Goal: Task Accomplishment & Management: Use online tool/utility

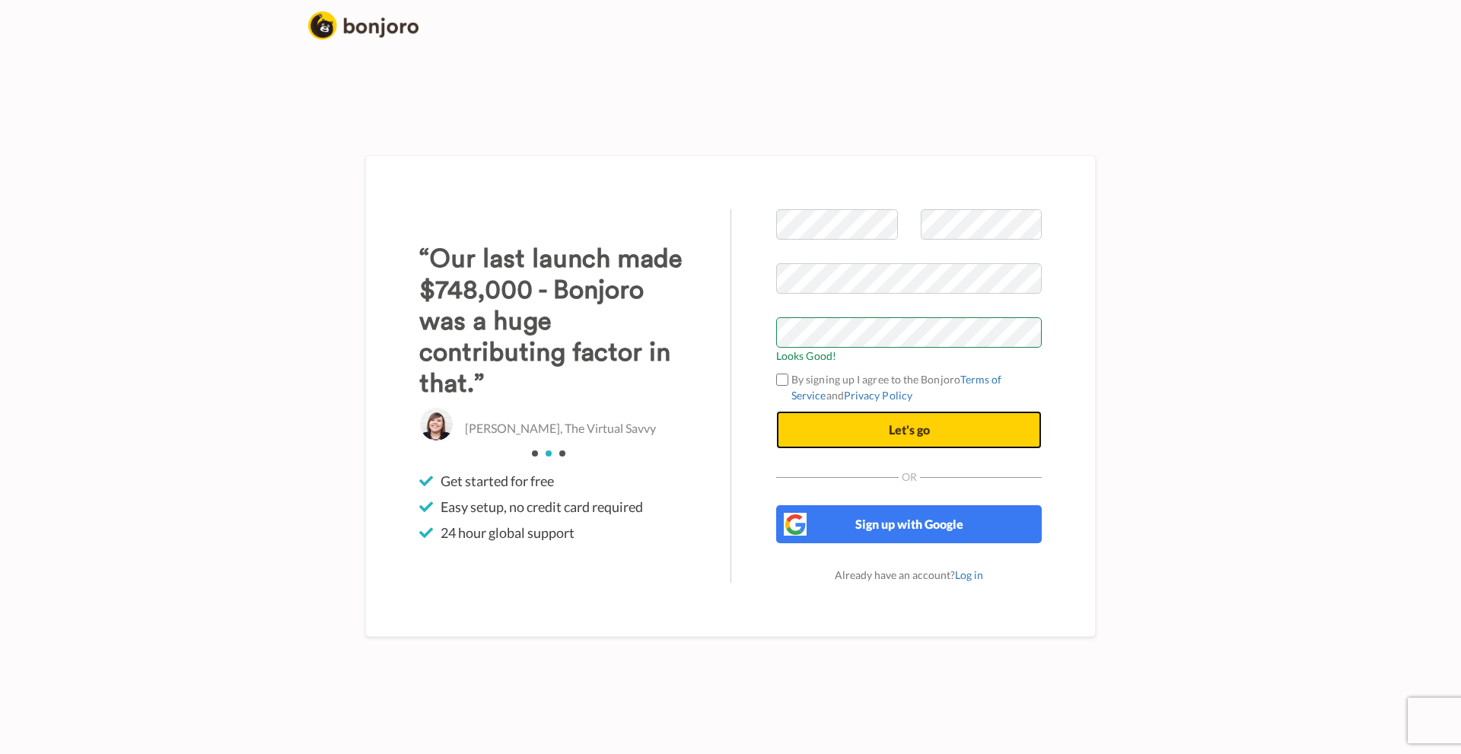
click at [920, 434] on span "Let's go" at bounding box center [909, 429] width 41 height 14
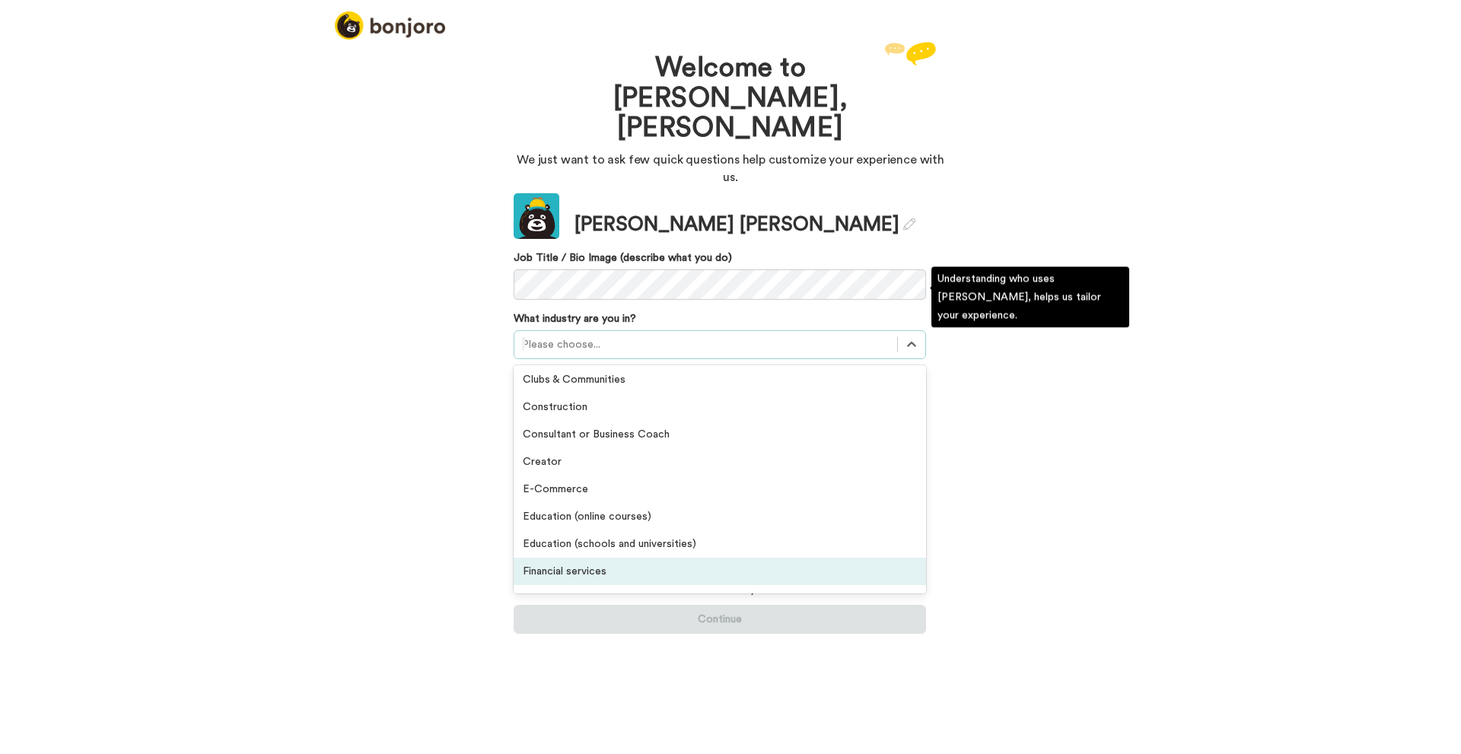
scroll to position [49, 0]
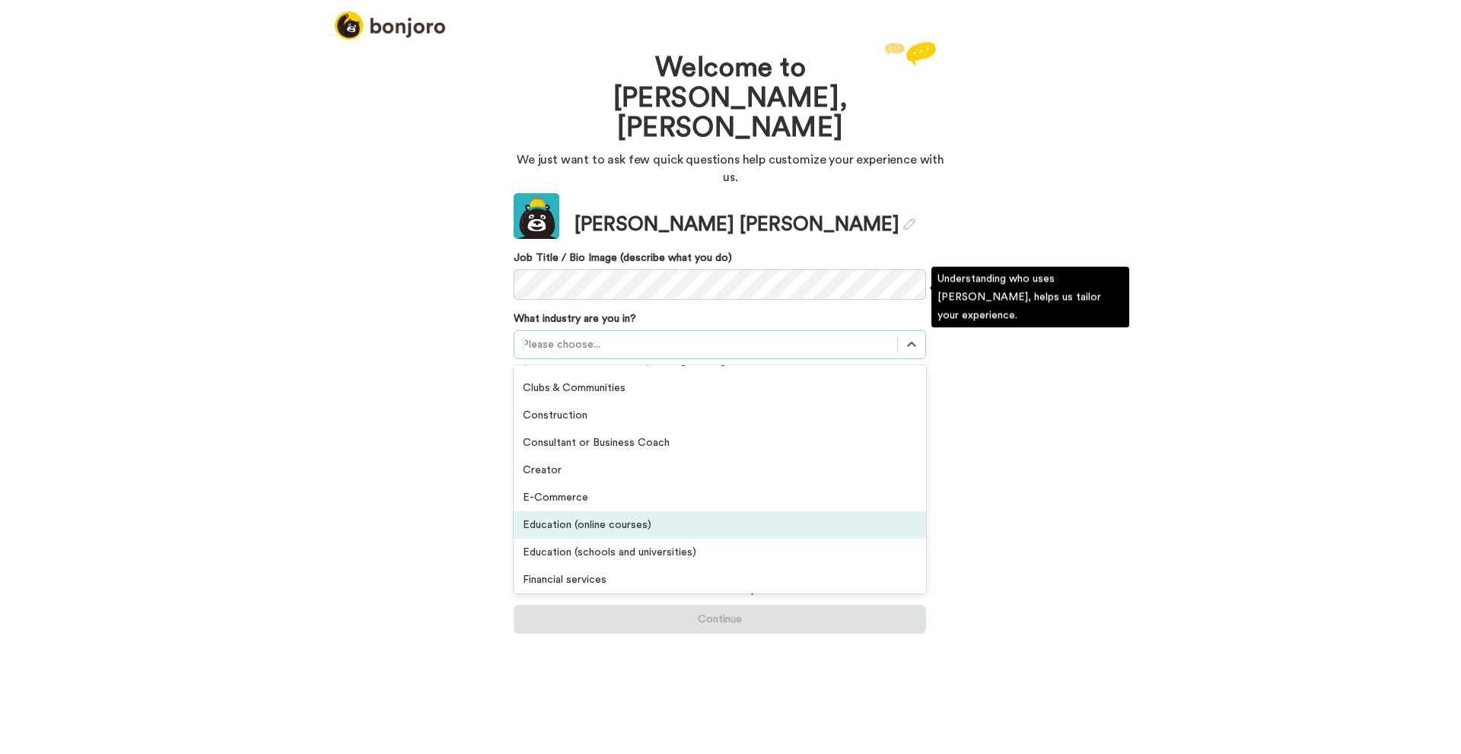
click at [659, 511] on div "Education (online courses)" at bounding box center [720, 524] width 412 height 27
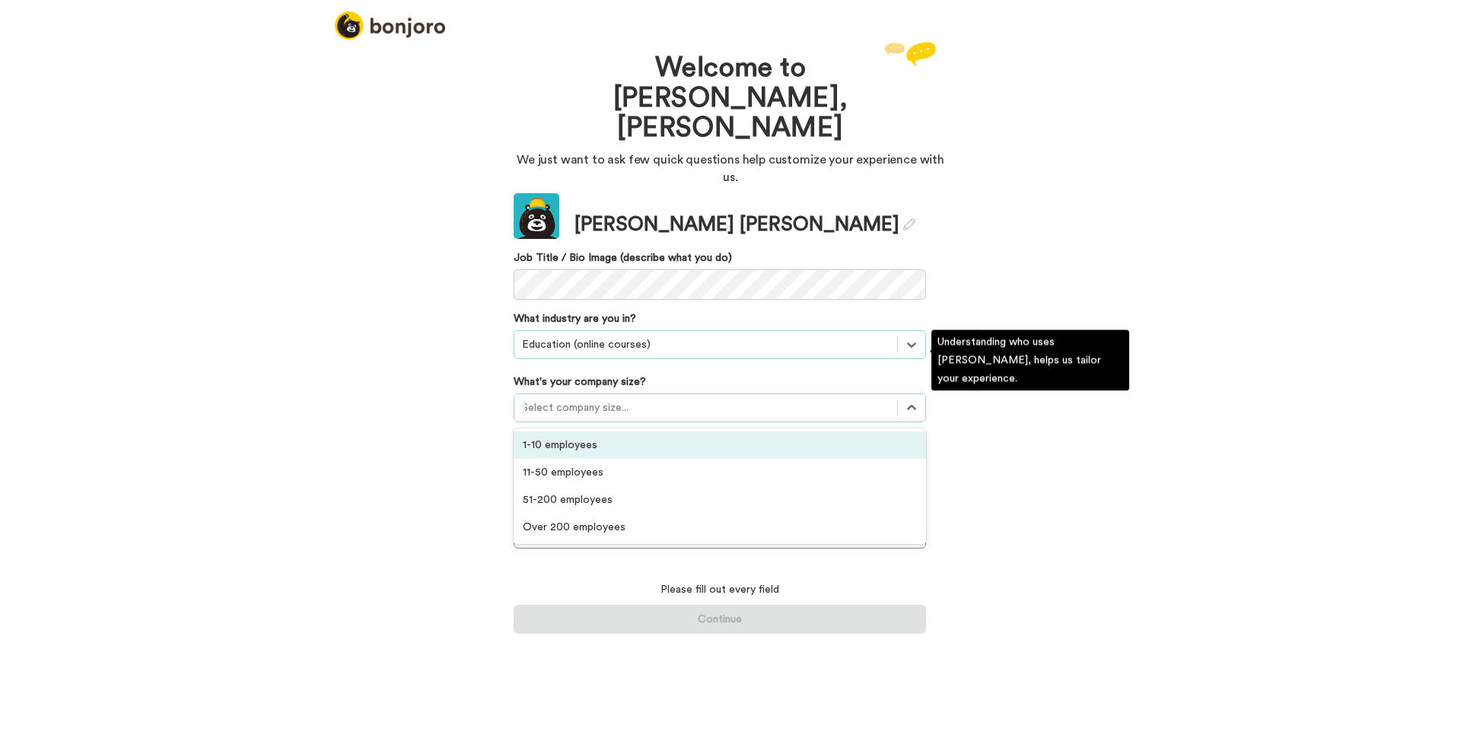
click at [671, 399] on div at bounding box center [705, 408] width 367 height 18
click at [613, 431] on div "1-10 employees" at bounding box center [720, 444] width 412 height 27
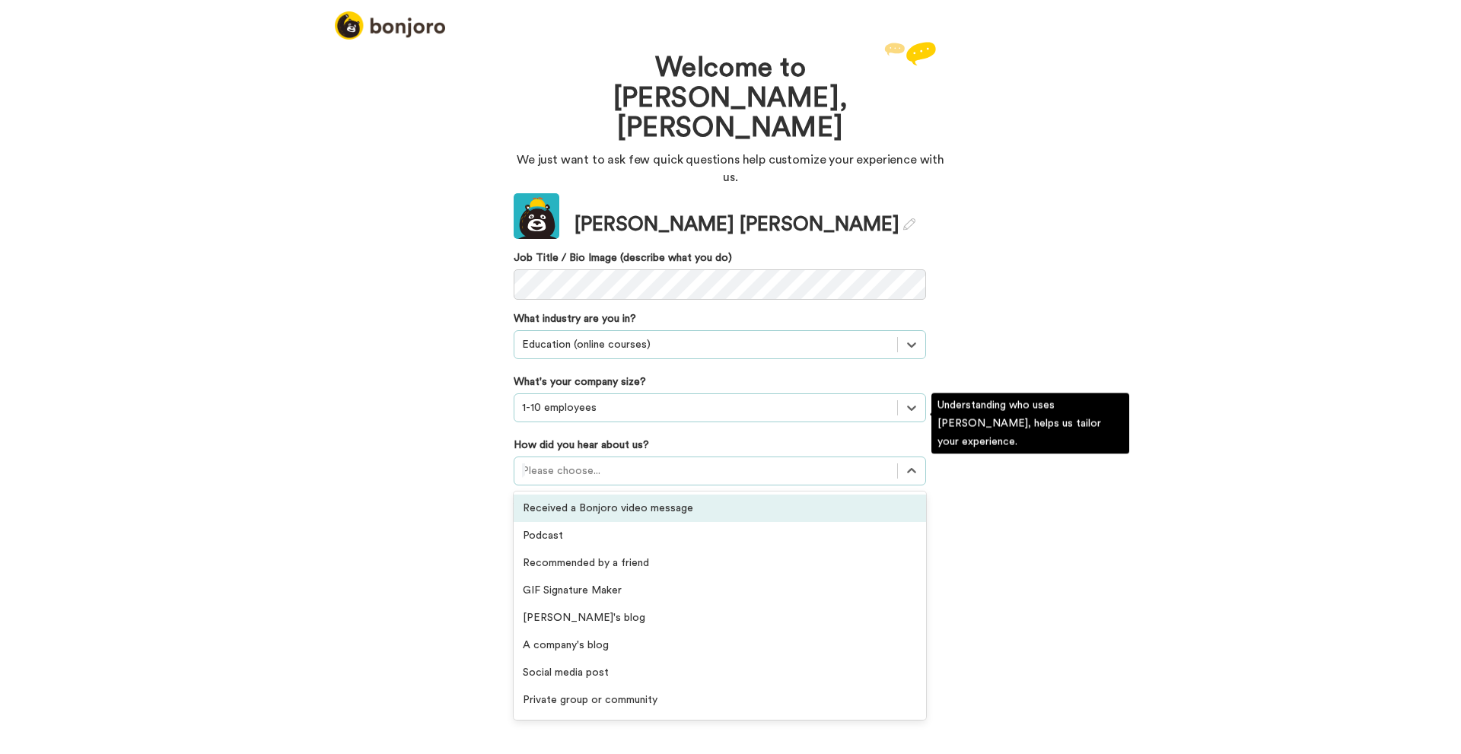
click at [595, 462] on div at bounding box center [705, 471] width 367 height 18
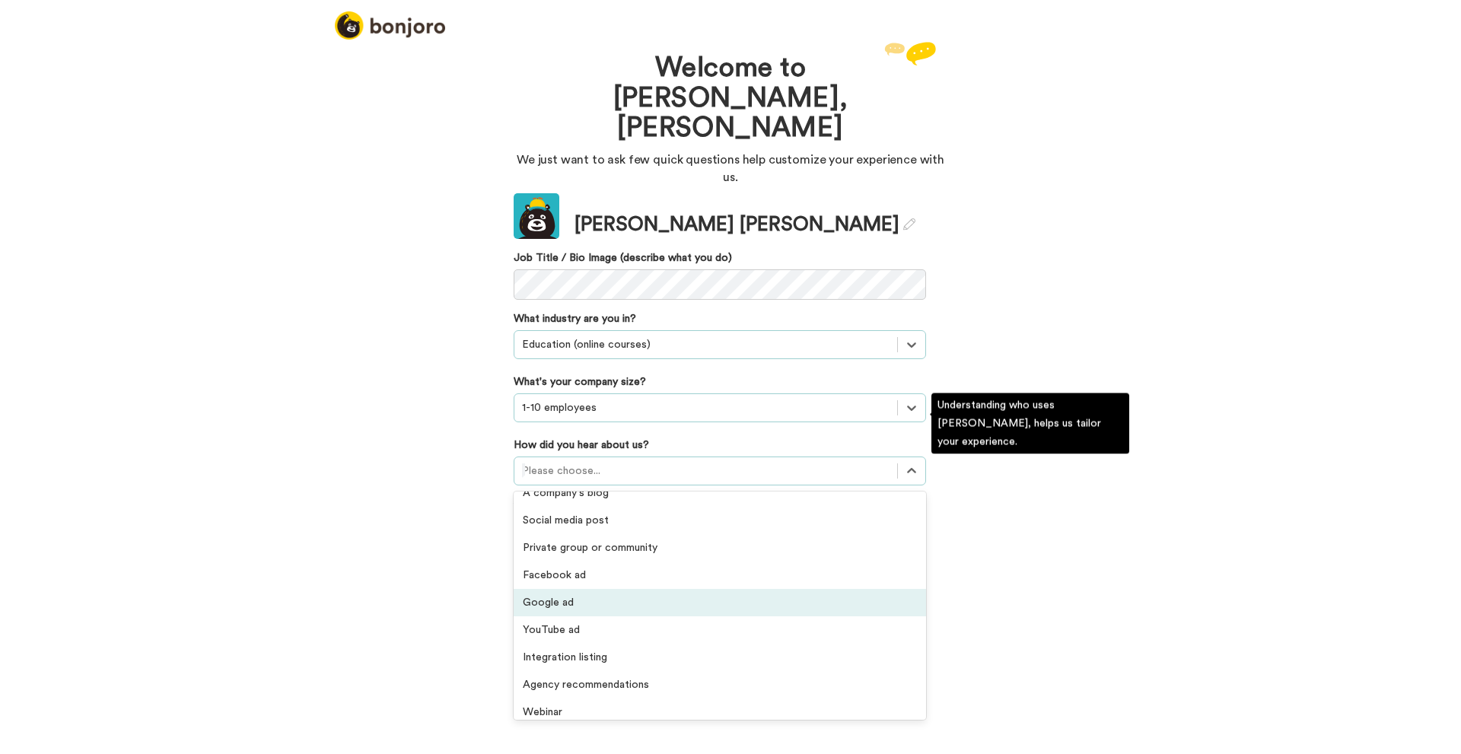
scroll to position [326, 0]
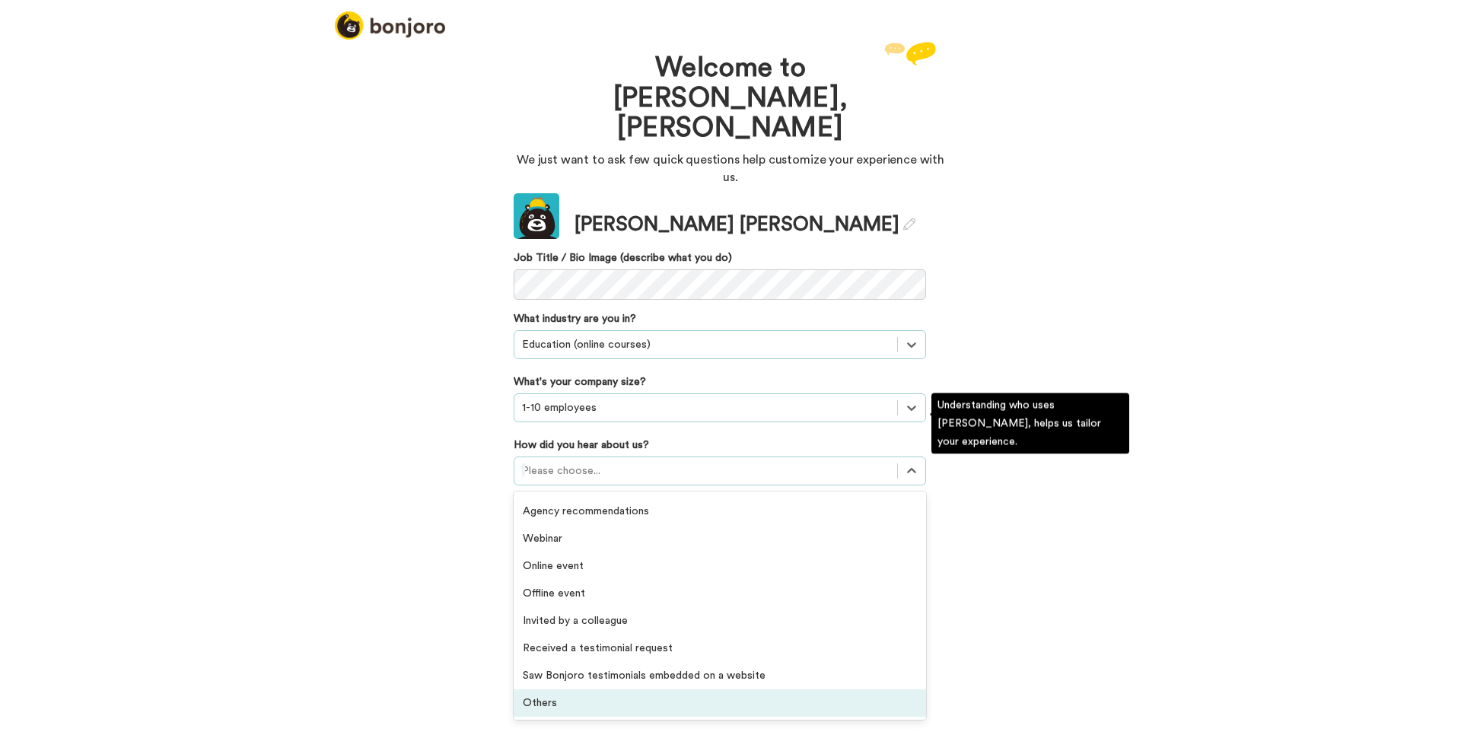
click at [628, 689] on div "Others" at bounding box center [720, 702] width 412 height 27
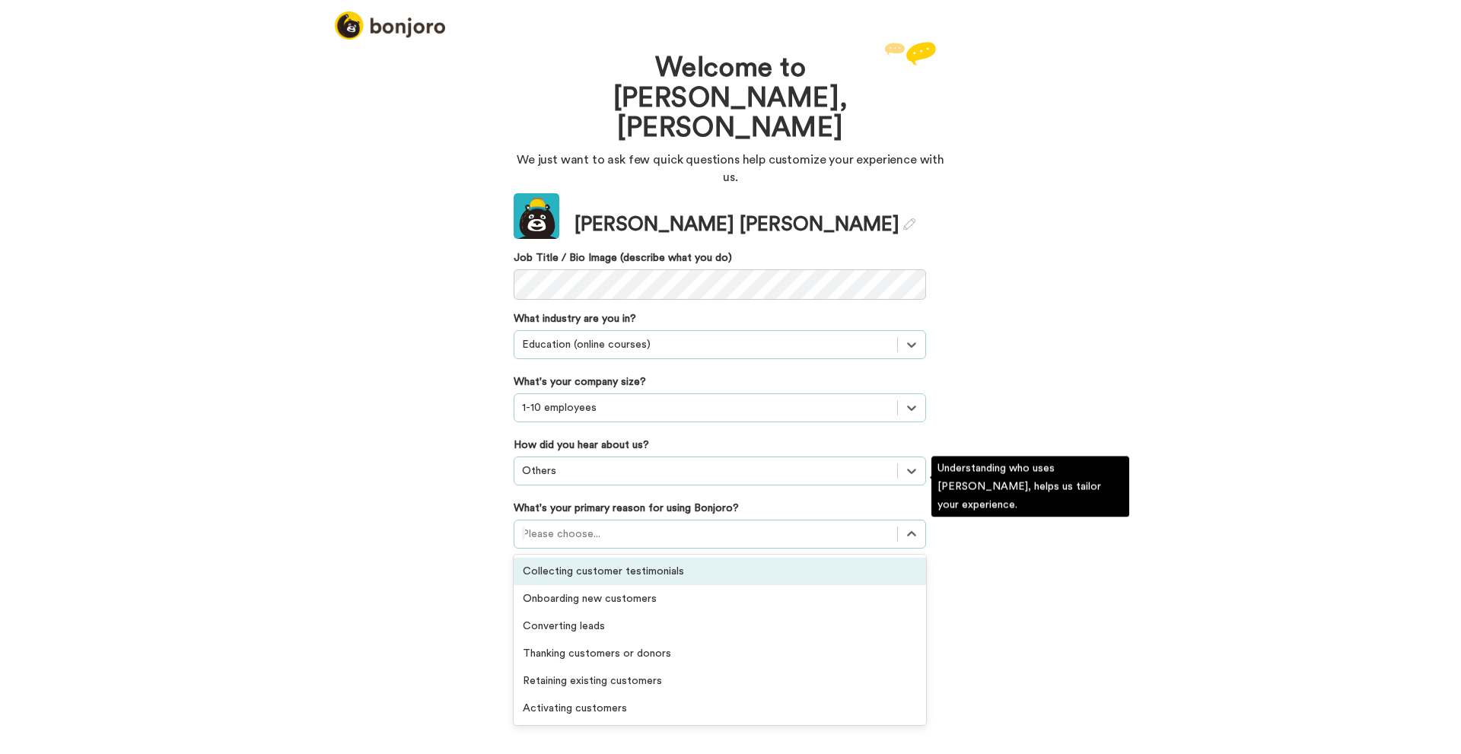
click at [631, 525] on div at bounding box center [705, 534] width 367 height 18
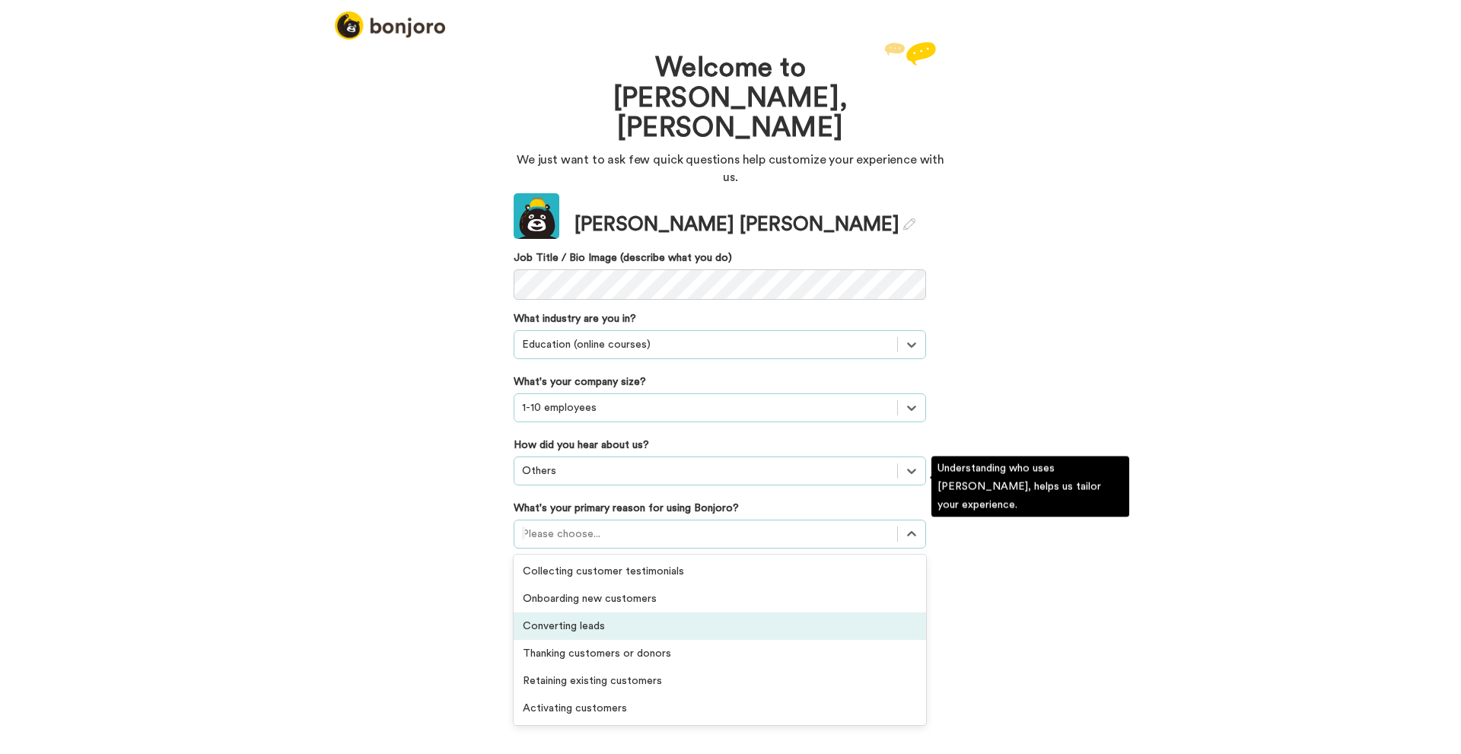
click at [674, 612] on div "Converting leads" at bounding box center [720, 625] width 412 height 27
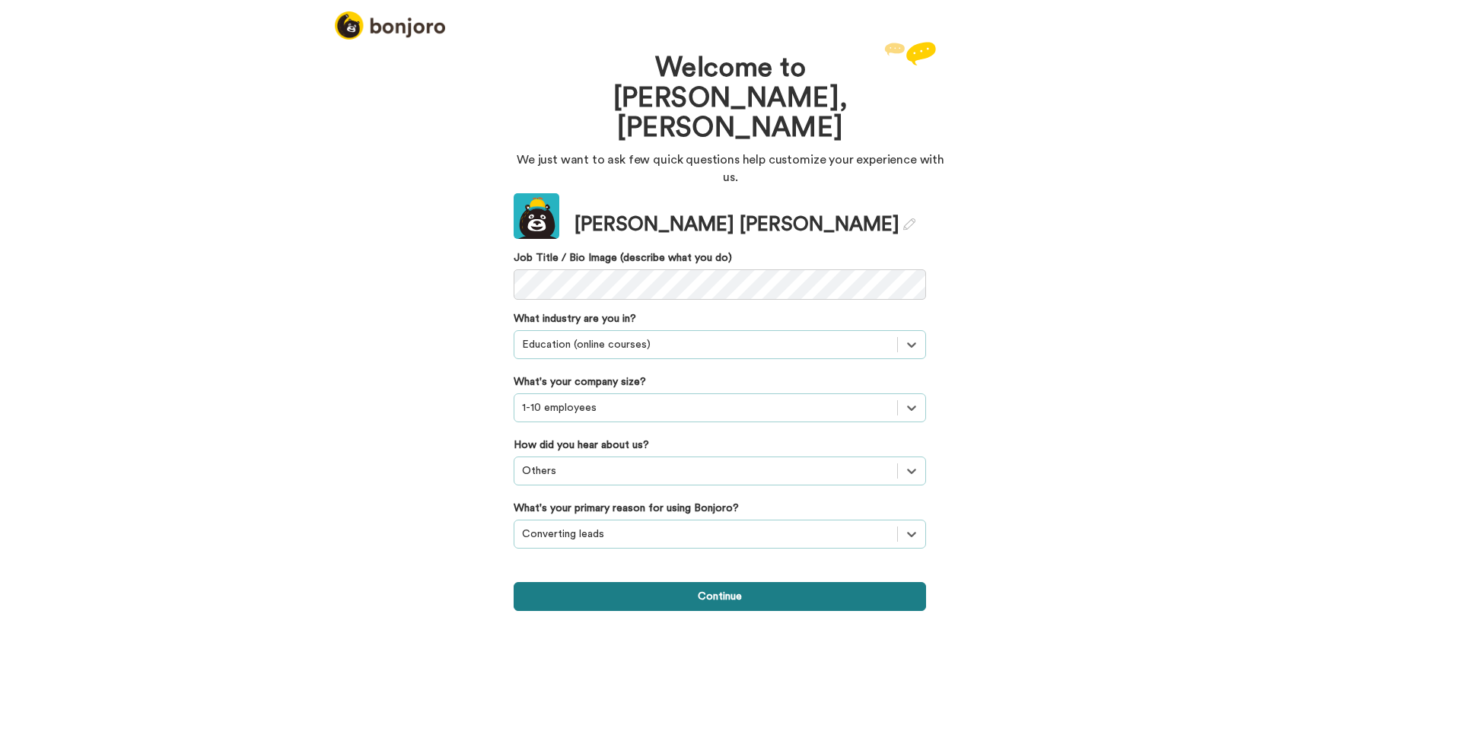
click at [710, 582] on button "Continue" at bounding box center [720, 596] width 412 height 29
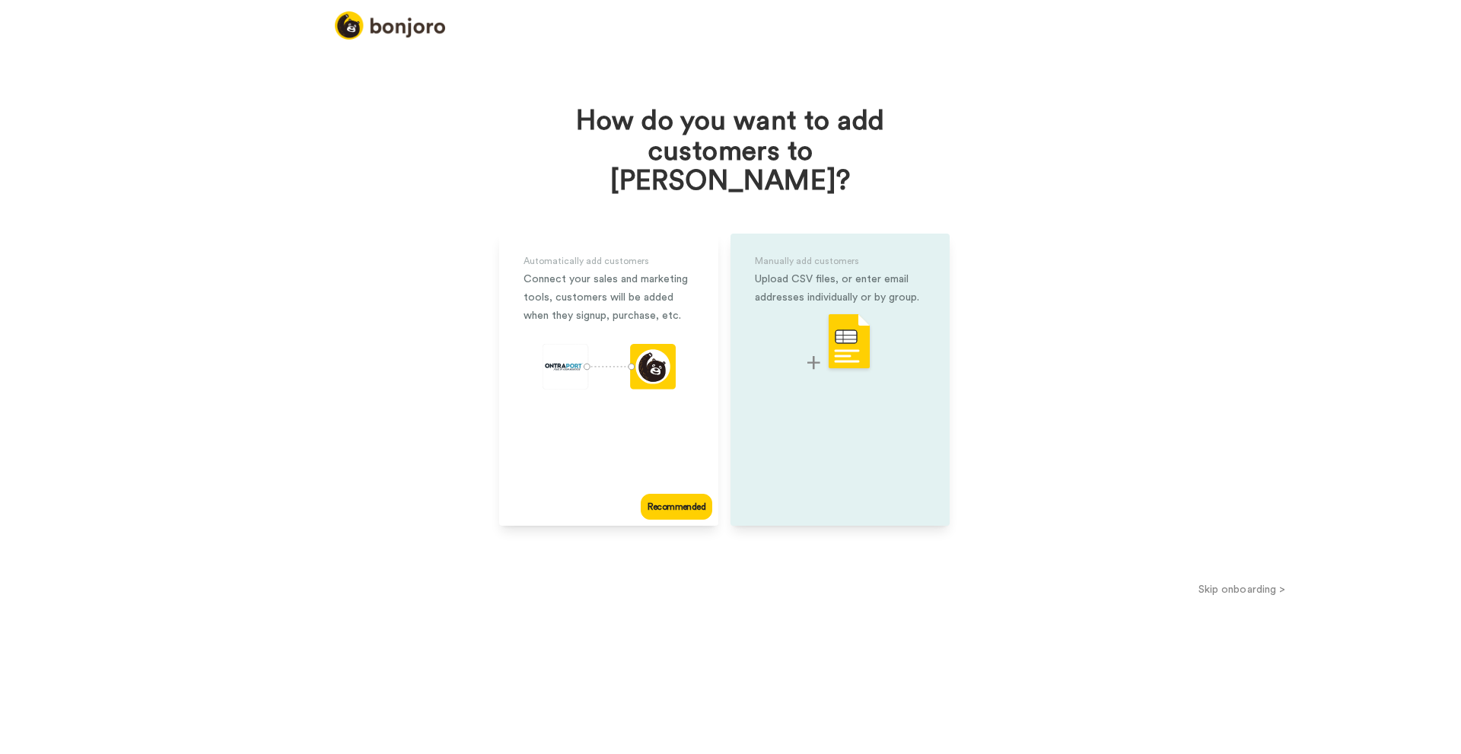
click at [790, 361] on div "Manually add customers Upload CSV files, or enter email addresses individually …" at bounding box center [839, 380] width 219 height 292
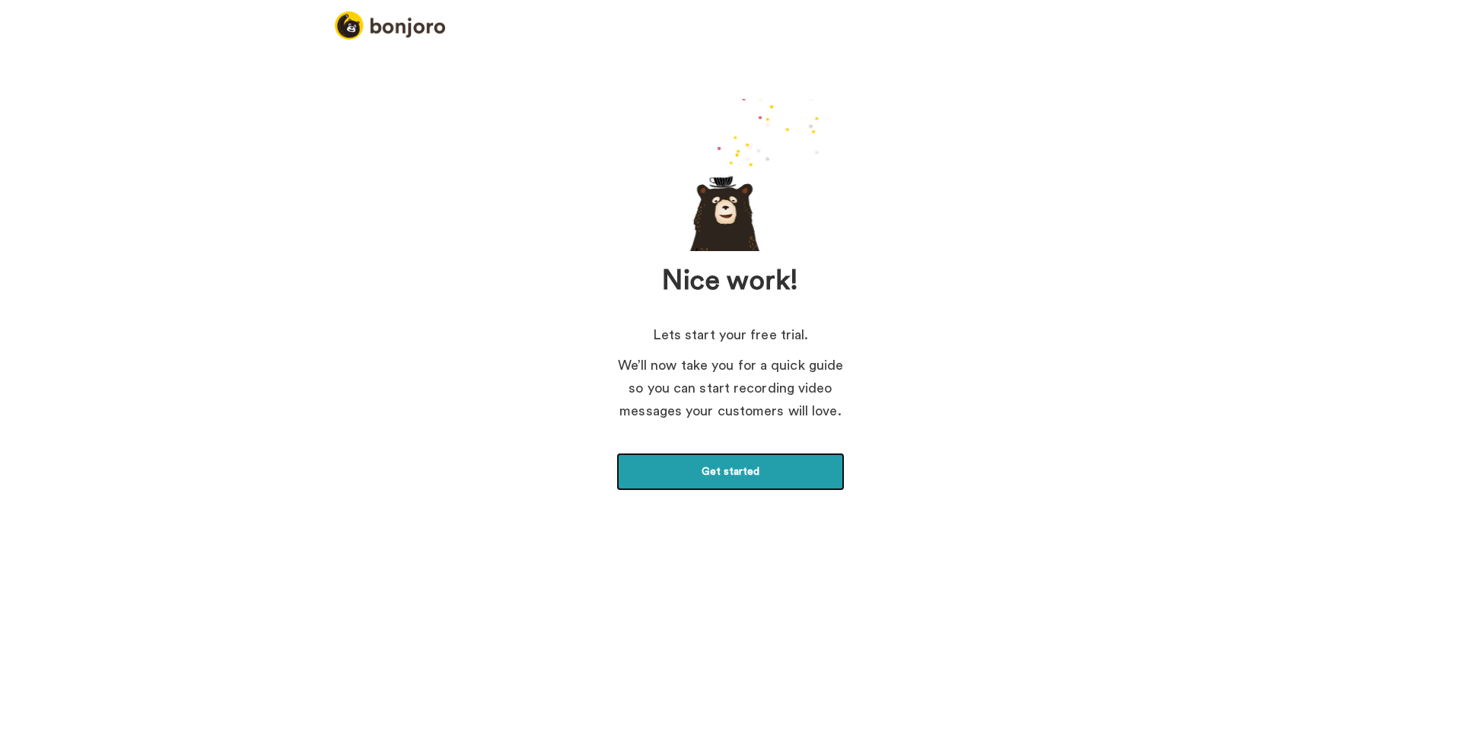
click at [671, 472] on link "Get started" at bounding box center [730, 472] width 228 height 38
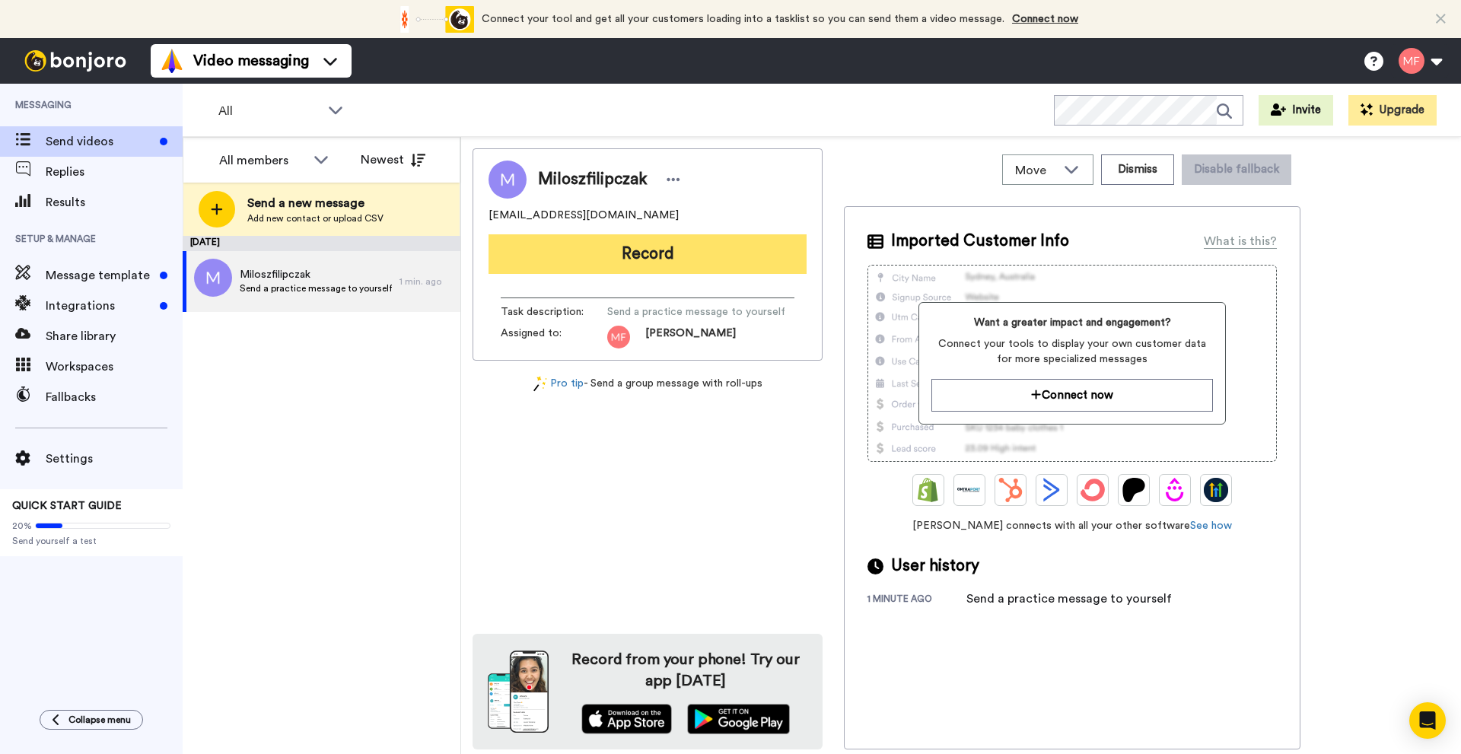
click at [567, 249] on button "Record" at bounding box center [647, 254] width 318 height 40
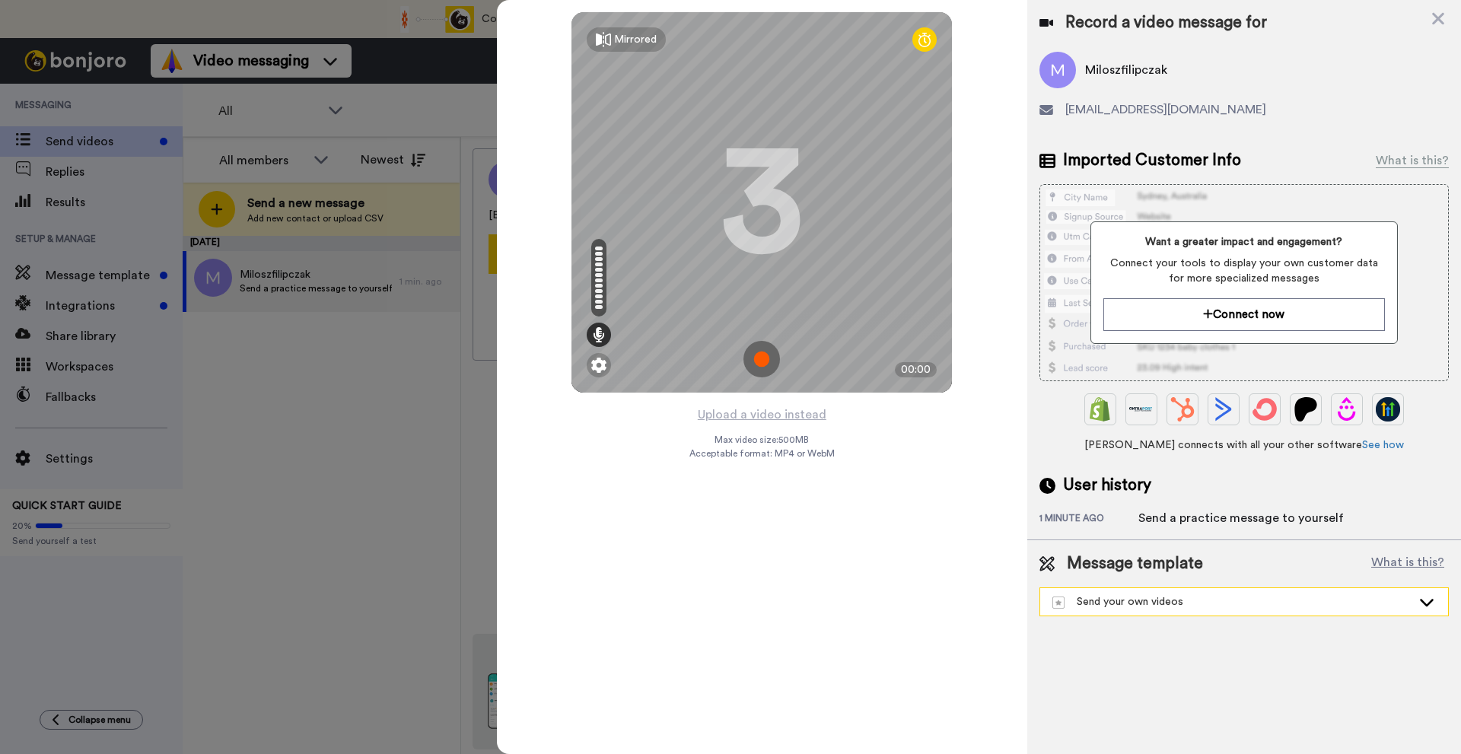
click at [1136, 597] on div "Send your own videos" at bounding box center [1231, 601] width 359 height 15
click at [1148, 647] on div "Record a video message for Miloszfilipczak miloszfilipczak@gmail.com Imported C…" at bounding box center [1244, 377] width 434 height 754
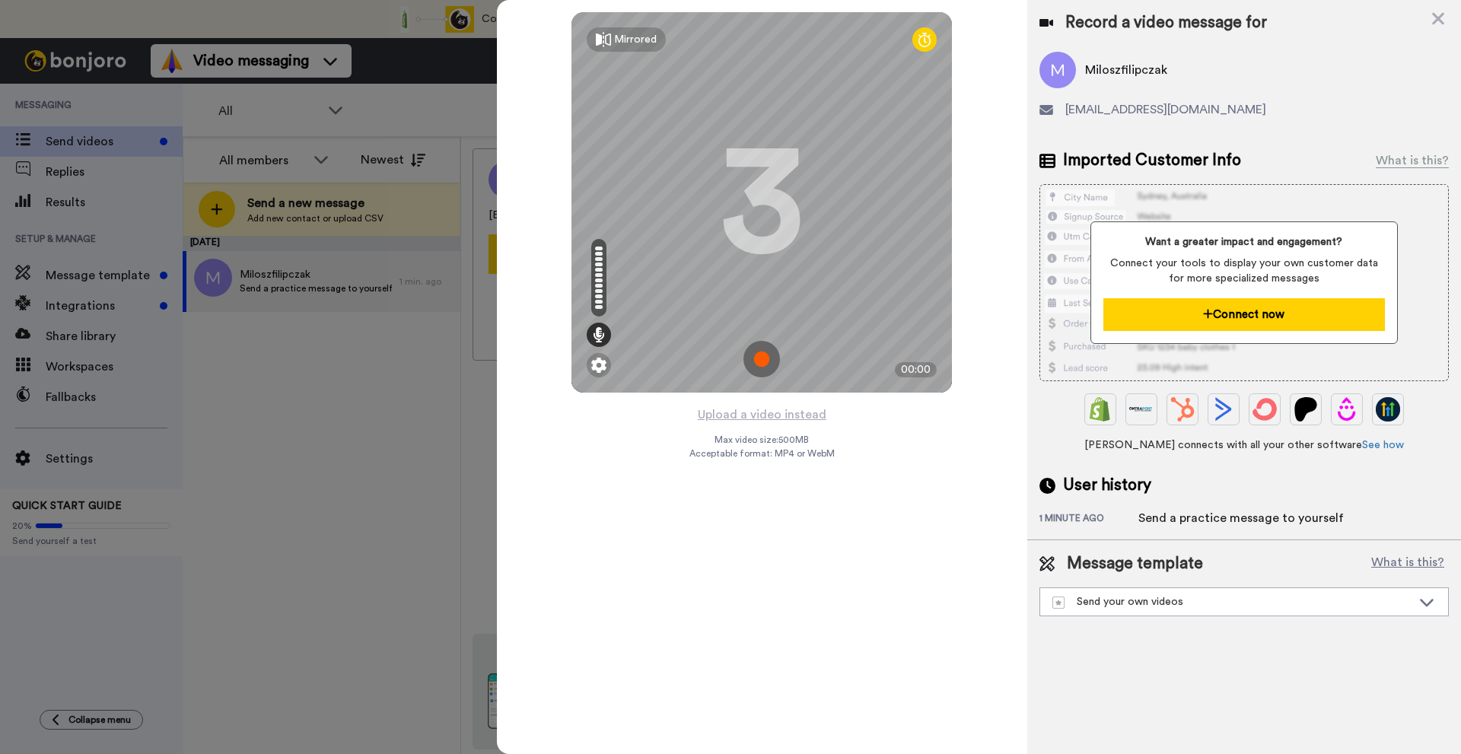
click at [1171, 319] on button "Connect now" at bounding box center [1243, 314] width 281 height 33
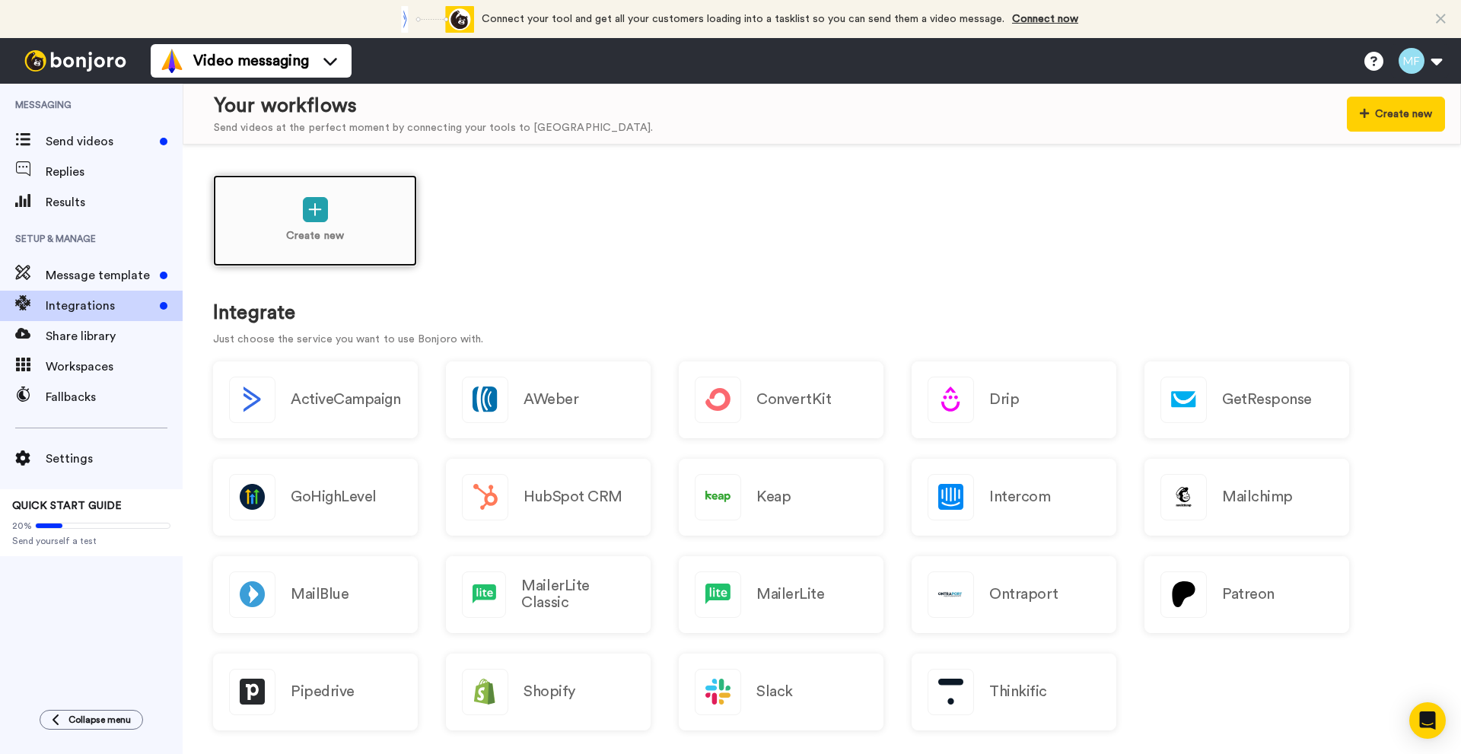
click at [308, 234] on p "Create new" at bounding box center [315, 236] width 58 height 16
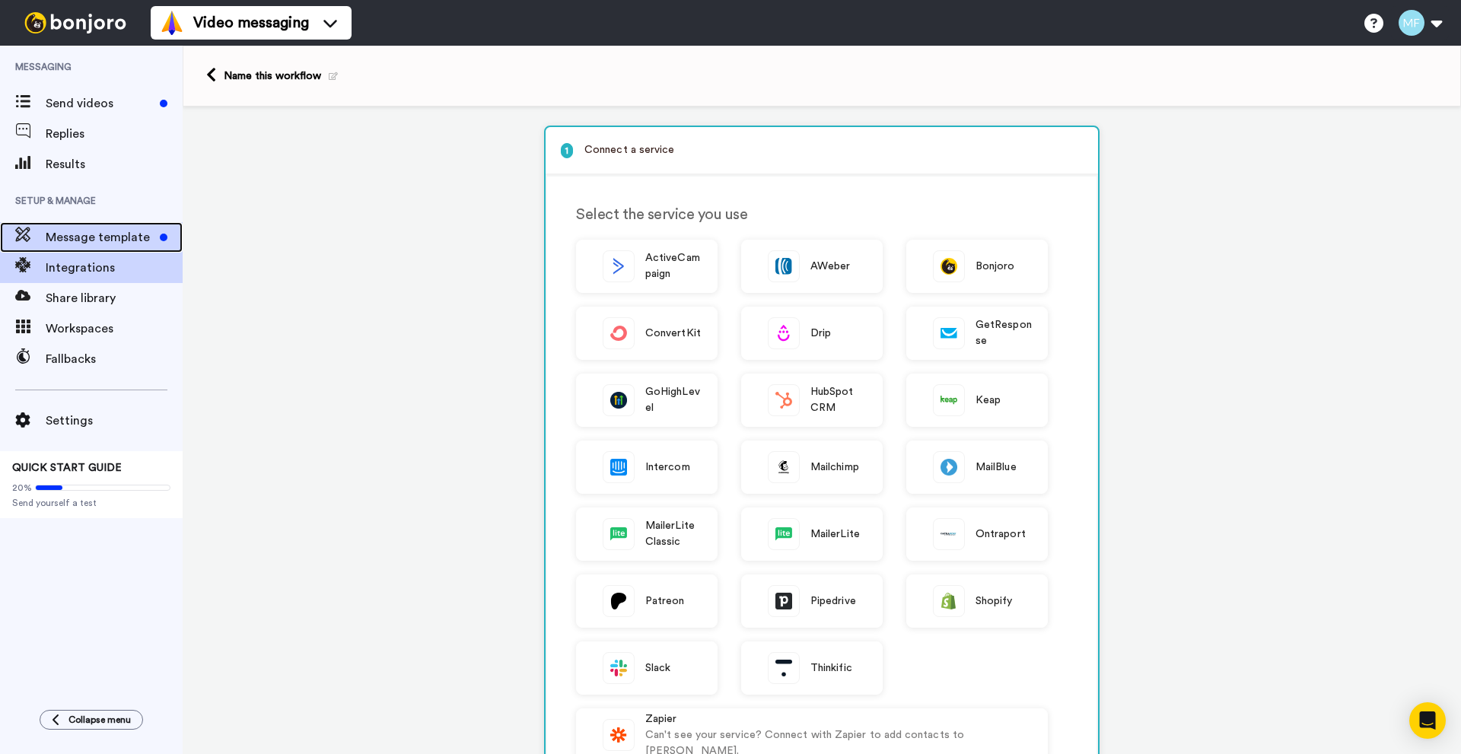
click at [97, 235] on span "Message template" at bounding box center [100, 237] width 108 height 18
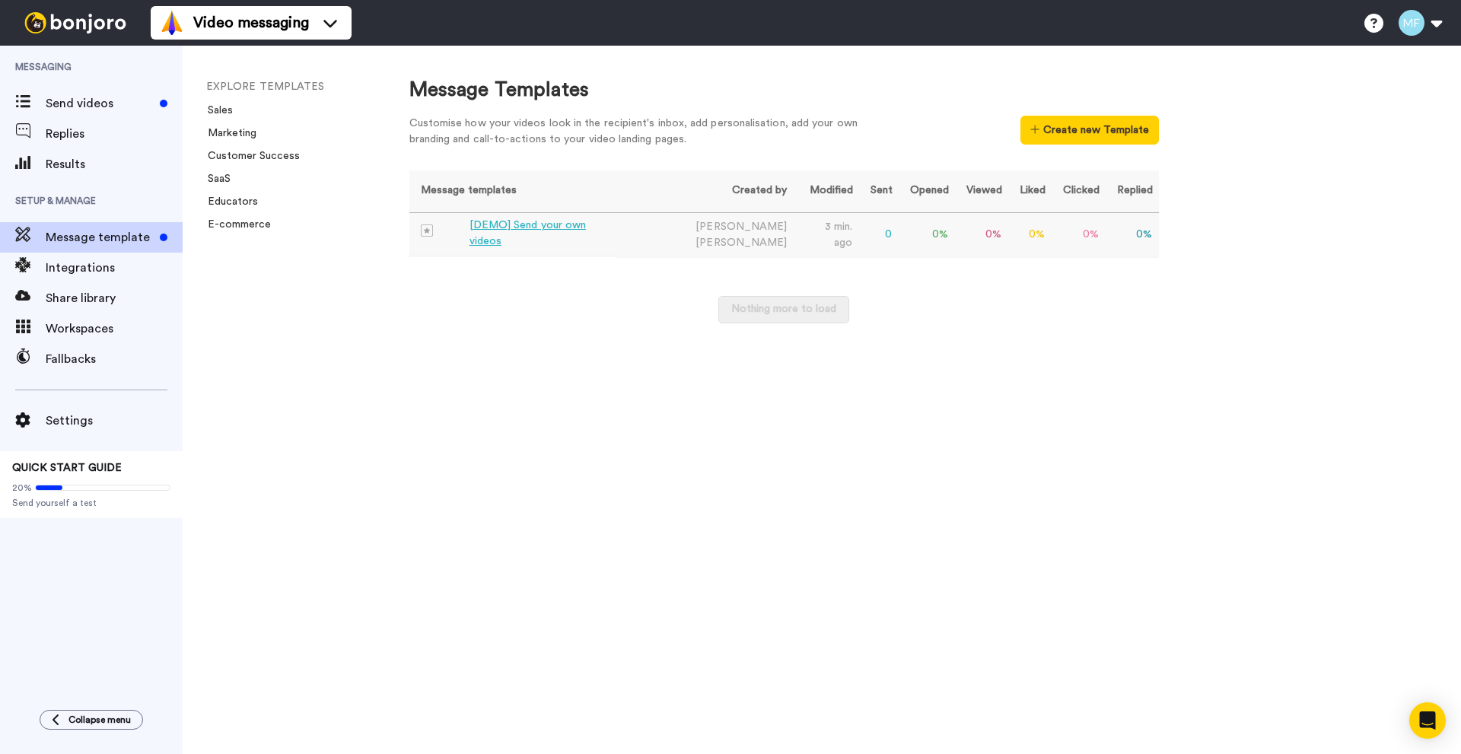
click at [508, 228] on div "[DEMO] Send your own videos" at bounding box center [540, 234] width 142 height 32
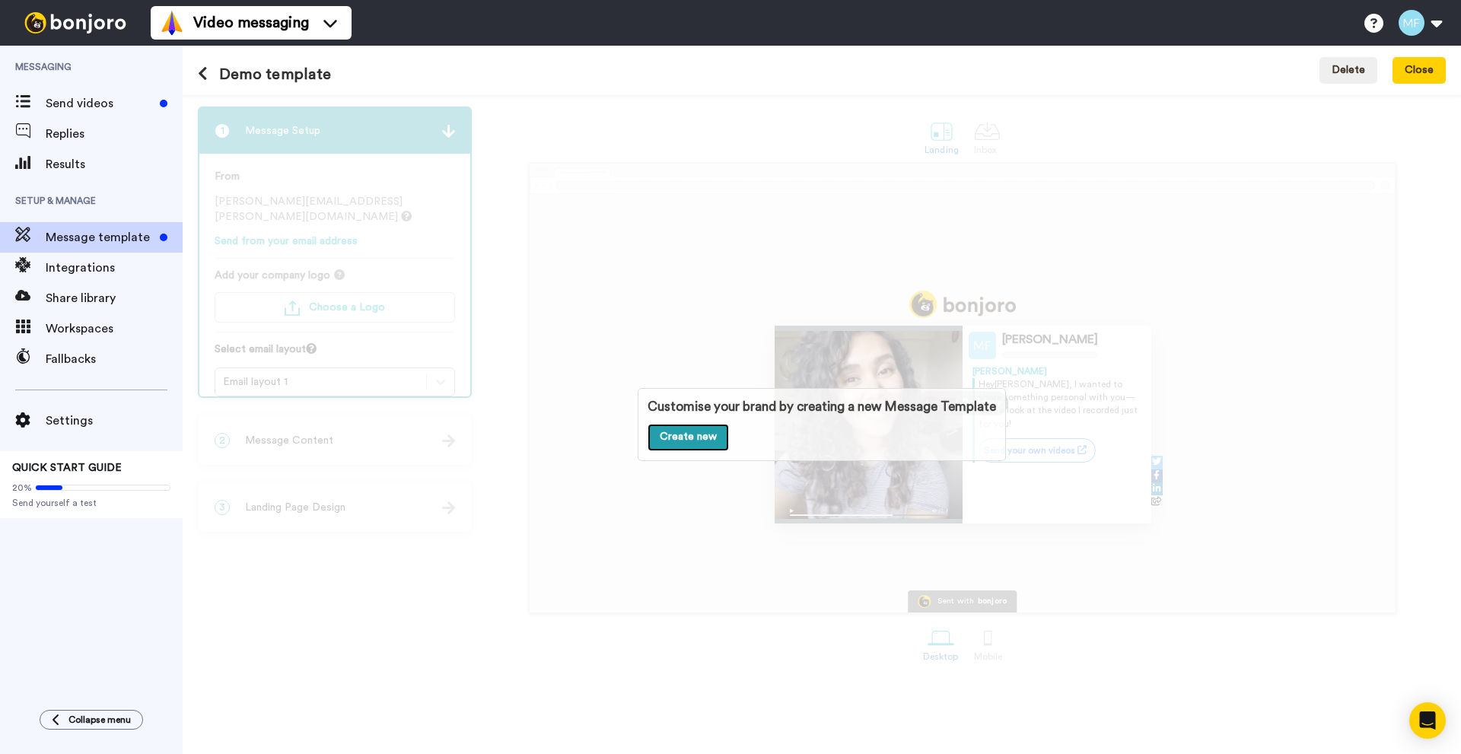
click at [695, 436] on link "Create new" at bounding box center [687, 437] width 81 height 27
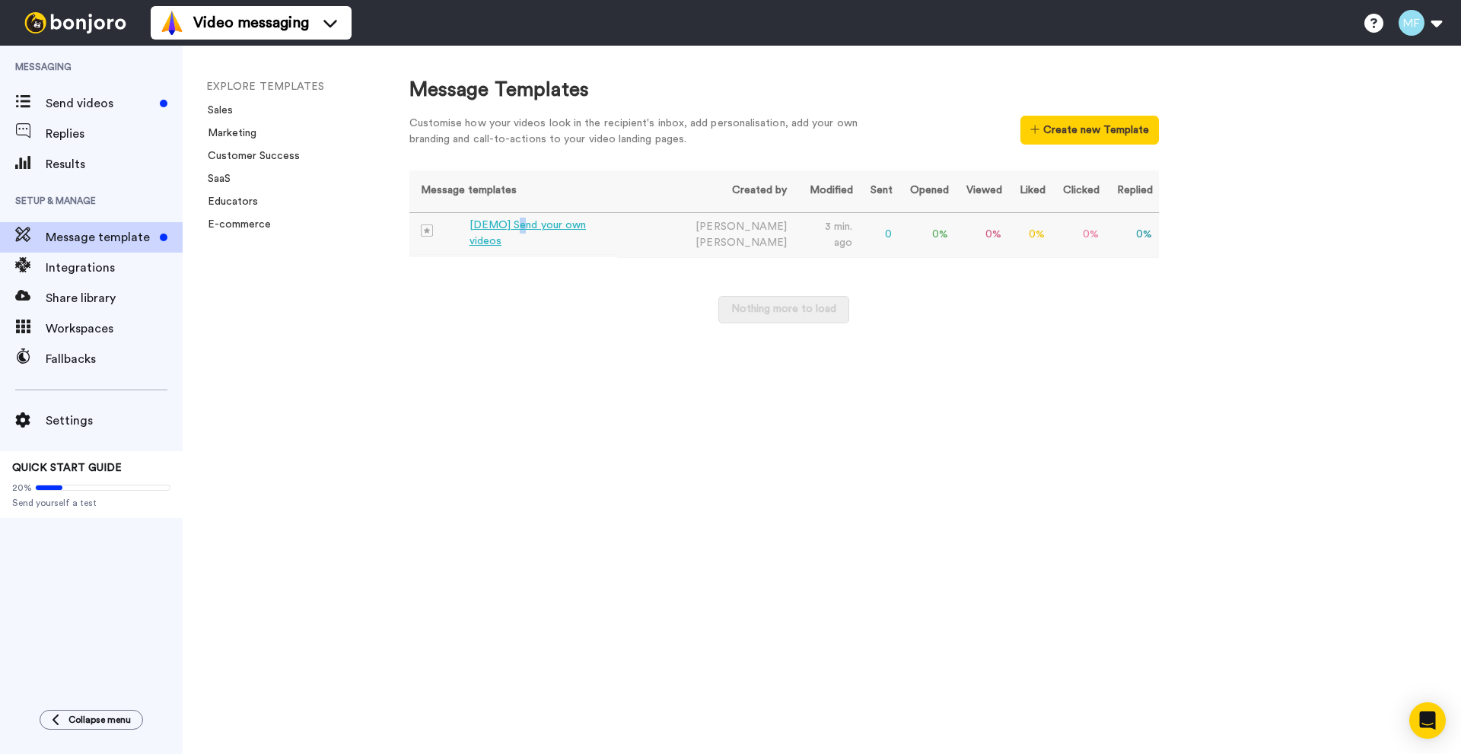
click at [523, 234] on div "[DEMO] Send your own videos" at bounding box center [540, 234] width 142 height 32
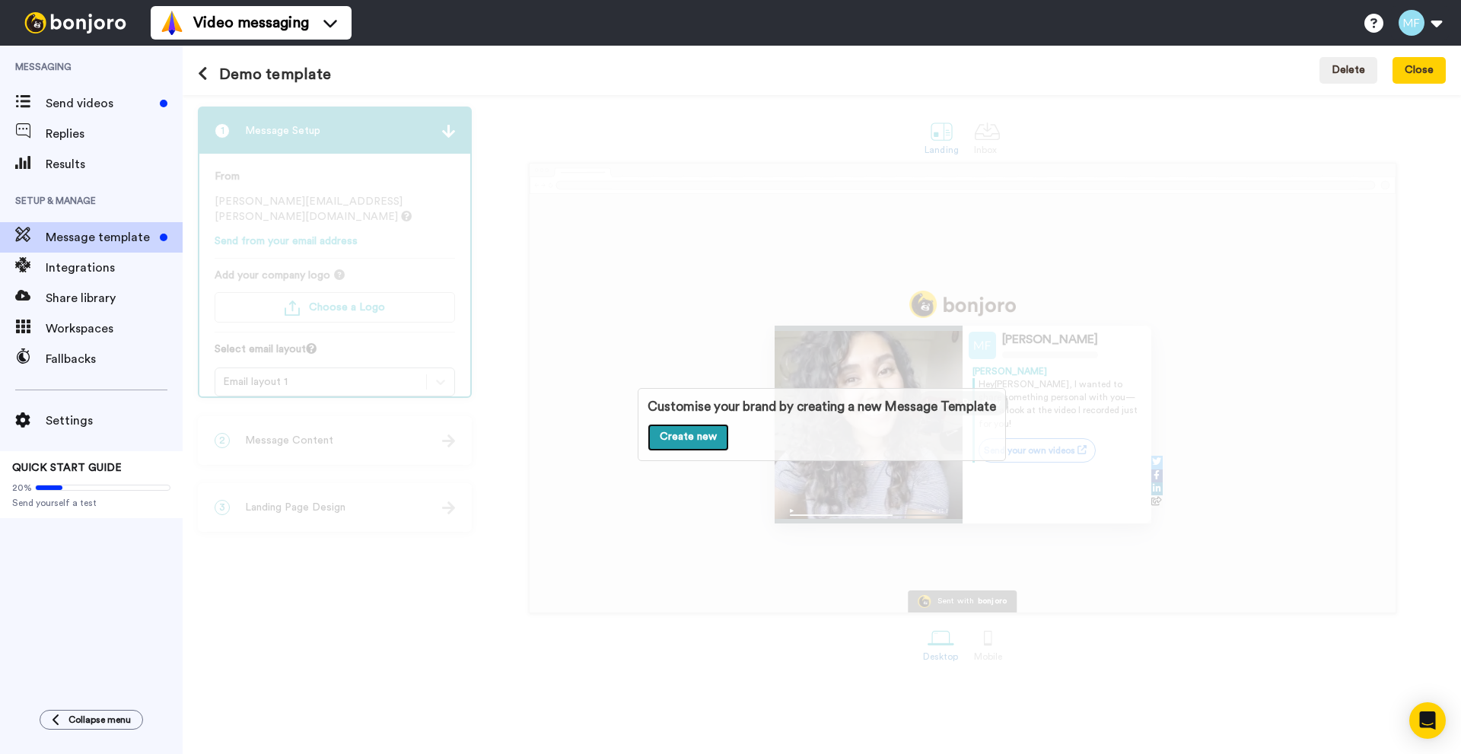
click at [677, 428] on link "Create new" at bounding box center [687, 437] width 81 height 27
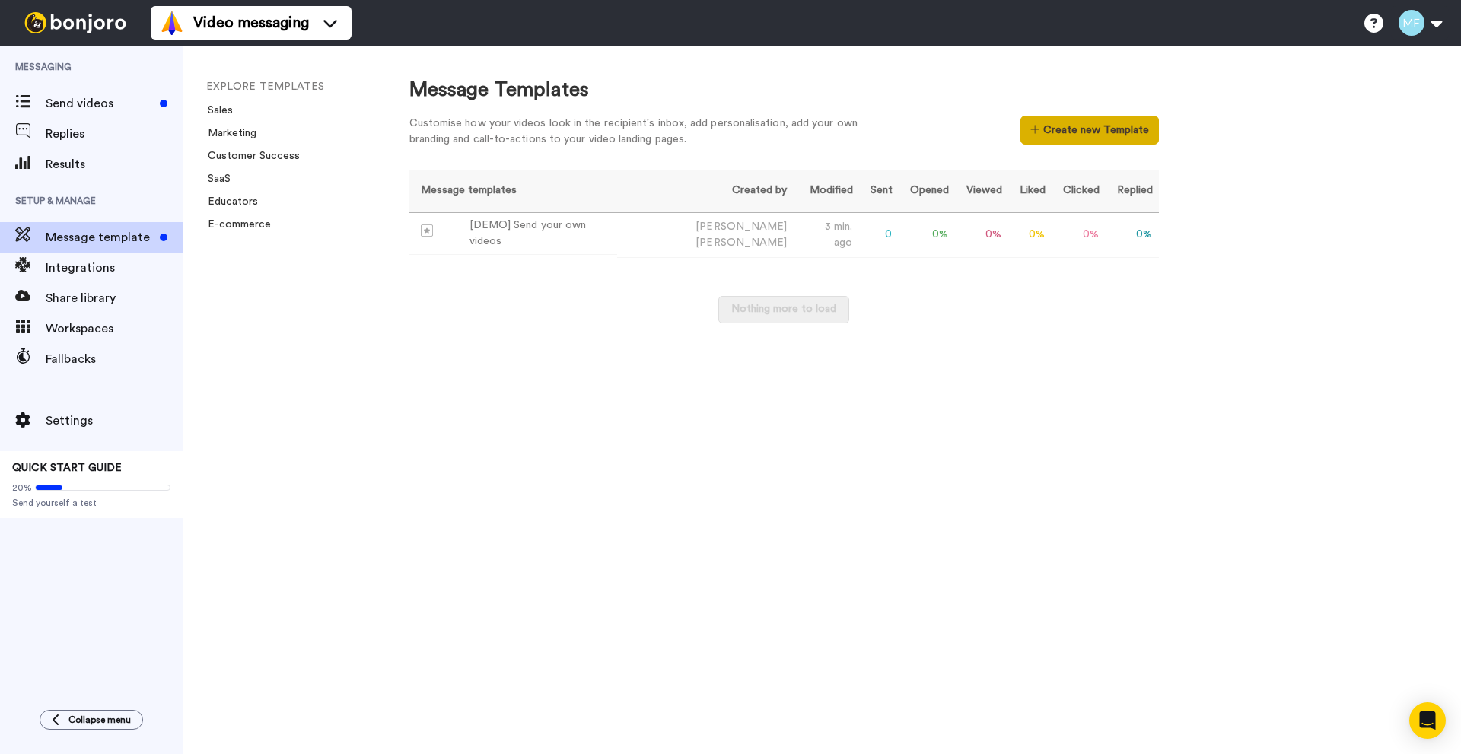
click at [1121, 136] on button "Create new Template" at bounding box center [1089, 130] width 138 height 29
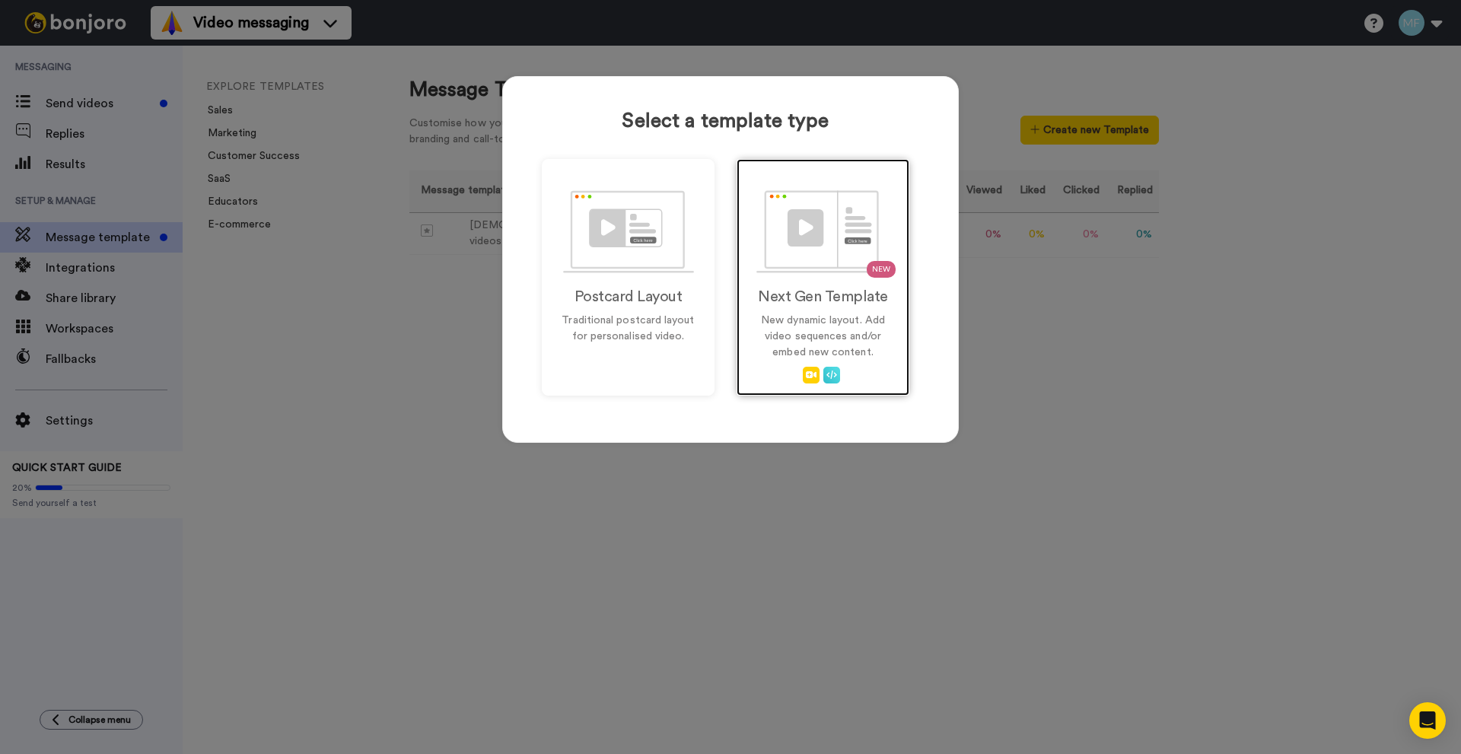
click at [754, 317] on p "New dynamic layout. Add video sequences and/or embed new content." at bounding box center [822, 337] width 141 height 48
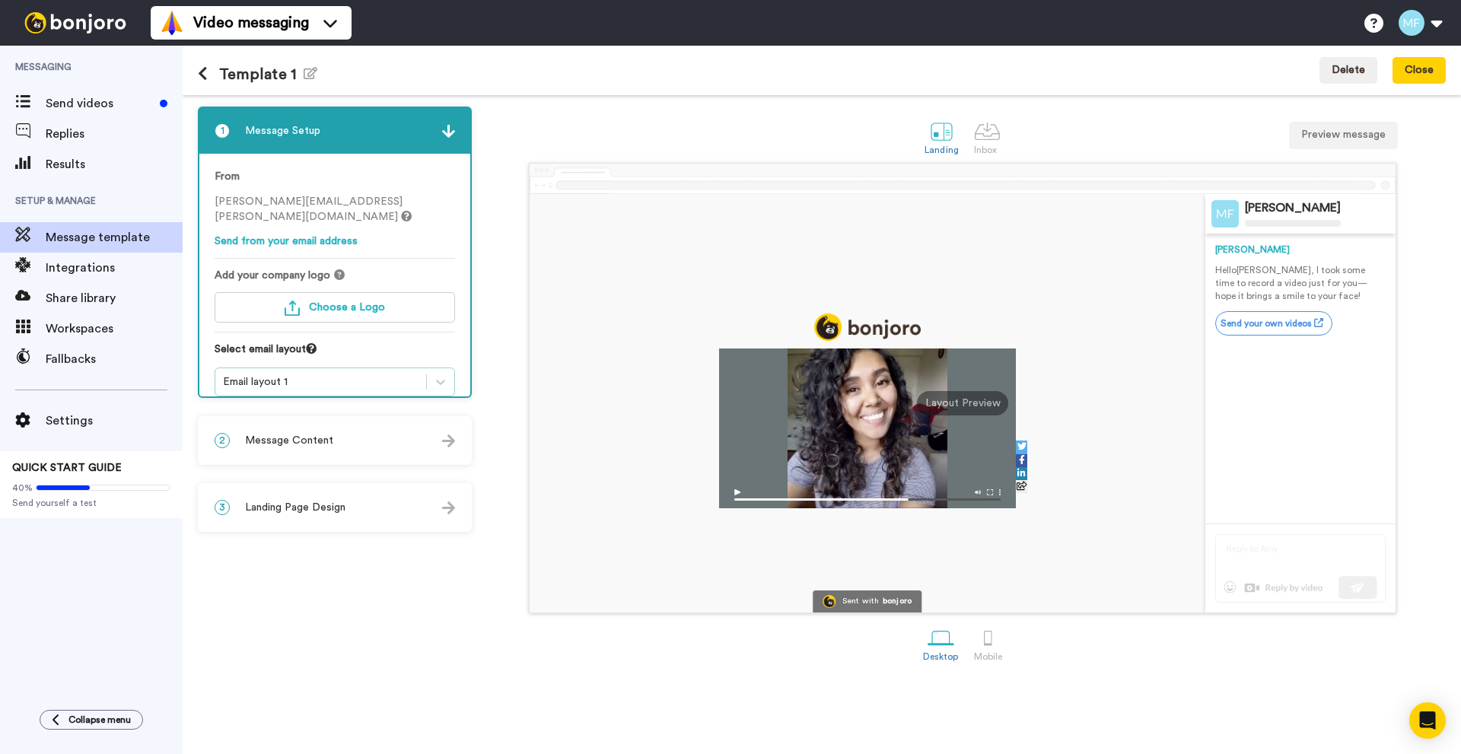
click at [364, 374] on div "Email layout 1" at bounding box center [321, 381] width 196 height 15
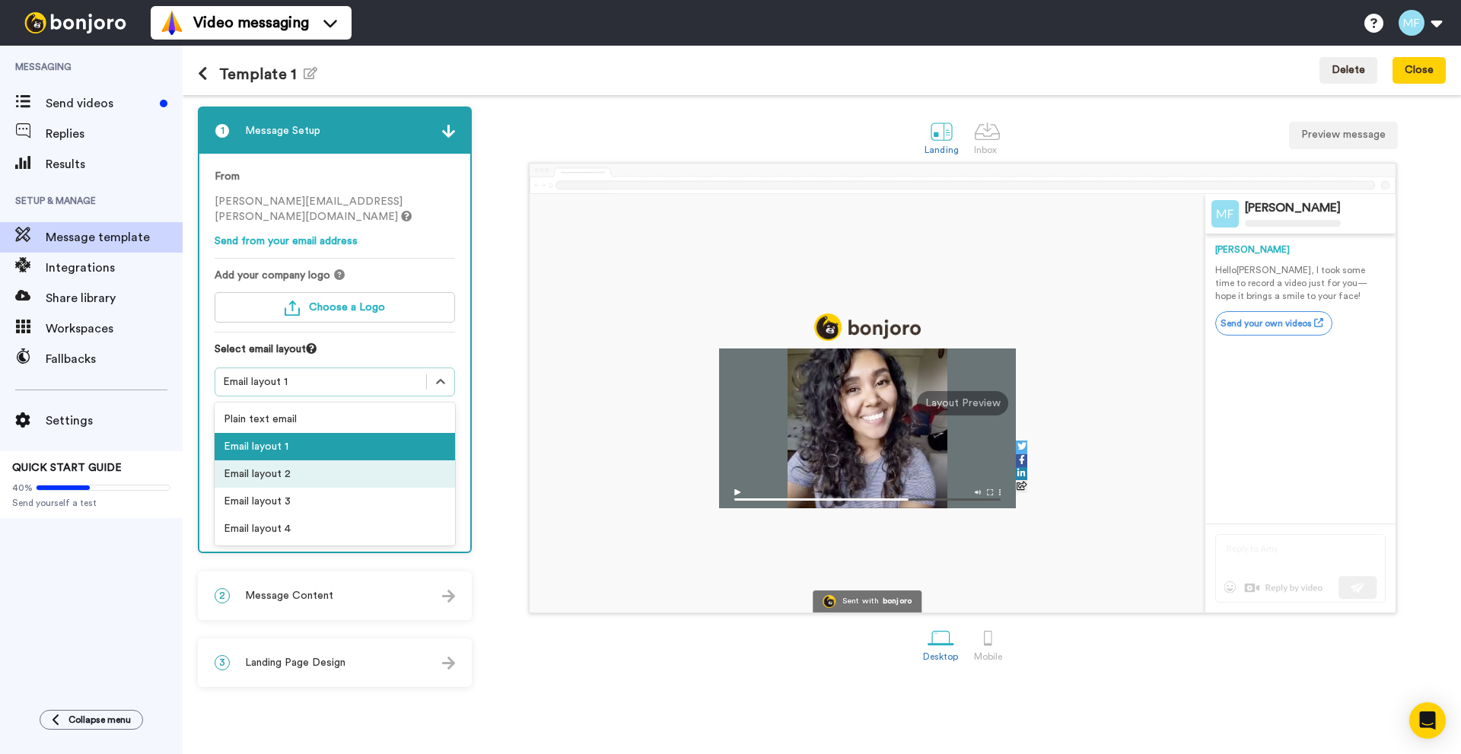
click at [311, 460] on div "Email layout 2" at bounding box center [335, 473] width 240 height 27
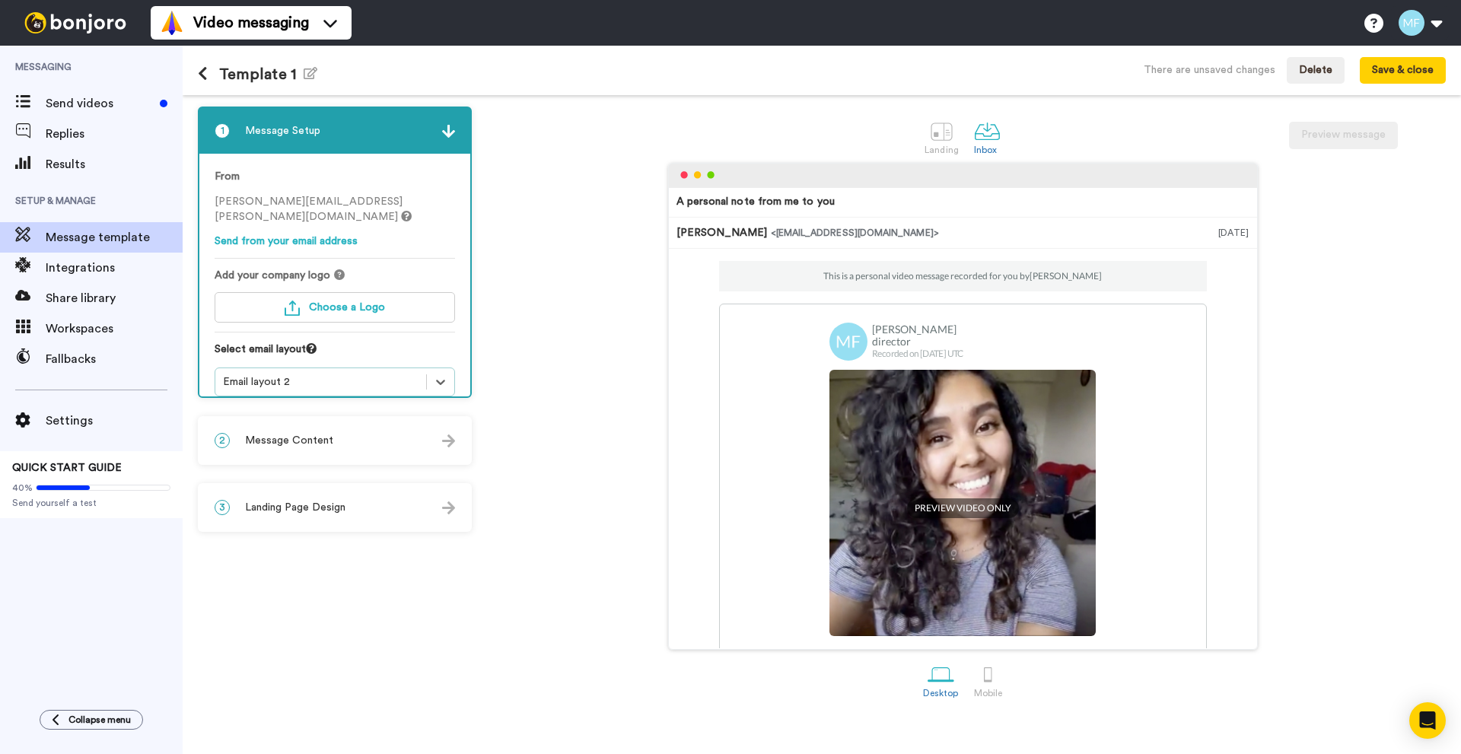
click at [277, 374] on div "Email layout 2" at bounding box center [321, 381] width 196 height 15
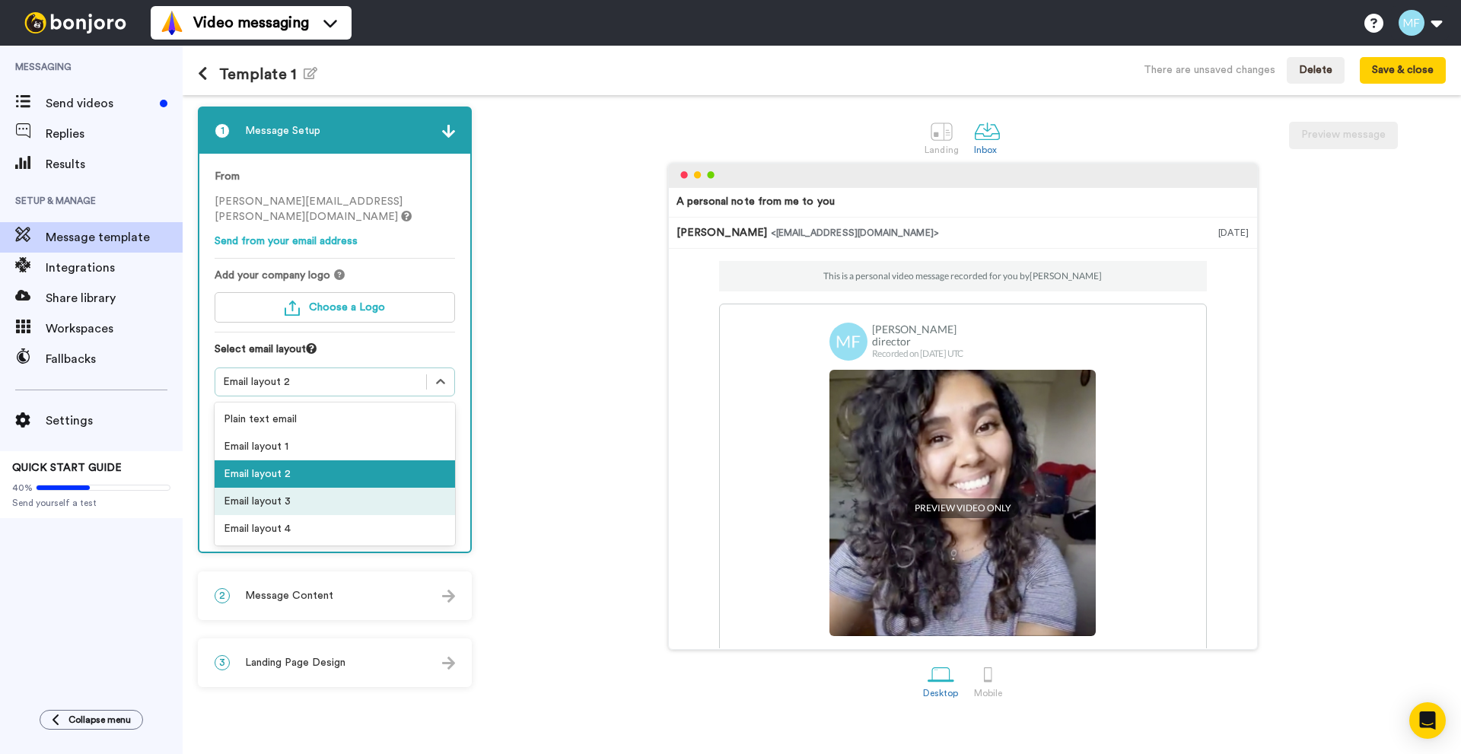
click at [294, 488] on div "Email layout 3" at bounding box center [335, 501] width 240 height 27
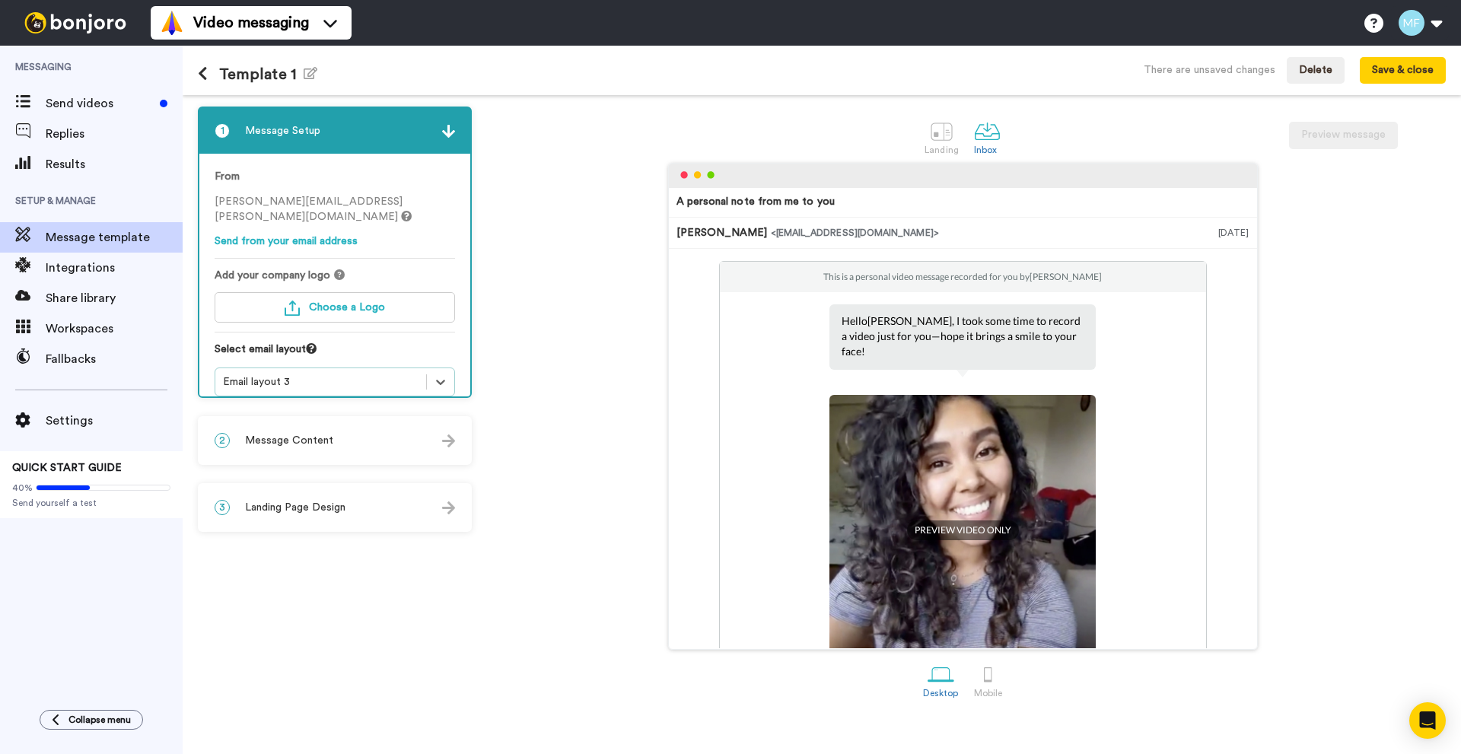
click at [318, 374] on div "Email layout 3" at bounding box center [321, 381] width 196 height 15
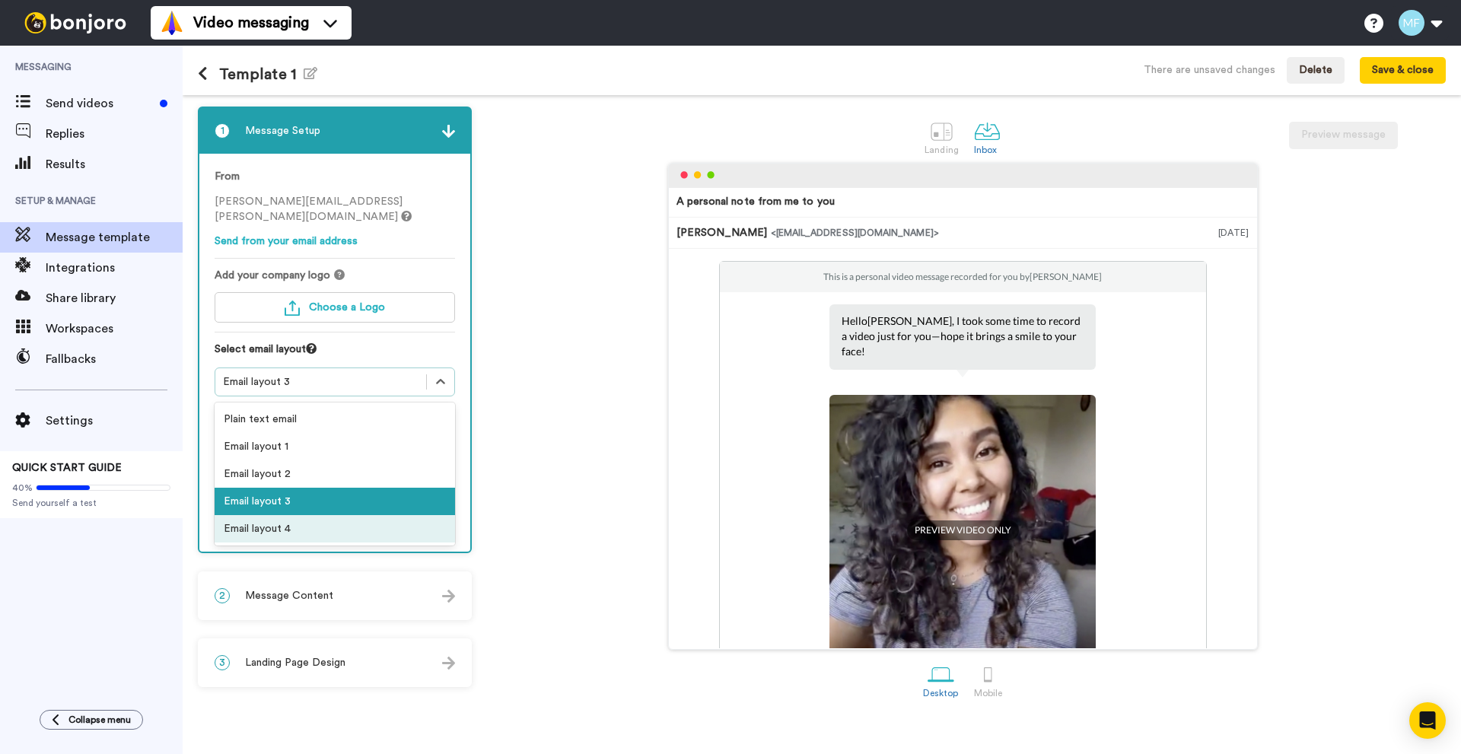
click at [250, 515] on div "Email layout 4" at bounding box center [335, 528] width 240 height 27
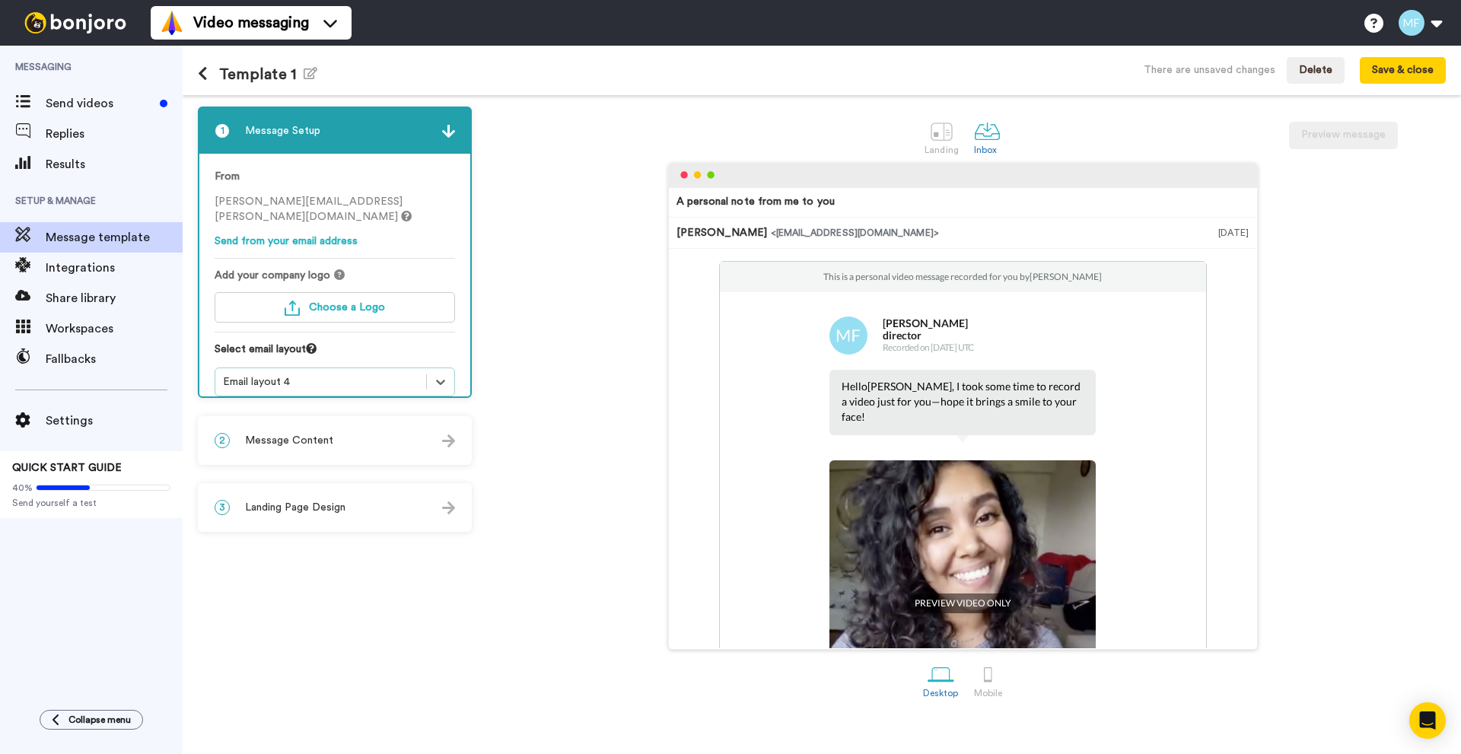
click at [310, 374] on div "Email layout 4" at bounding box center [321, 381] width 196 height 15
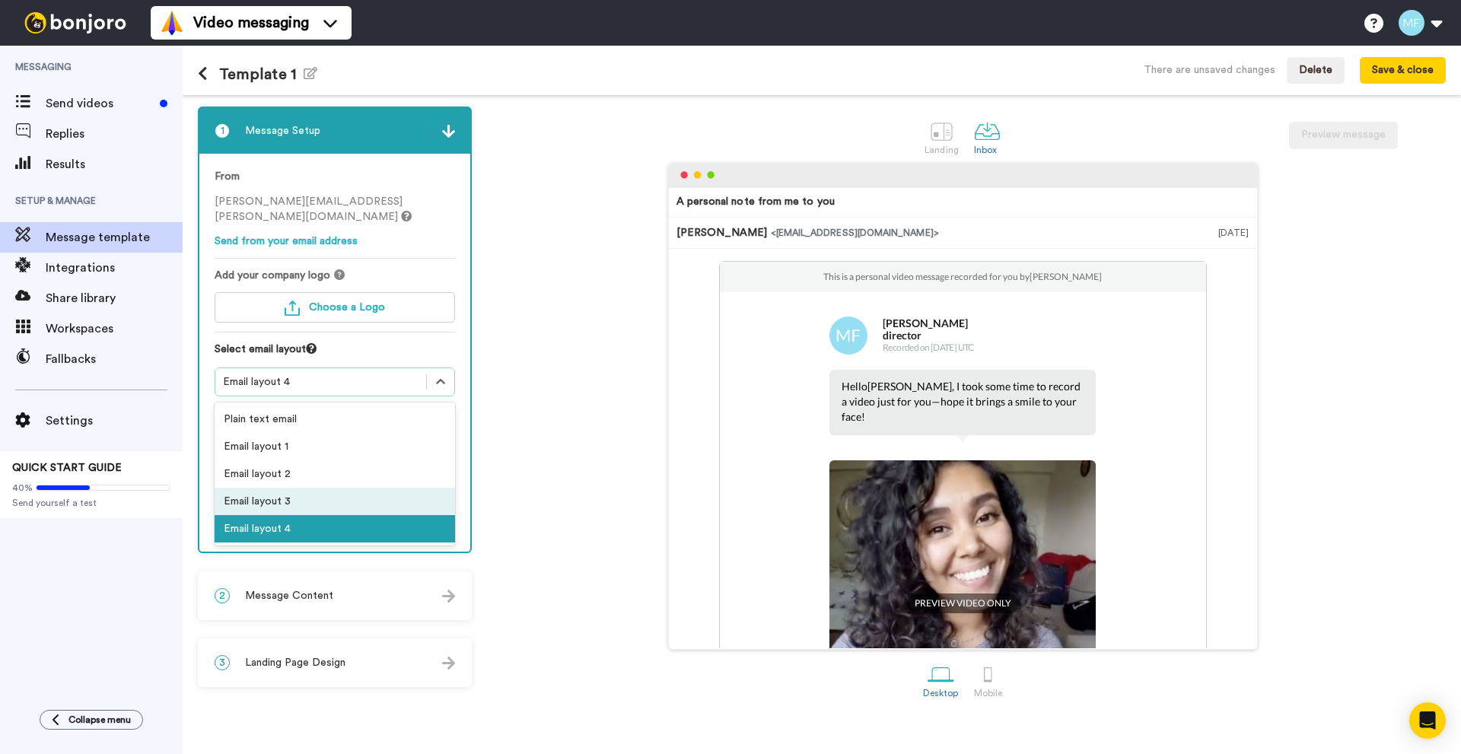
click at [281, 488] on div "Email layout 3" at bounding box center [335, 501] width 240 height 27
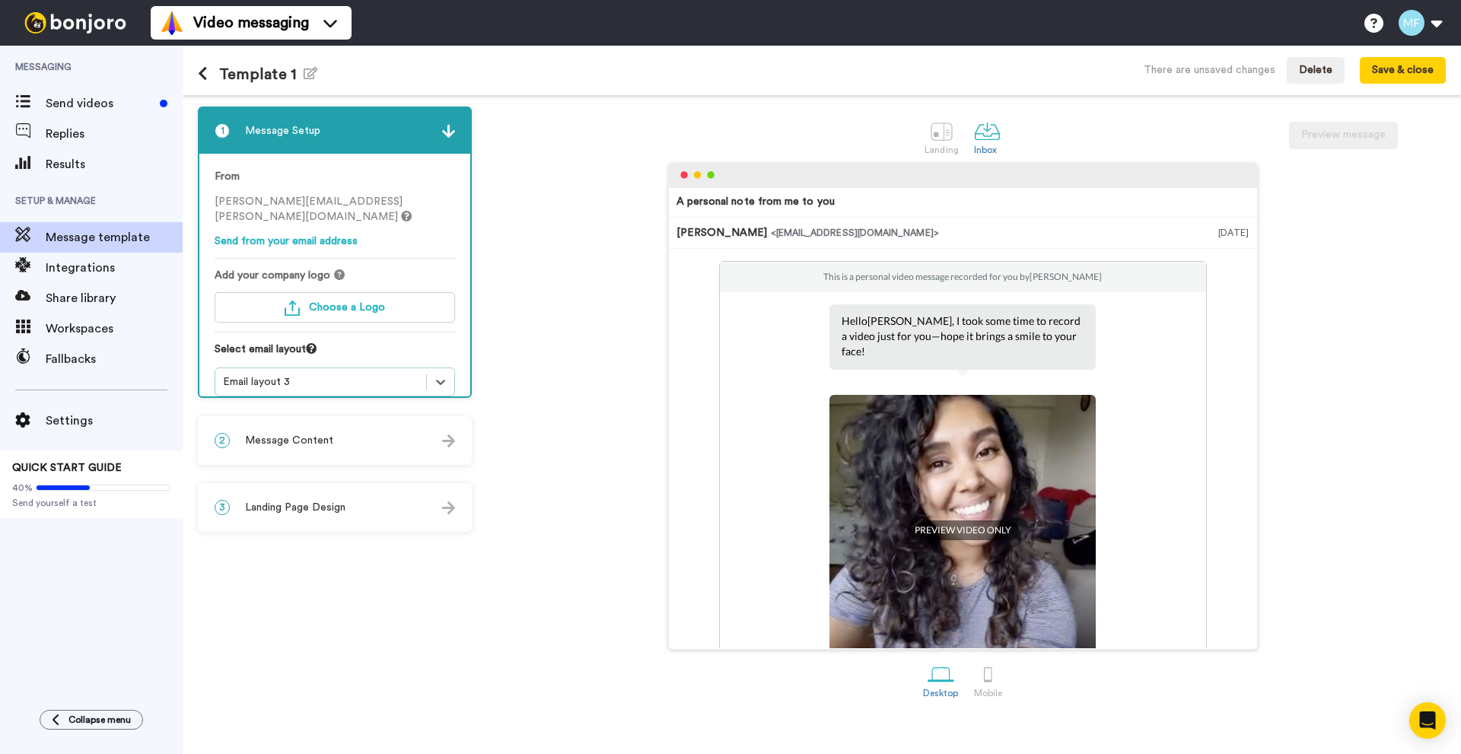
click at [291, 374] on div "Email layout 3" at bounding box center [321, 381] width 196 height 15
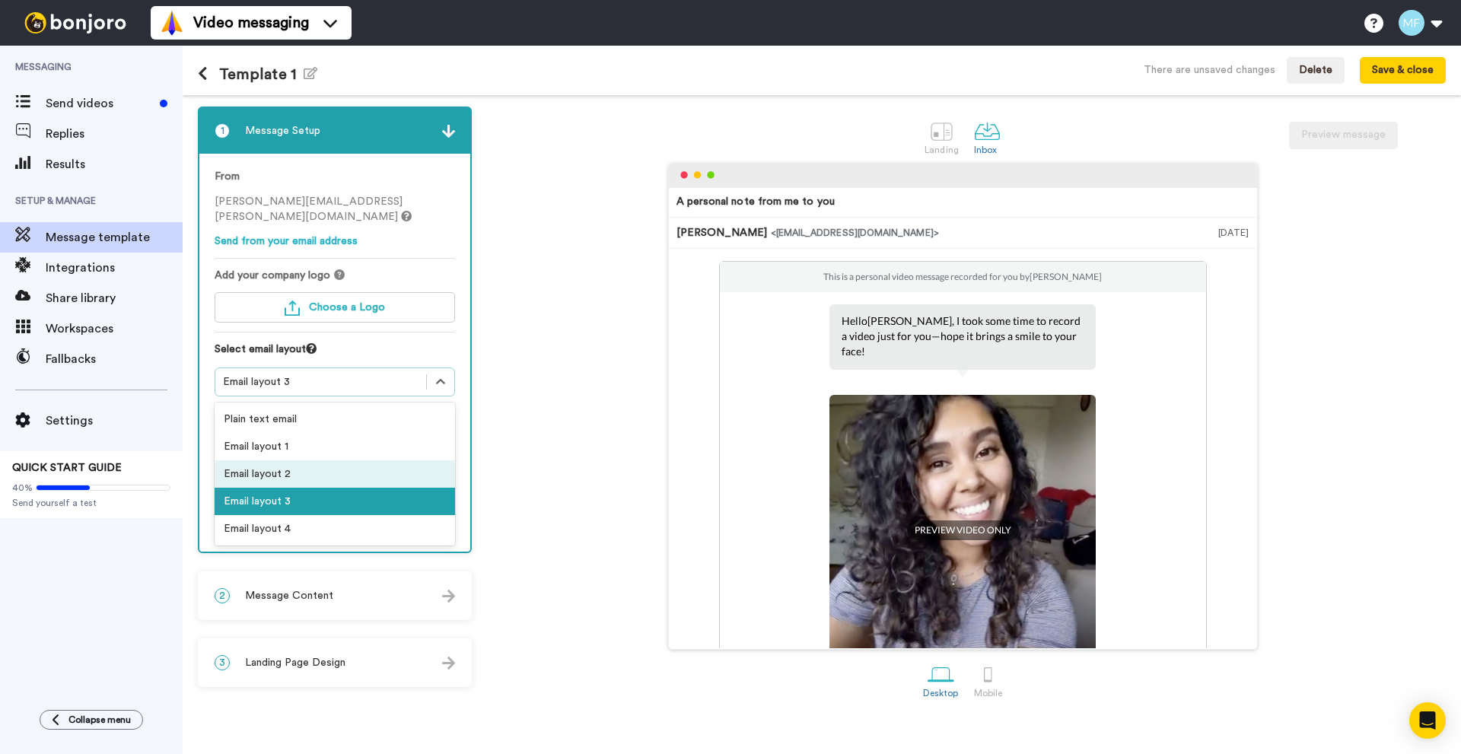
click at [275, 460] on div "Email layout 2" at bounding box center [335, 473] width 240 height 27
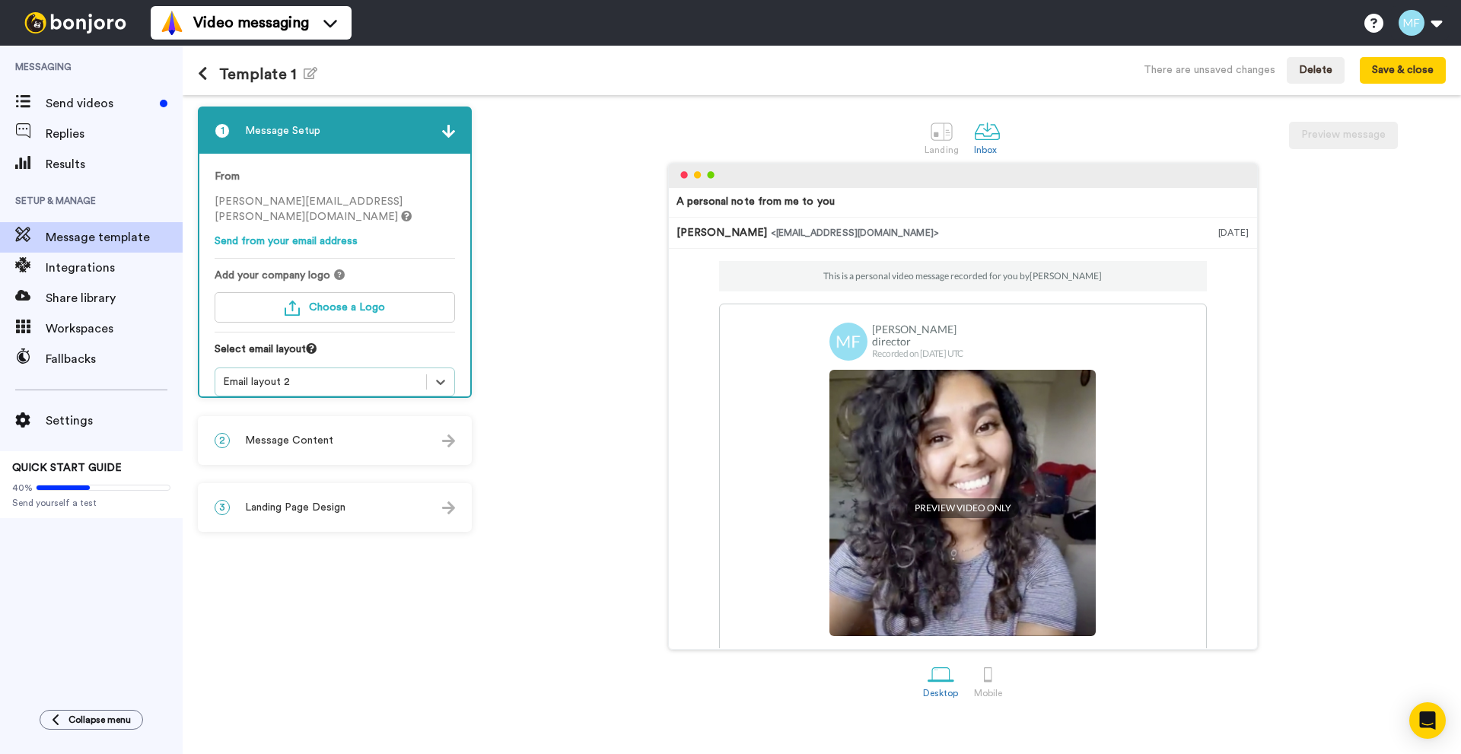
click at [297, 374] on div "Email layout 2" at bounding box center [321, 381] width 196 height 15
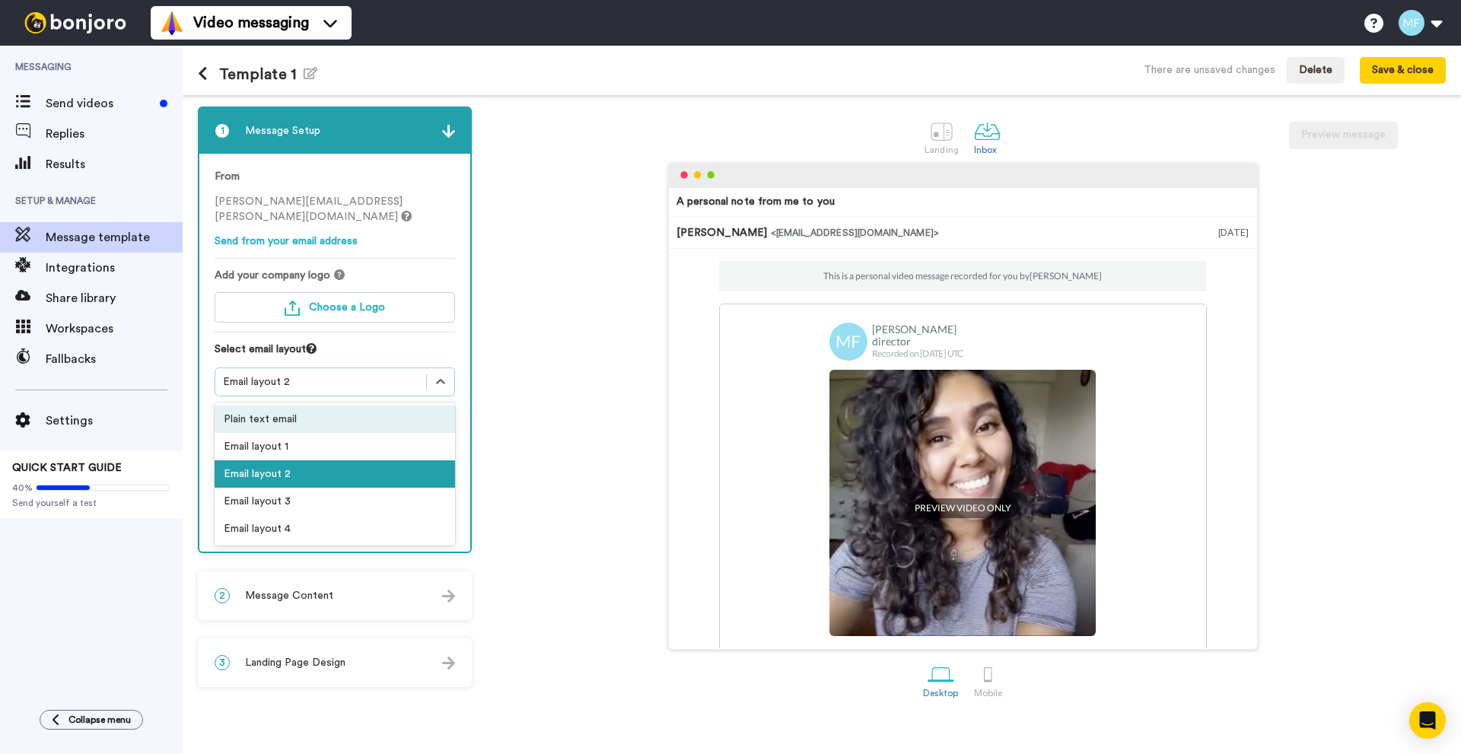
click at [293, 406] on div "Plain text email" at bounding box center [335, 419] width 240 height 27
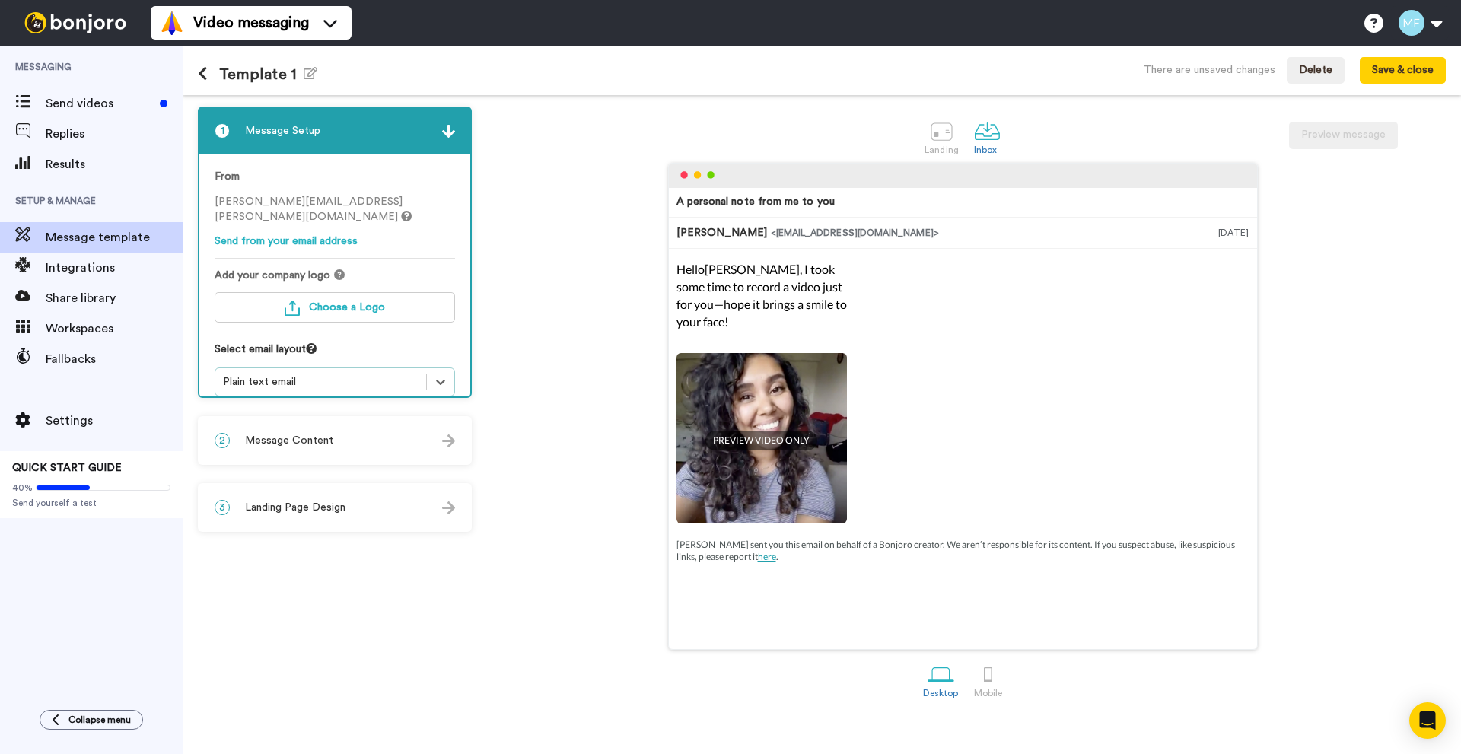
click at [330, 374] on div "Plain text email" at bounding box center [321, 381] width 196 height 15
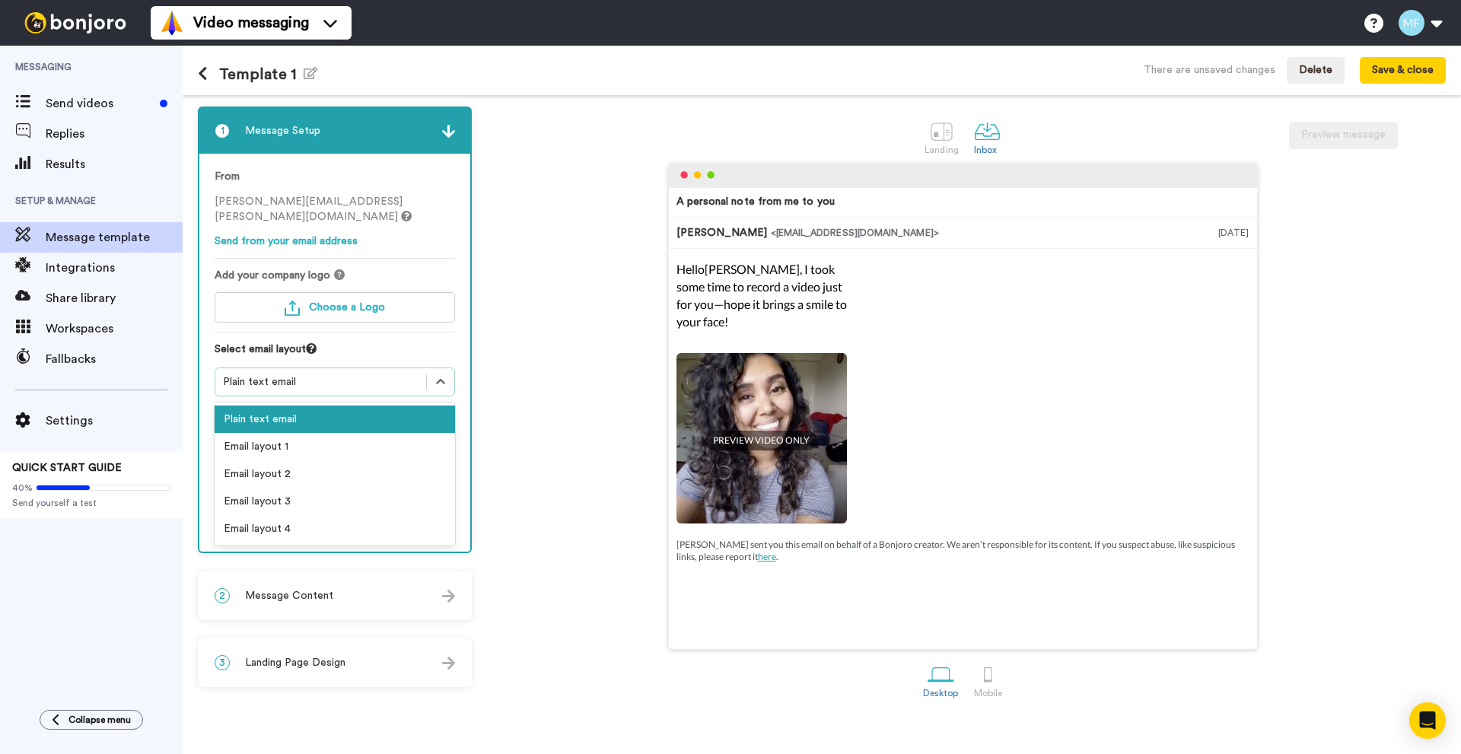
click at [277, 416] on div "Plain text email" at bounding box center [335, 419] width 240 height 27
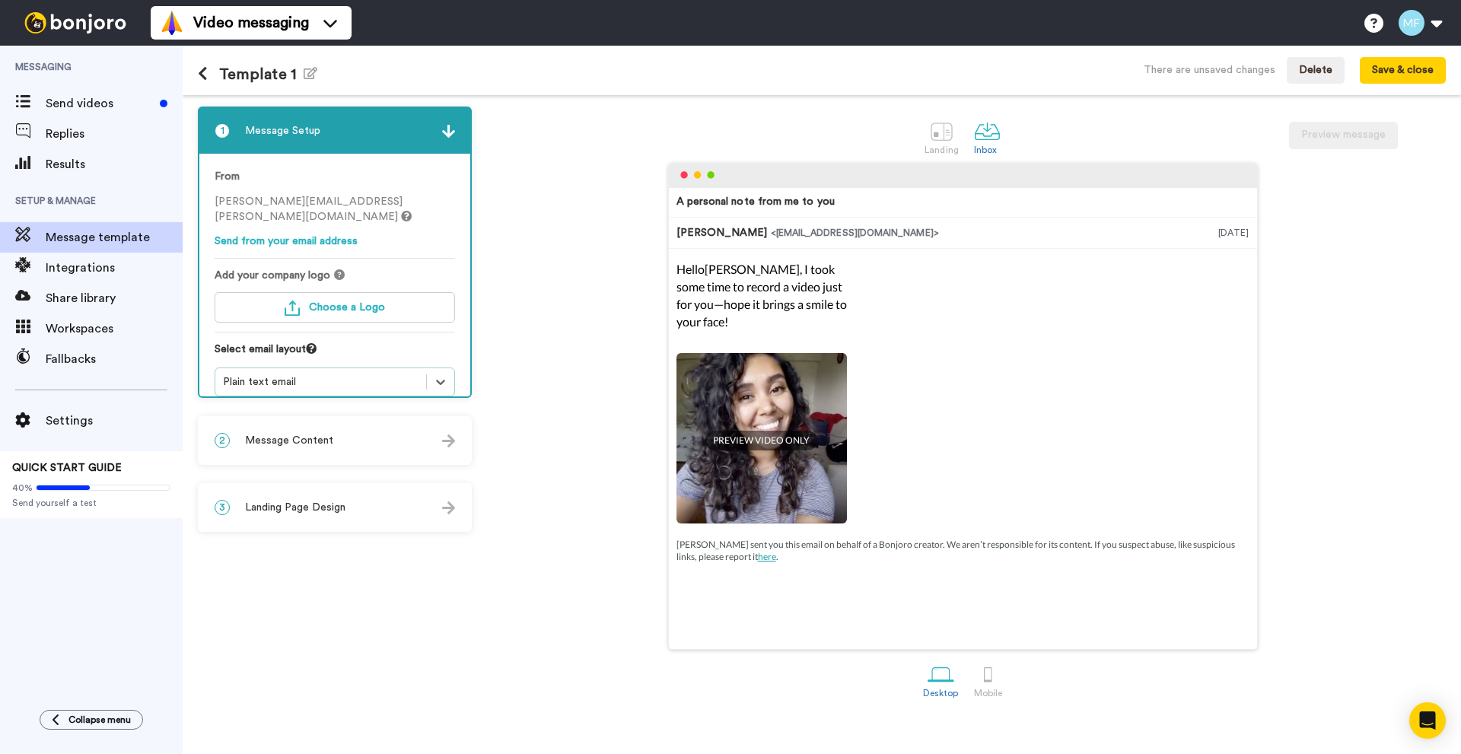
click at [295, 374] on div "Plain text email" at bounding box center [321, 381] width 196 height 15
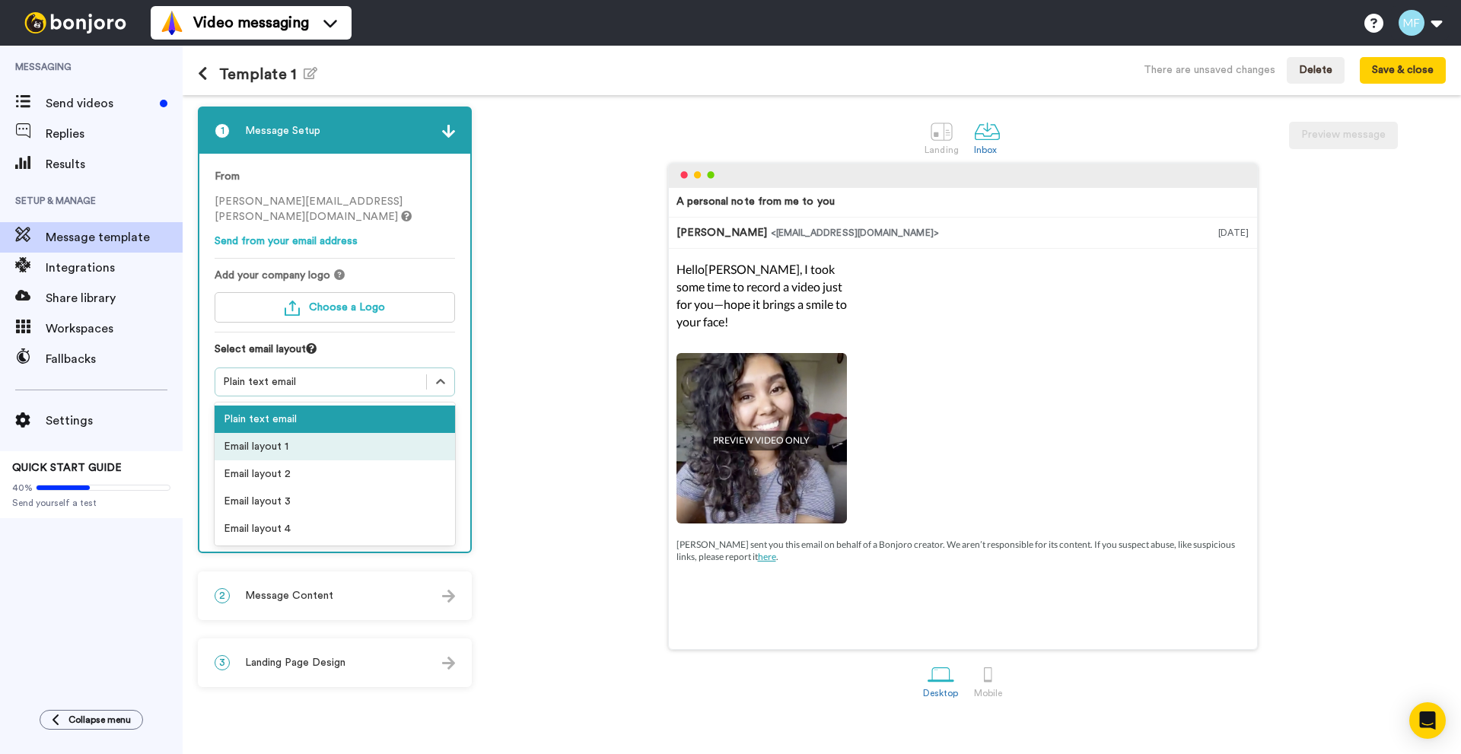
click at [278, 441] on div "Email layout 1" at bounding box center [335, 446] width 240 height 27
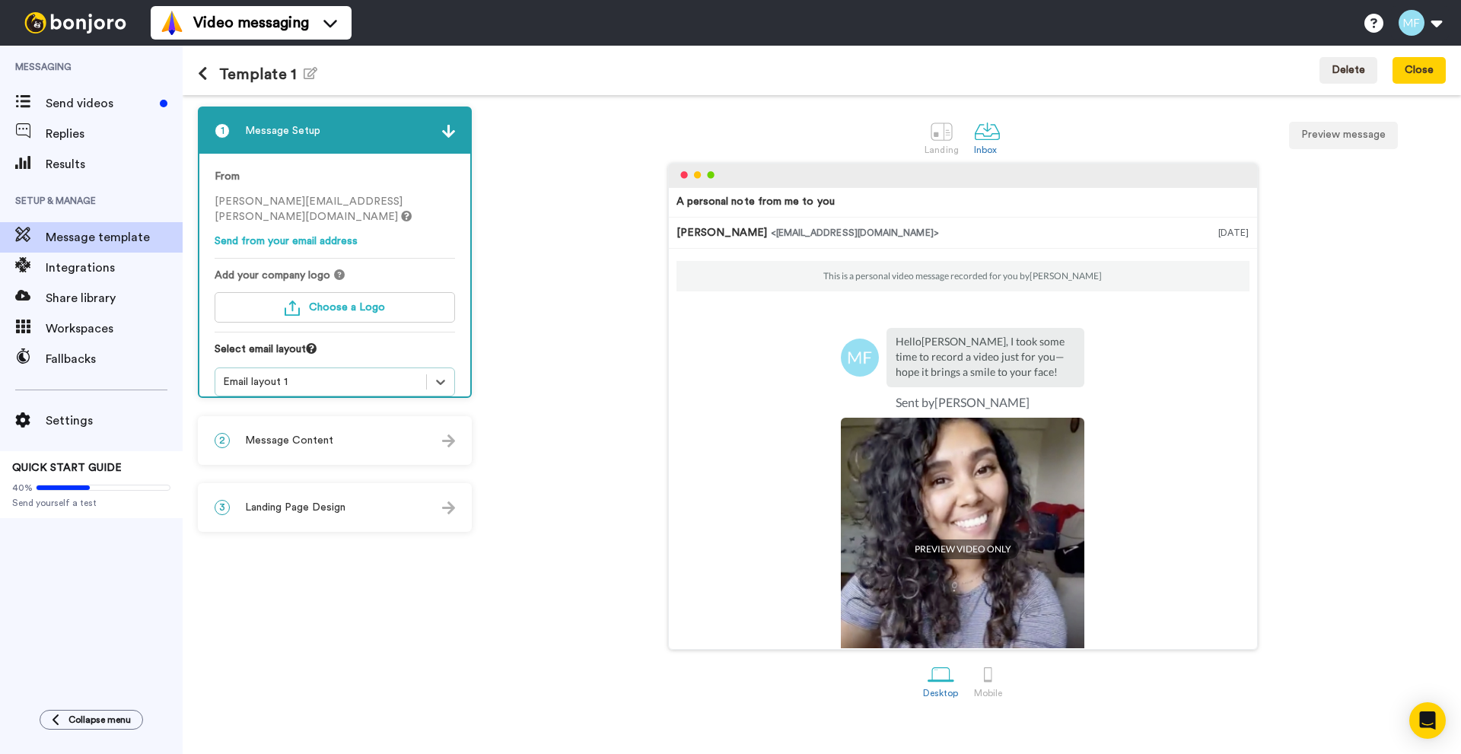
click at [385, 431] on div "2 Message Content" at bounding box center [334, 441] width 271 height 46
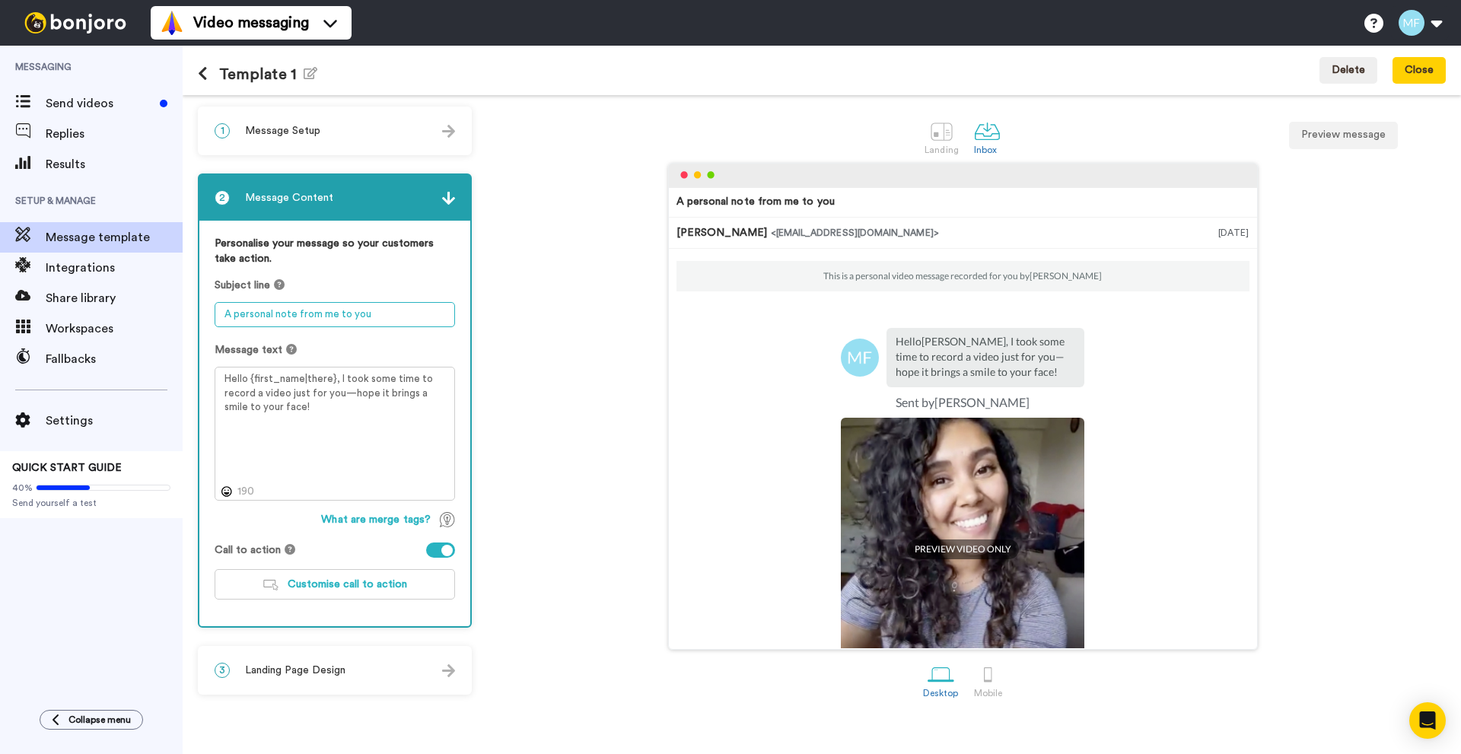
drag, startPoint x: 275, startPoint y: 316, endPoint x: 293, endPoint y: 314, distance: 17.6
click at [293, 314] on textarea "A personal note from me to you" at bounding box center [335, 314] width 240 height 25
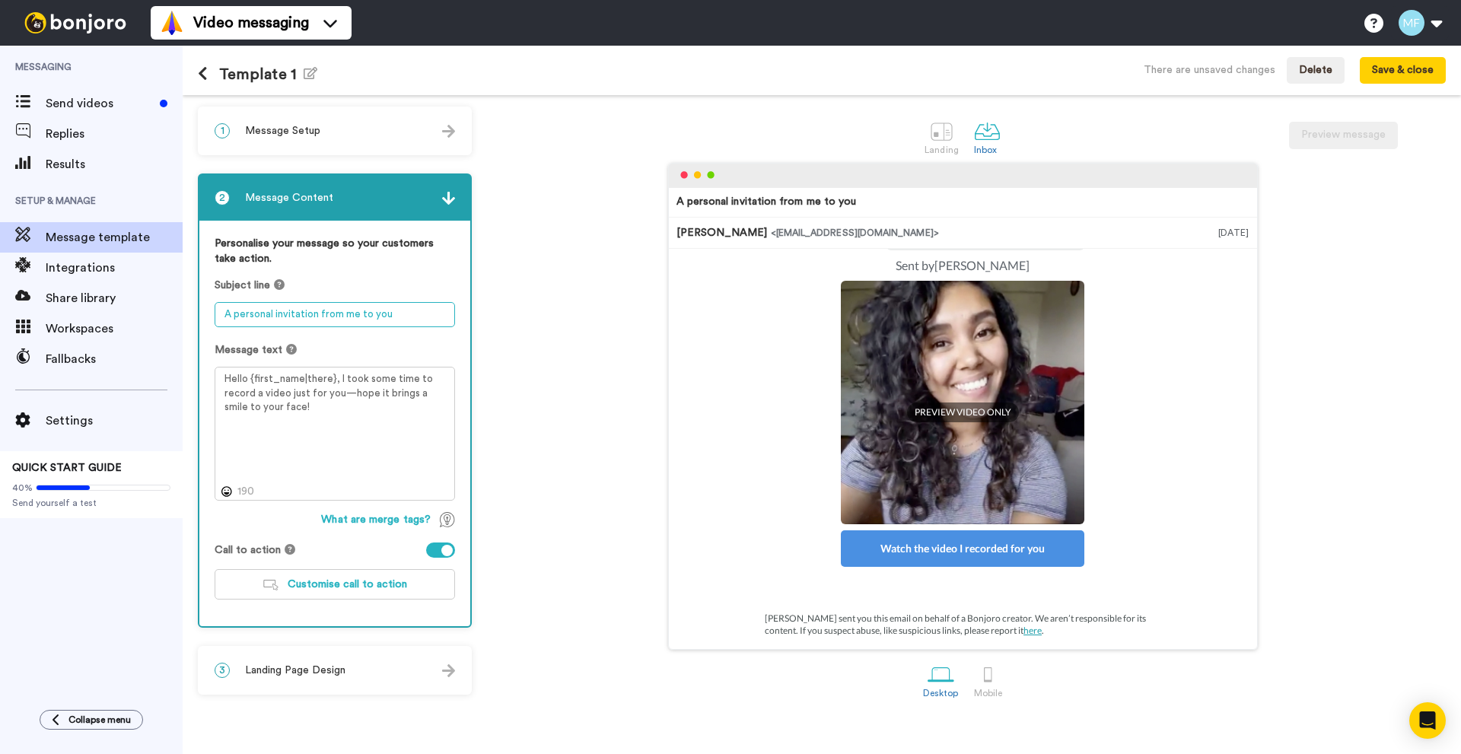
scroll to position [138, 0]
type textarea "A personal invitation from me to you"
click at [438, 554] on div at bounding box center [440, 549] width 29 height 15
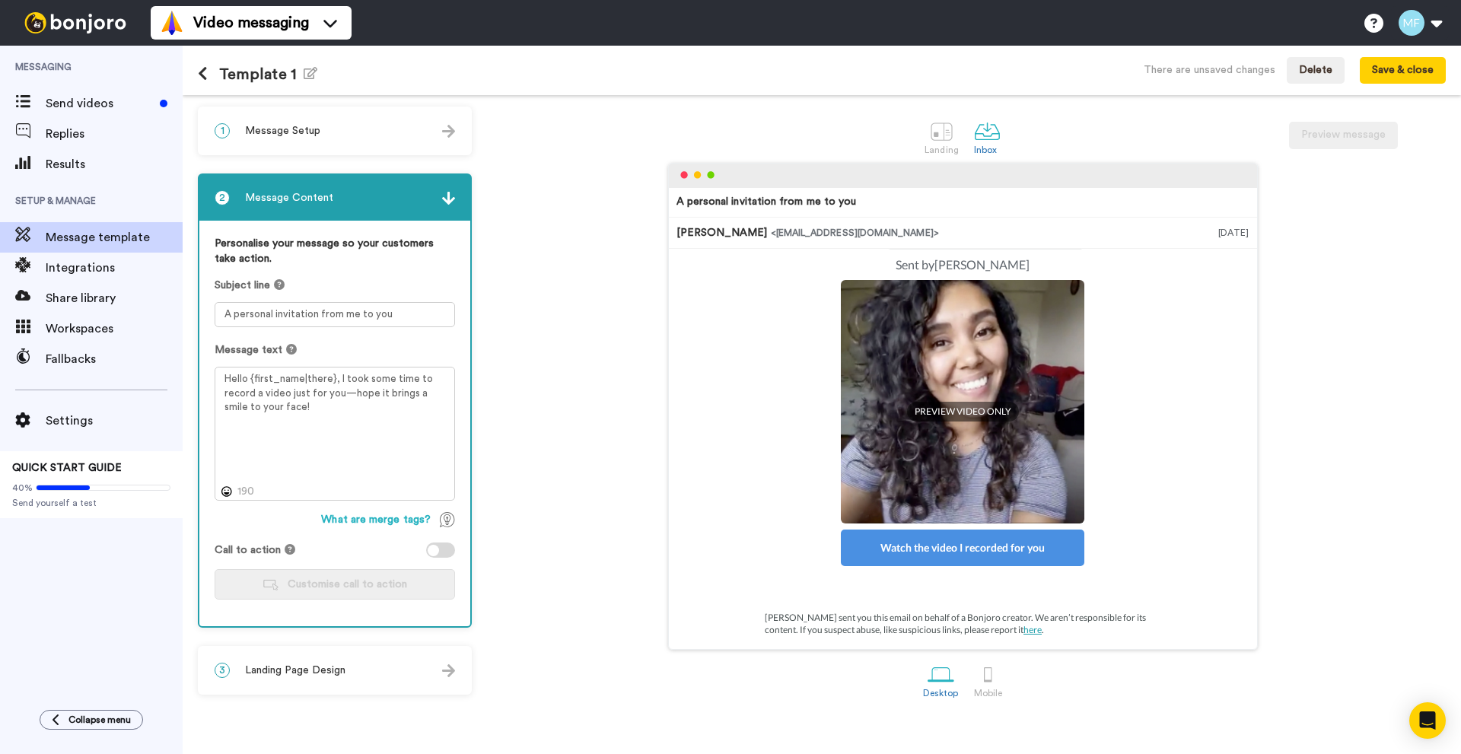
click at [438, 554] on div at bounding box center [440, 549] width 29 height 15
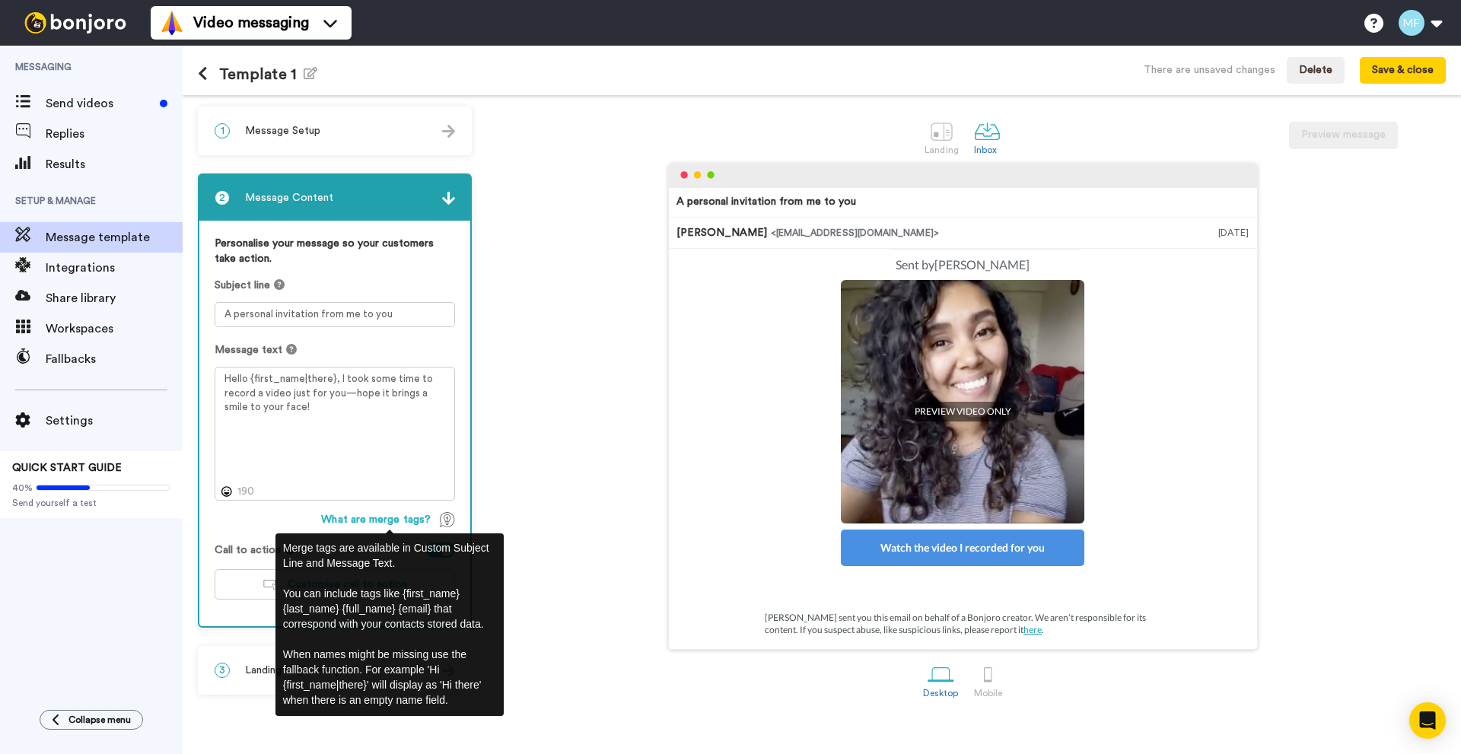
click at [578, 458] on div "A personal invitation from me to you Milosz Filipczak <senderfrom@email.com> Se…" at bounding box center [962, 406] width 966 height 487
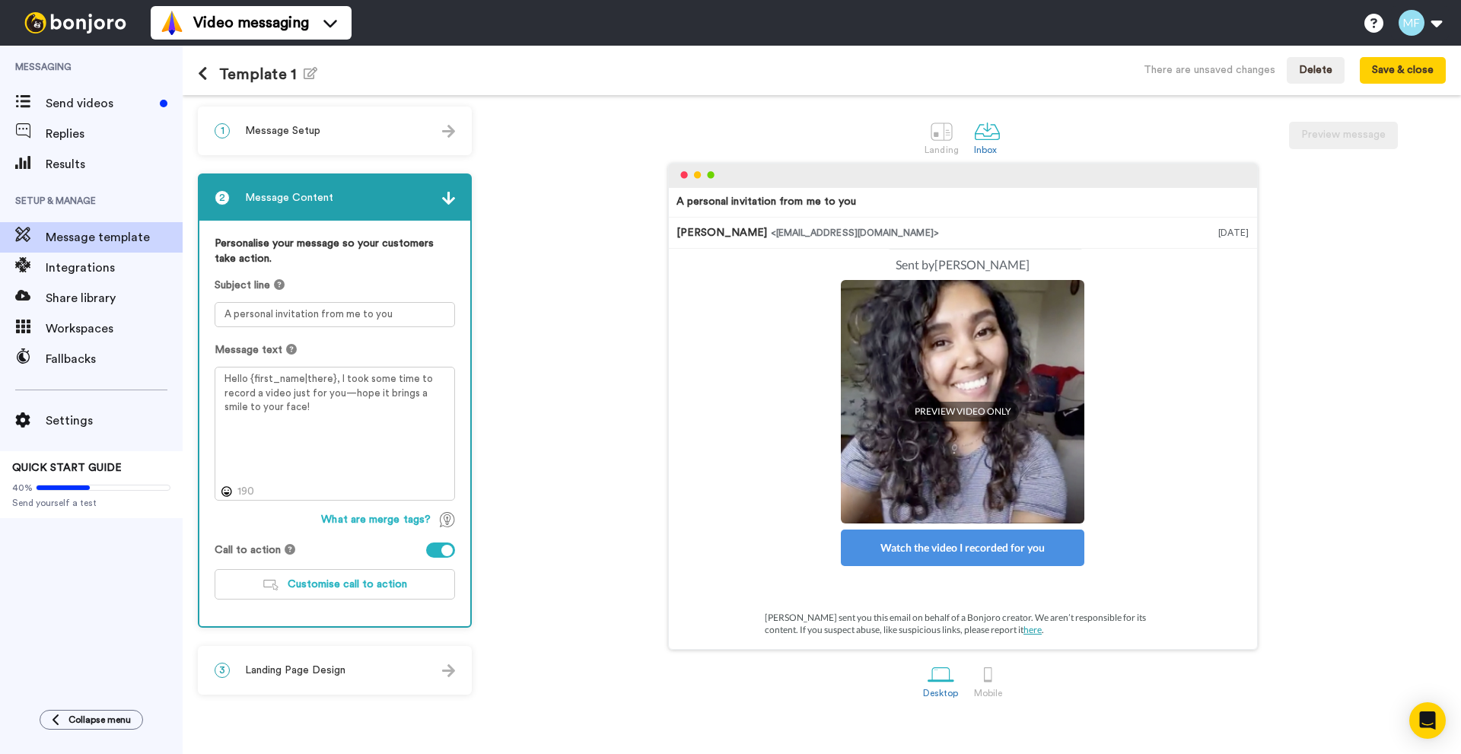
click at [312, 665] on span "Landing Page Design" at bounding box center [295, 670] width 100 height 15
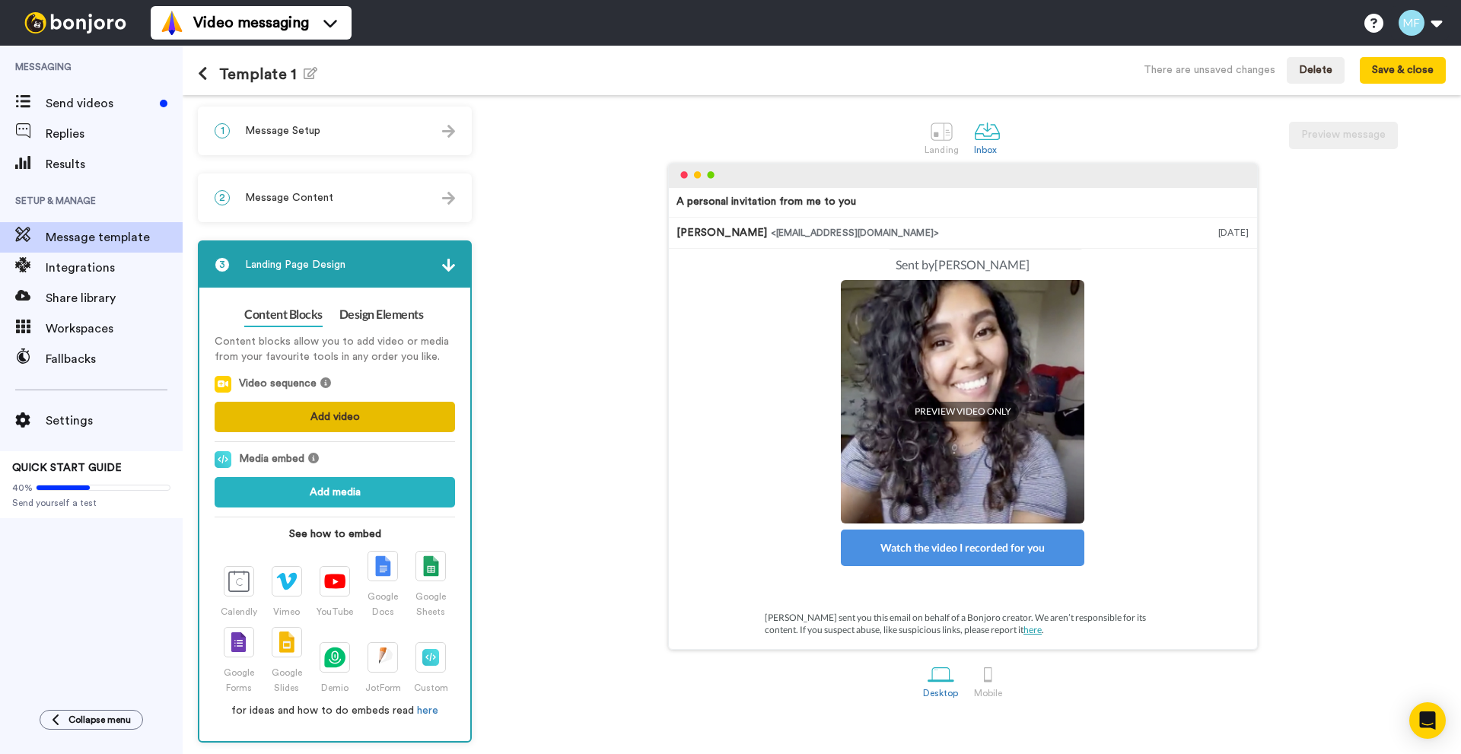
click at [348, 409] on button "Add video" at bounding box center [335, 417] width 240 height 30
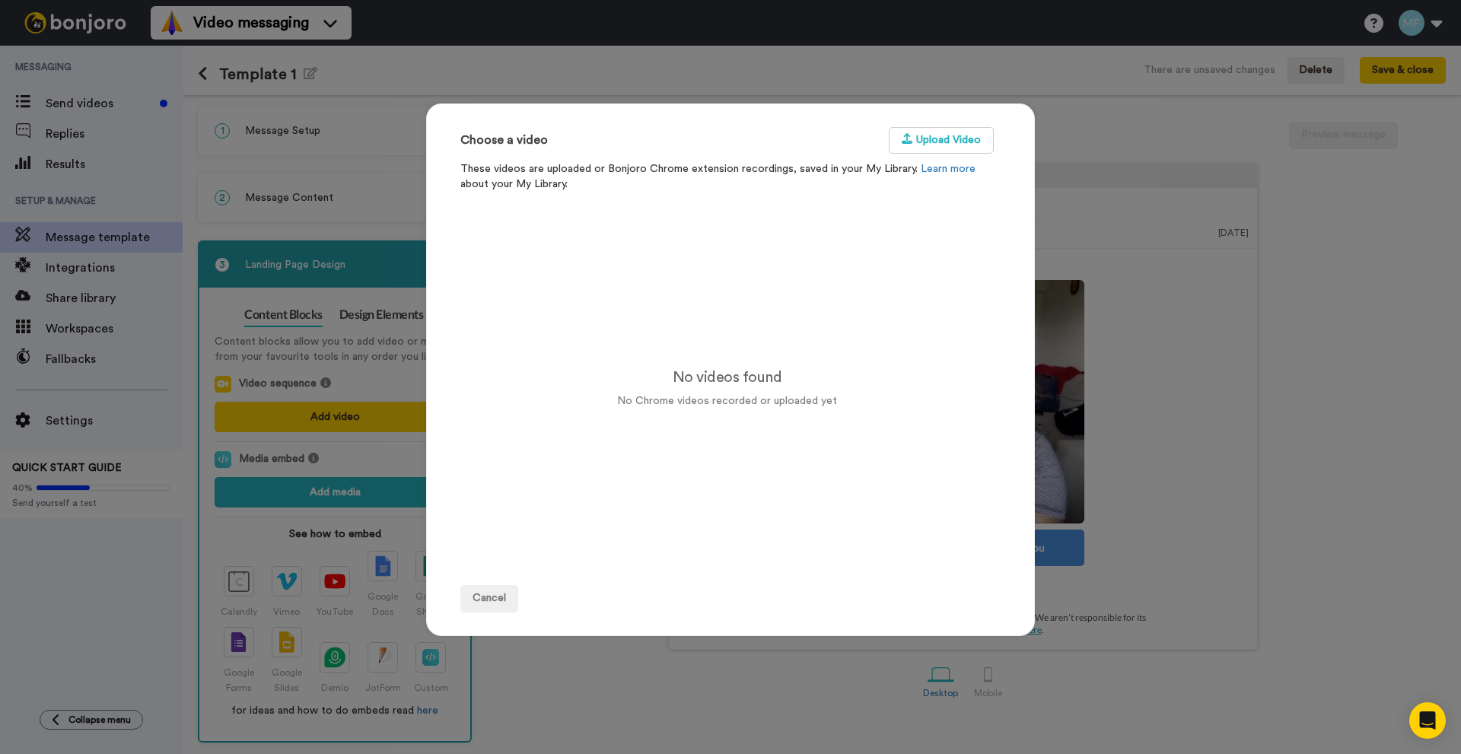
click at [641, 93] on div "Choose a video Upload Video These videos are uploaded or Bonjoro Chrome extensi…" at bounding box center [730, 377] width 609 height 754
click at [921, 102] on div "Choose a video Upload Video These videos are uploaded or Bonjoro Chrome extensi…" at bounding box center [730, 377] width 609 height 754
click at [476, 592] on button "Cancel" at bounding box center [489, 598] width 58 height 27
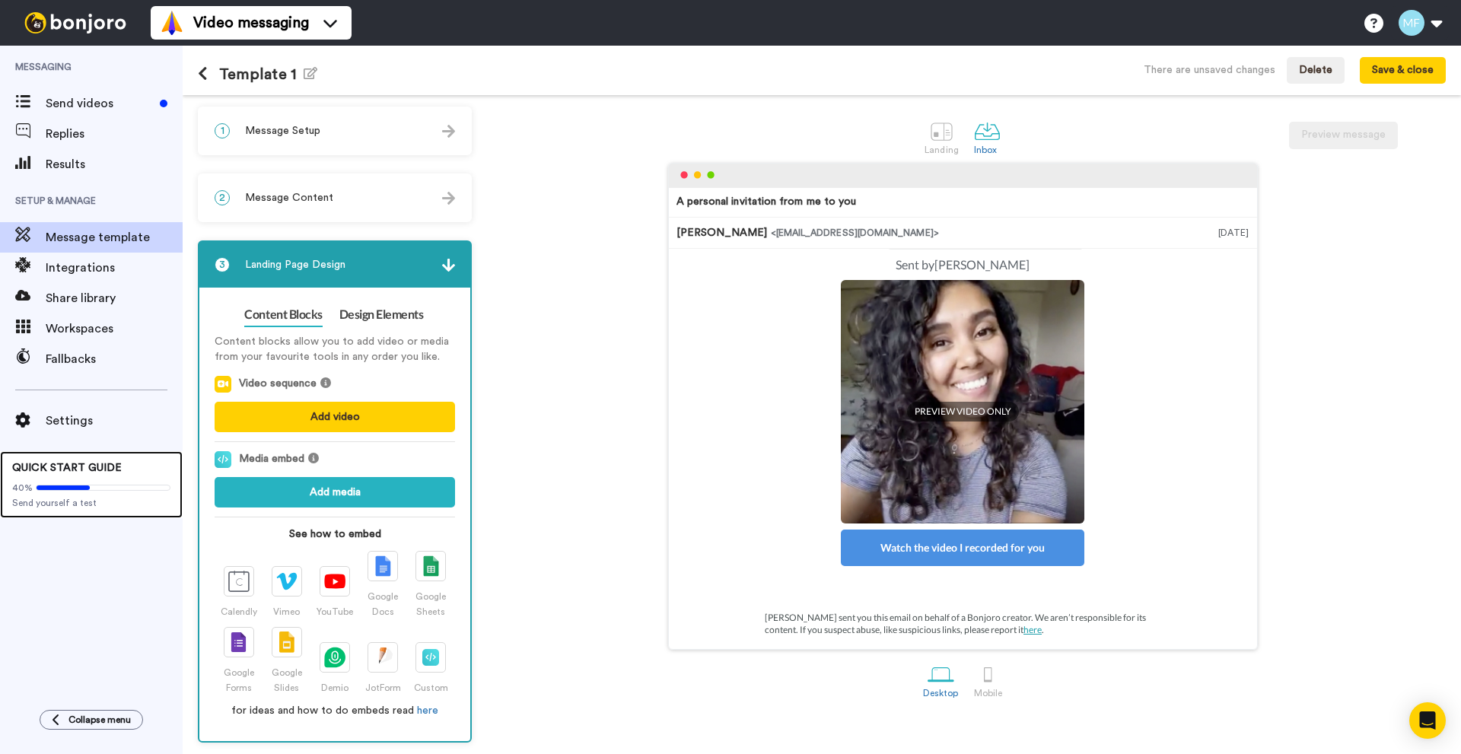
click at [78, 506] on span "Send yourself a test" at bounding box center [91, 503] width 158 height 12
click at [1417, 69] on button "Save & close" at bounding box center [1403, 70] width 86 height 27
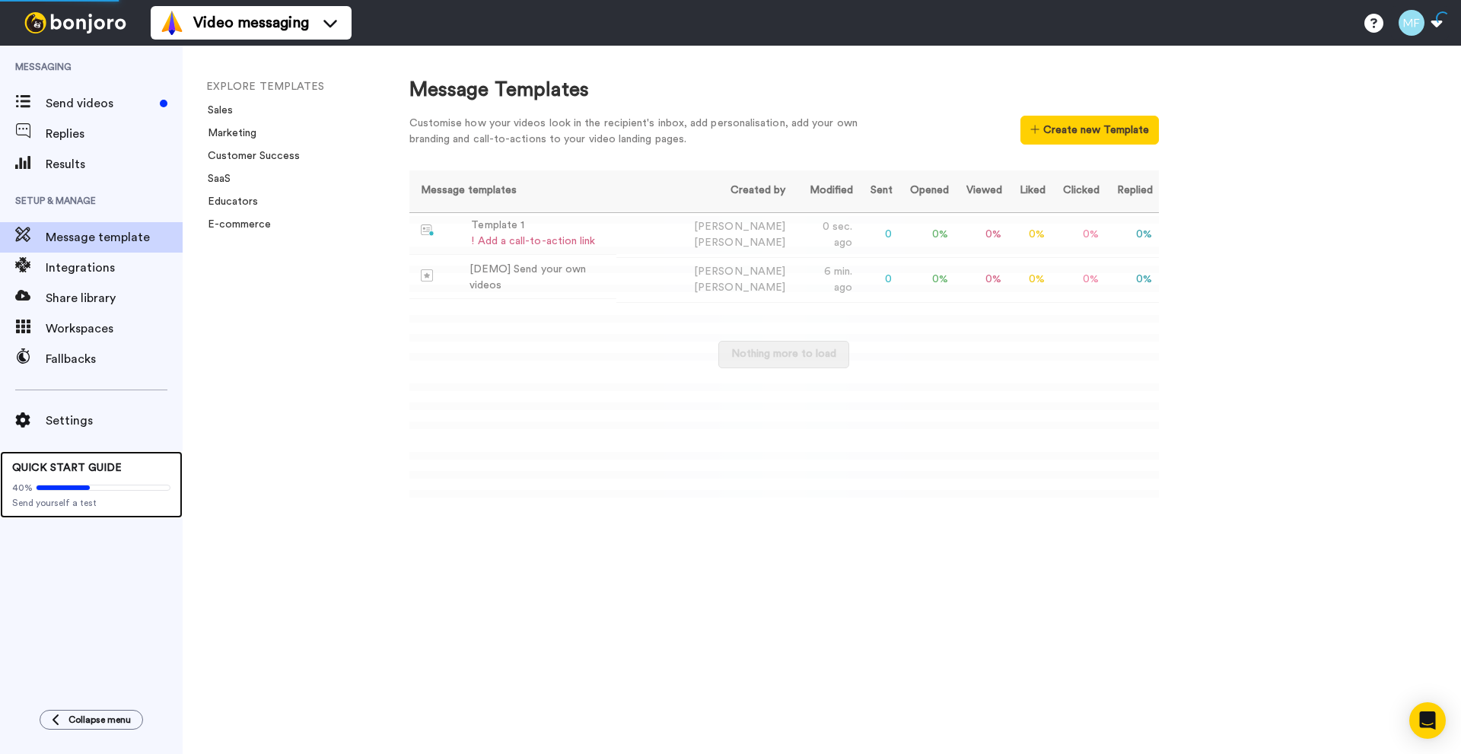
click at [80, 514] on div "QUICK START GUIDE 40% Send yourself a test" at bounding box center [91, 484] width 183 height 67
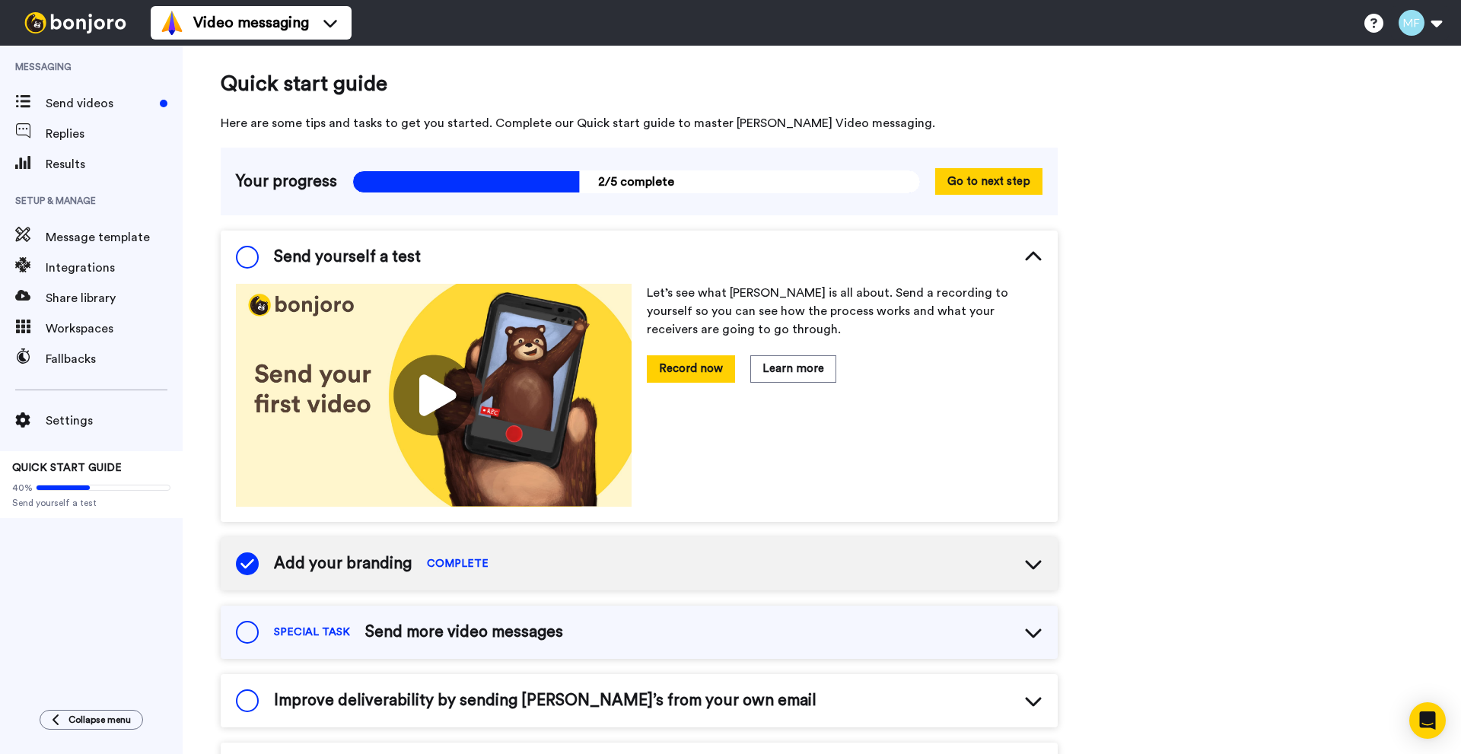
click at [342, 259] on span "Send yourself a test" at bounding box center [347, 257] width 147 height 23
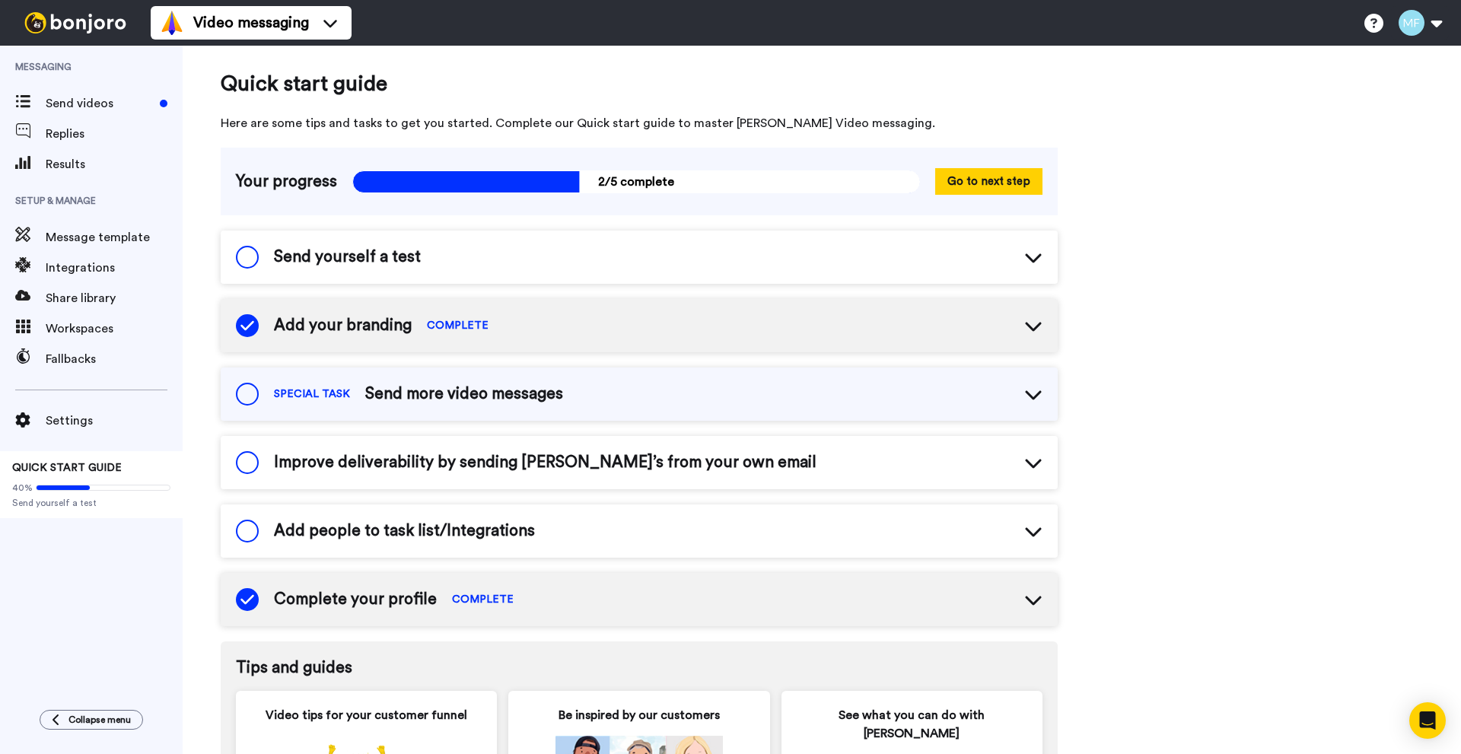
click at [343, 253] on span "Send yourself a test" at bounding box center [347, 257] width 147 height 23
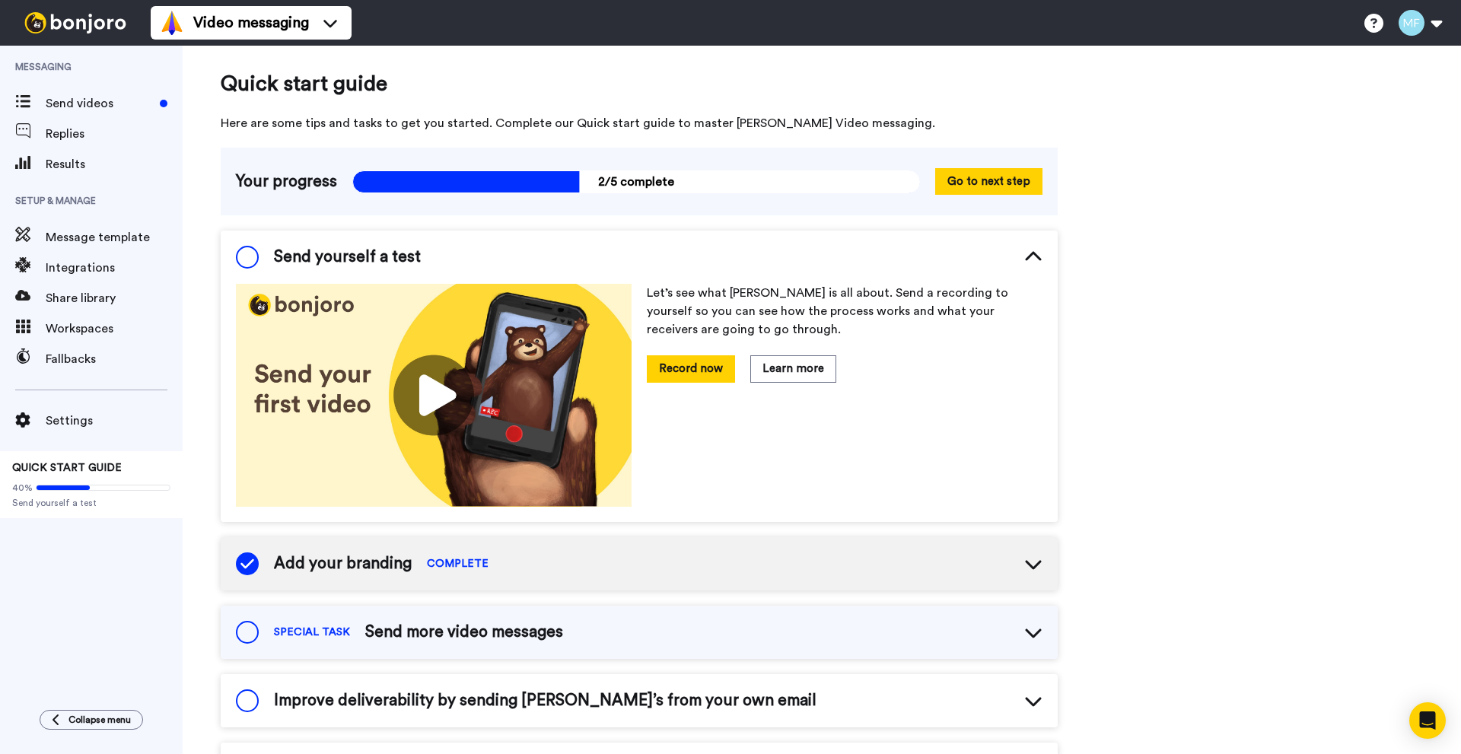
click at [539, 566] on div "Add your branding COMPLETE" at bounding box center [639, 563] width 837 height 53
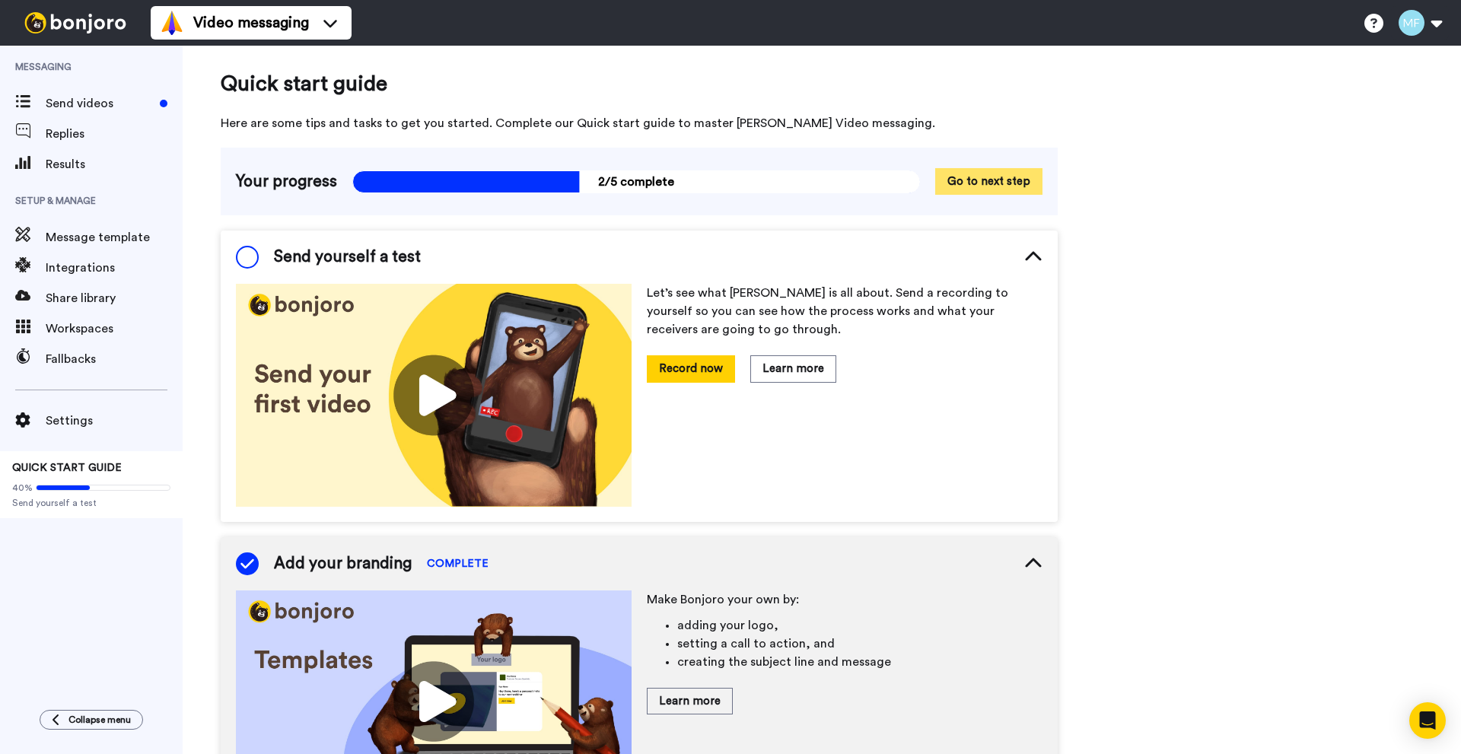
click at [994, 183] on button "Go to next step" at bounding box center [988, 181] width 107 height 27
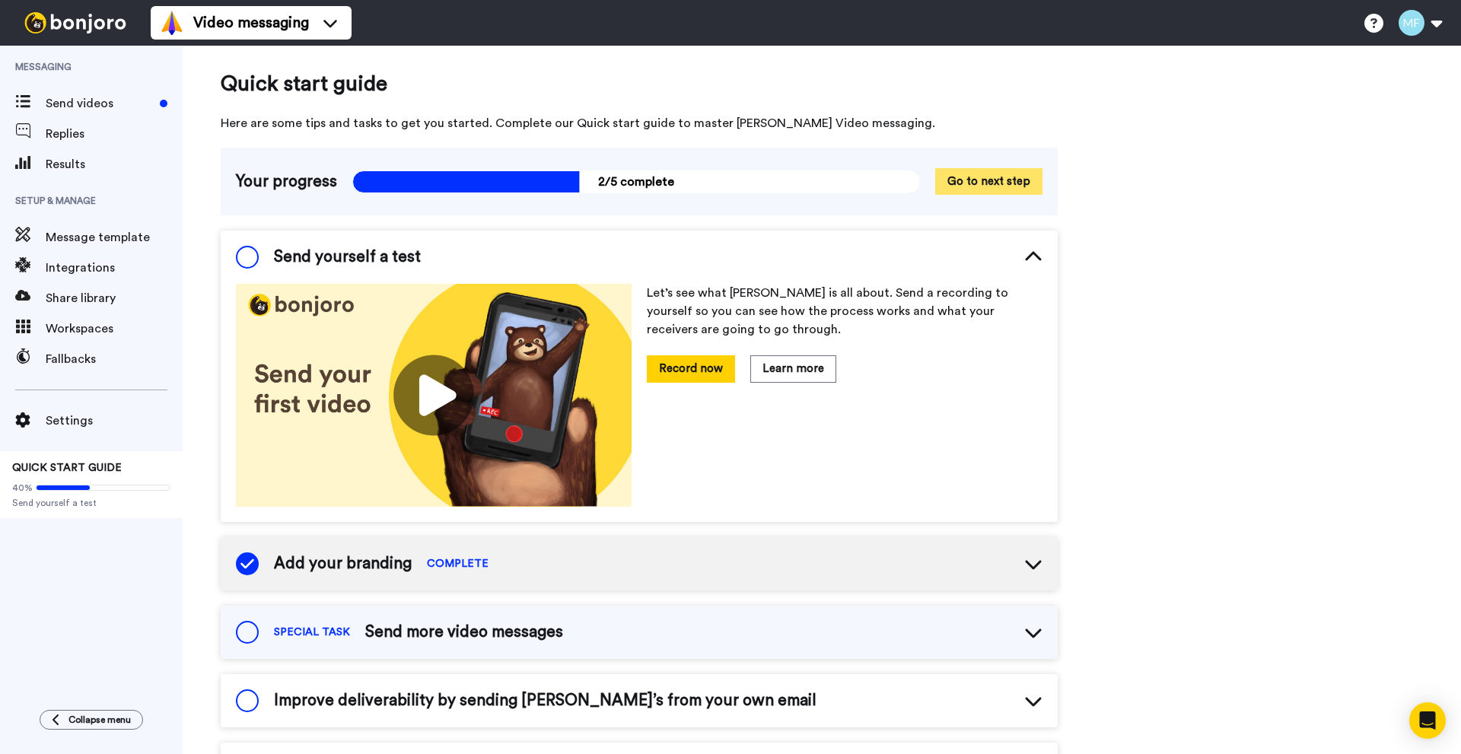
click at [1003, 189] on button "Go to next step" at bounding box center [988, 181] width 107 height 27
click at [978, 181] on button "Go to next step" at bounding box center [988, 181] width 107 height 27
click at [393, 280] on div "Send yourself a test" at bounding box center [639, 257] width 837 height 53
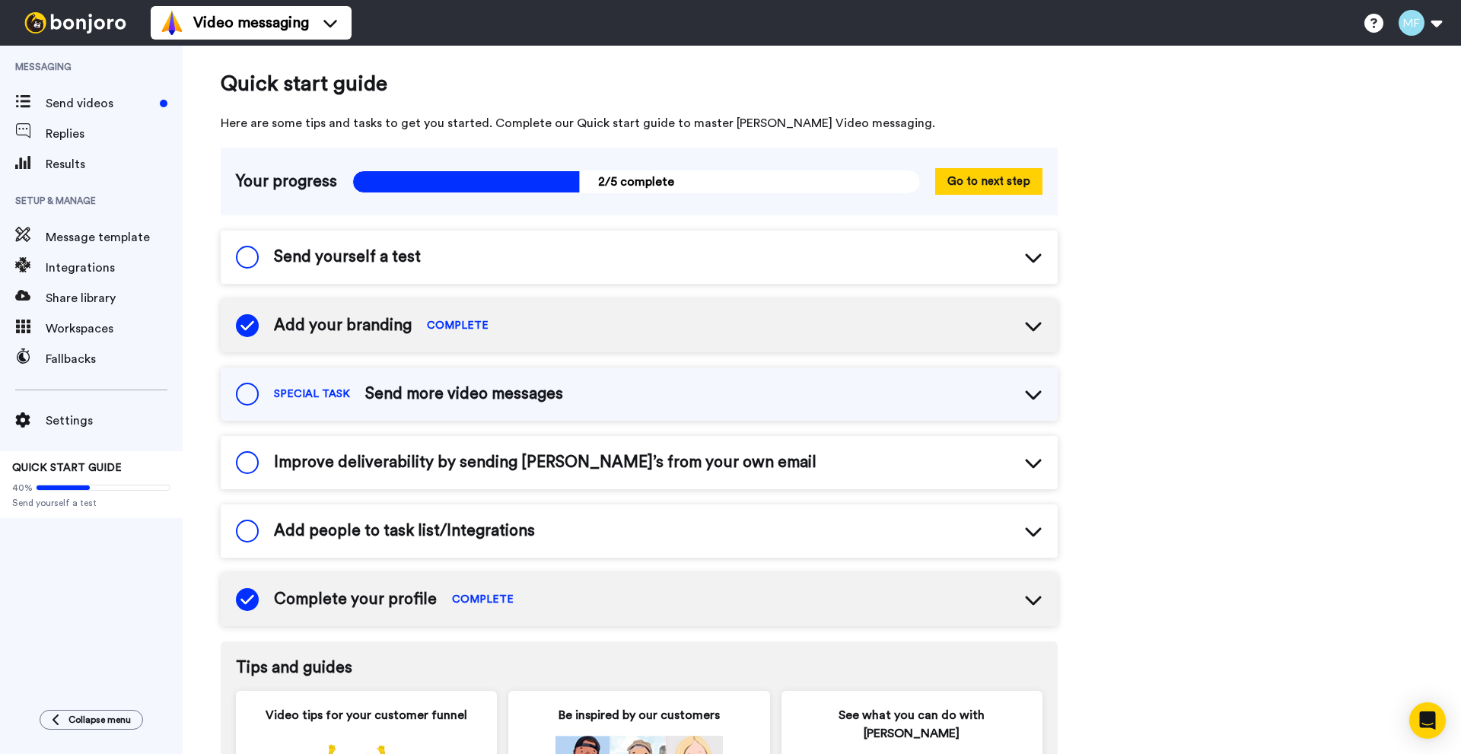
click at [548, 259] on div "Send yourself a test" at bounding box center [639, 257] width 837 height 53
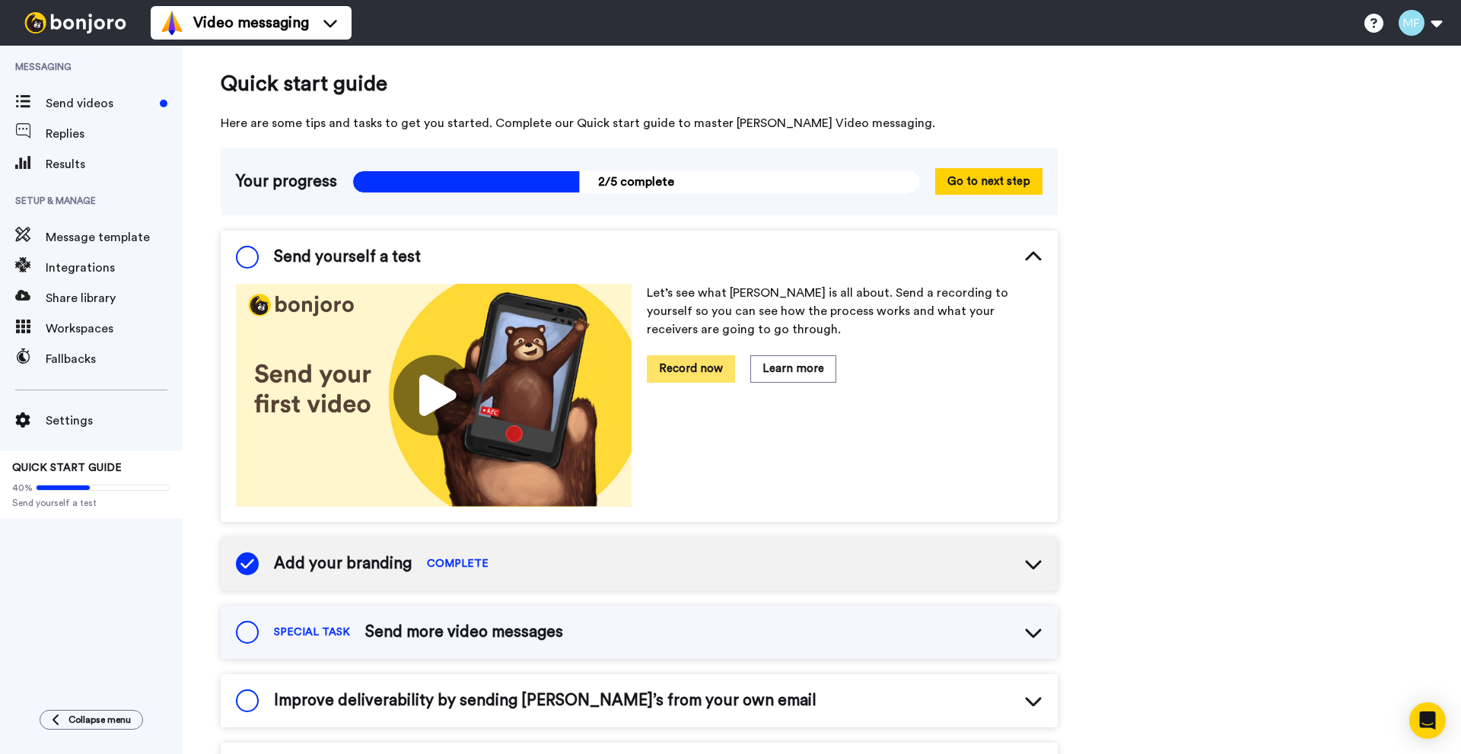
click at [680, 374] on button "Record now" at bounding box center [691, 368] width 88 height 27
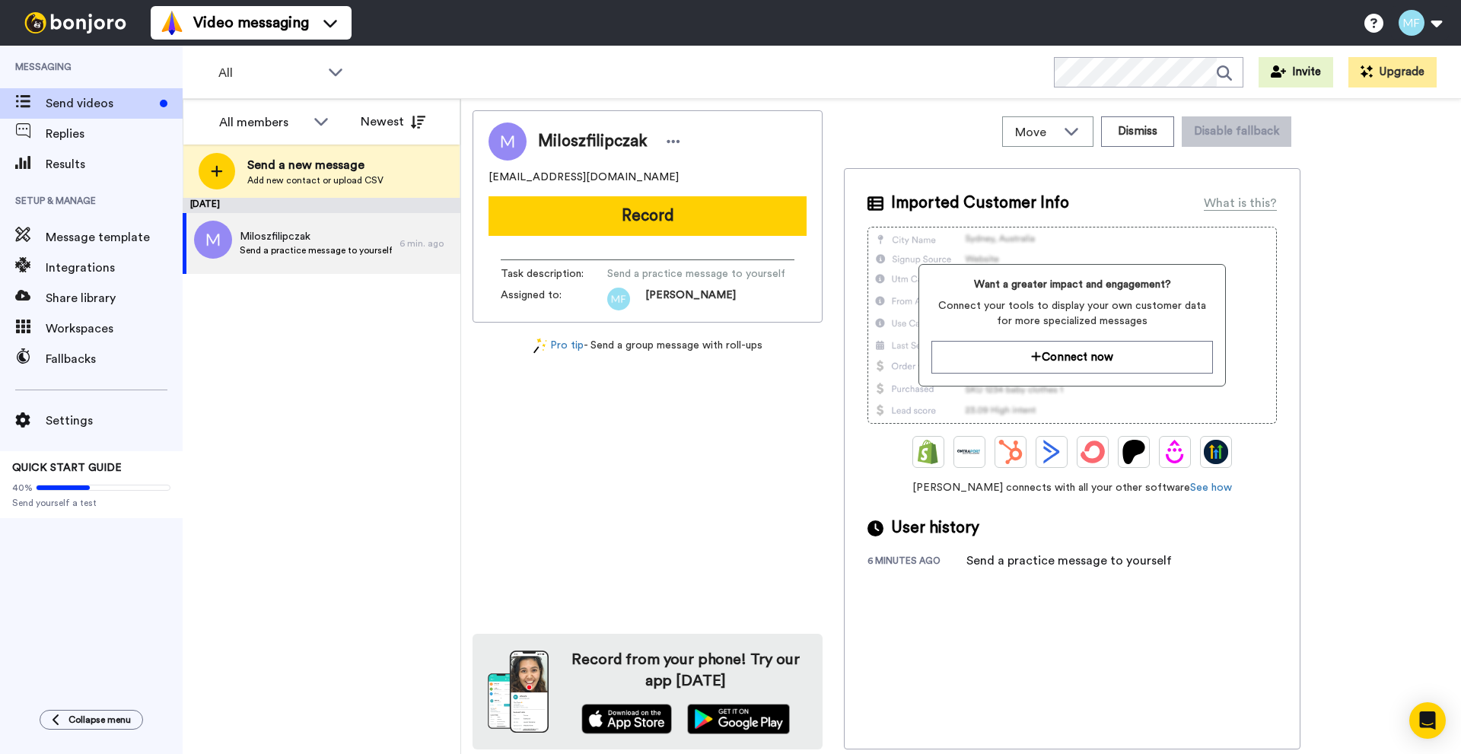
click at [733, 271] on span "Send a practice message to yourself" at bounding box center [696, 273] width 178 height 15
click at [729, 277] on span "Send a practice message to yourself" at bounding box center [696, 273] width 178 height 15
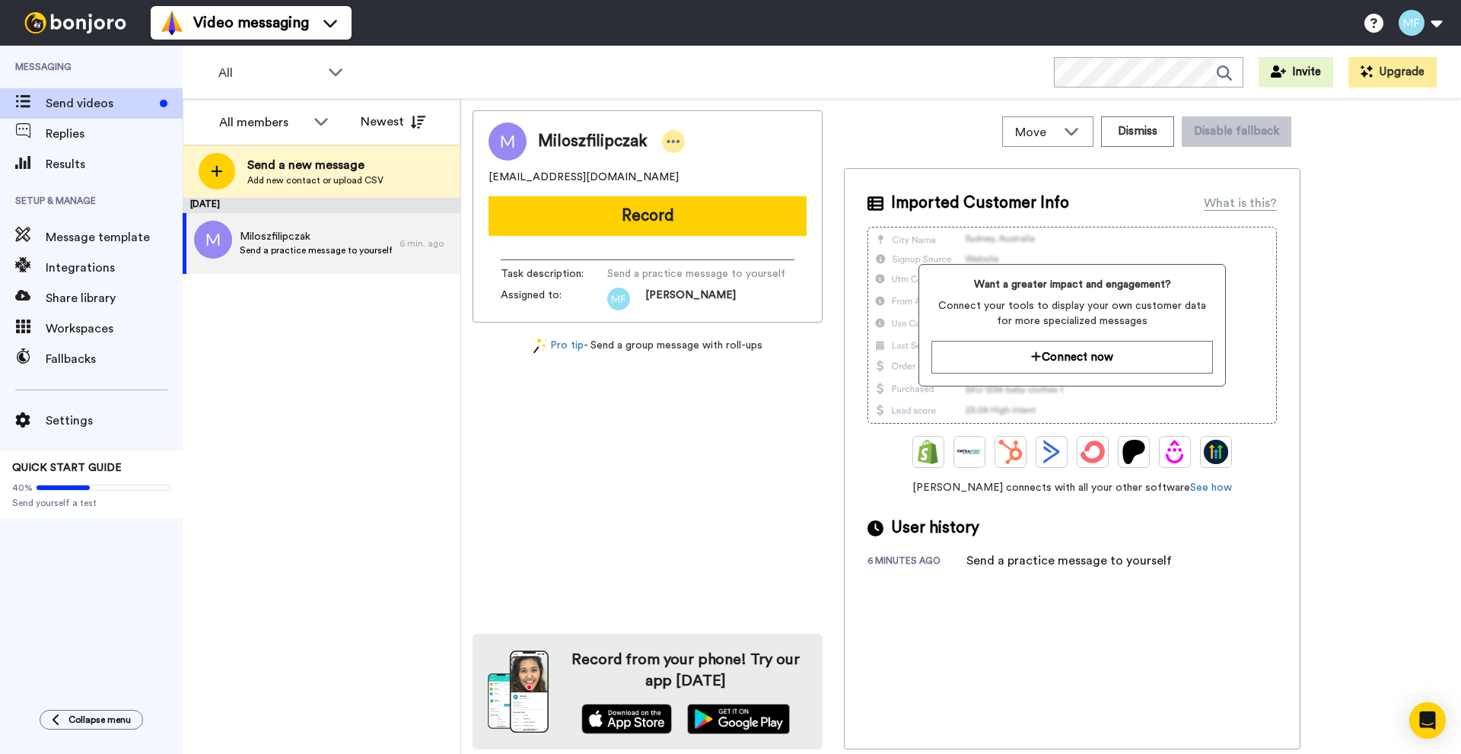
click at [670, 140] on icon at bounding box center [674, 141] width 14 height 15
click at [752, 119] on div "Miloszfilipczak miloszfilipczak@gmail.com Record Task description : Send a prac…" at bounding box center [647, 216] width 350 height 212
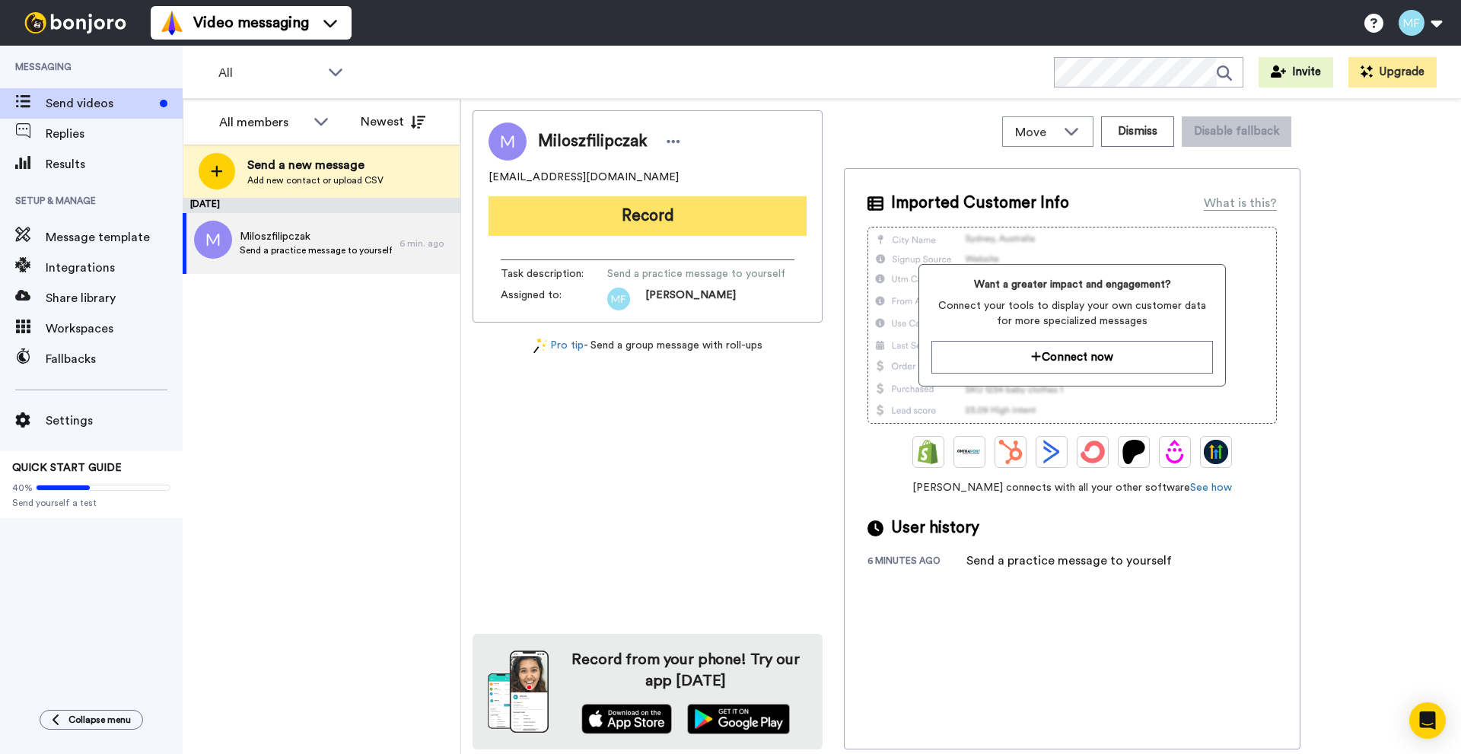
click at [664, 221] on button "Record" at bounding box center [647, 216] width 318 height 40
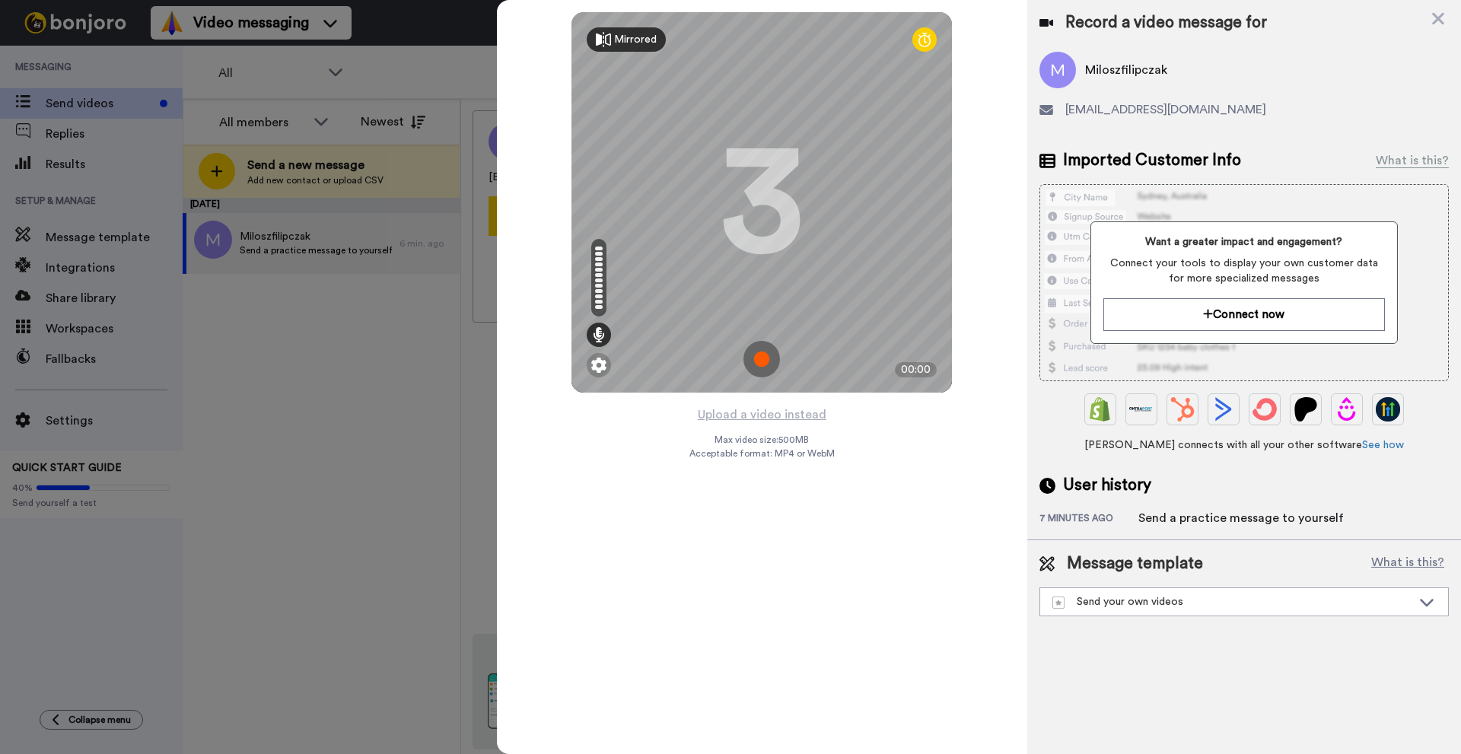
click at [628, 43] on div "Mirrored" at bounding box center [635, 39] width 43 height 15
click at [628, 43] on div "Mirror" at bounding box center [629, 39] width 30 height 15
click at [919, 43] on icon at bounding box center [924, 39] width 12 height 15
click at [599, 365] on img at bounding box center [598, 365] width 15 height 15
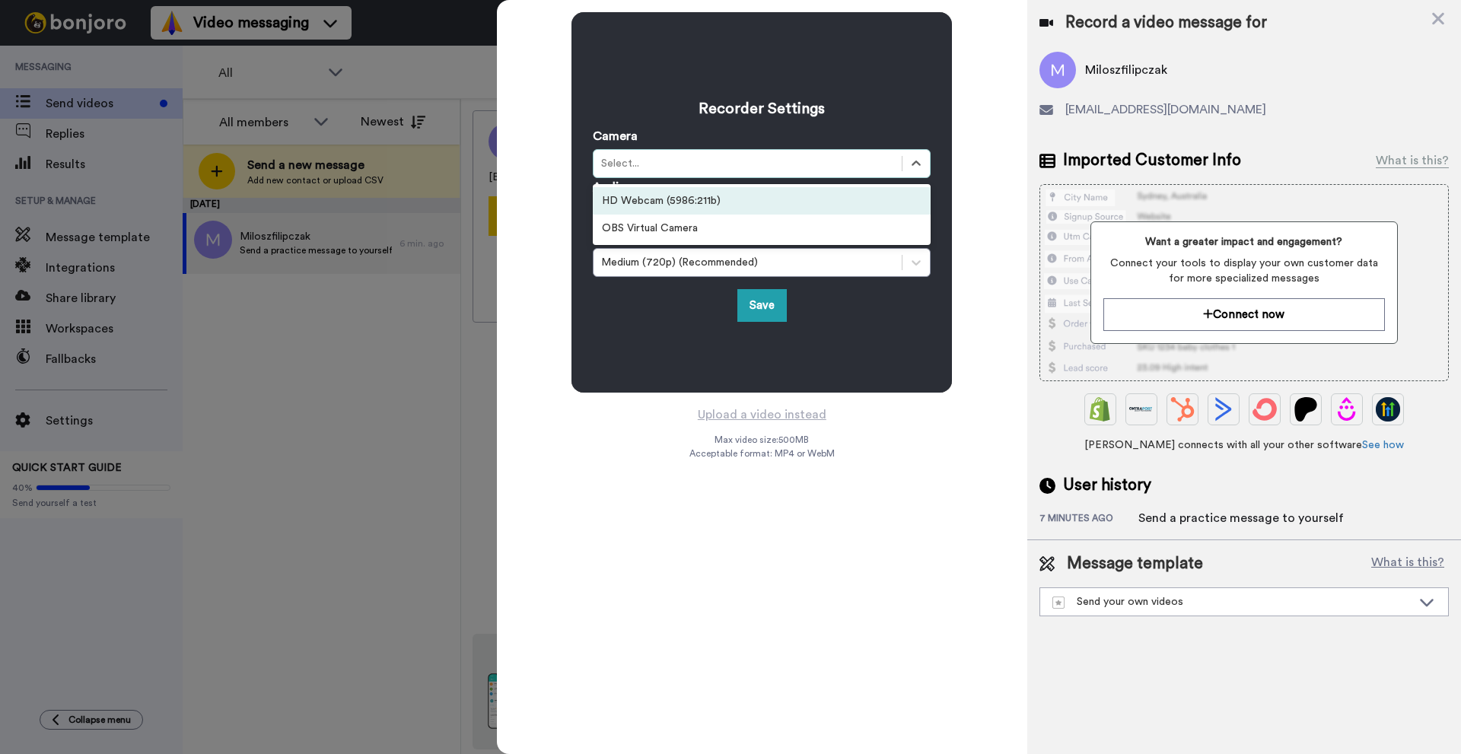
click at [669, 163] on div "Select..." at bounding box center [747, 163] width 293 height 15
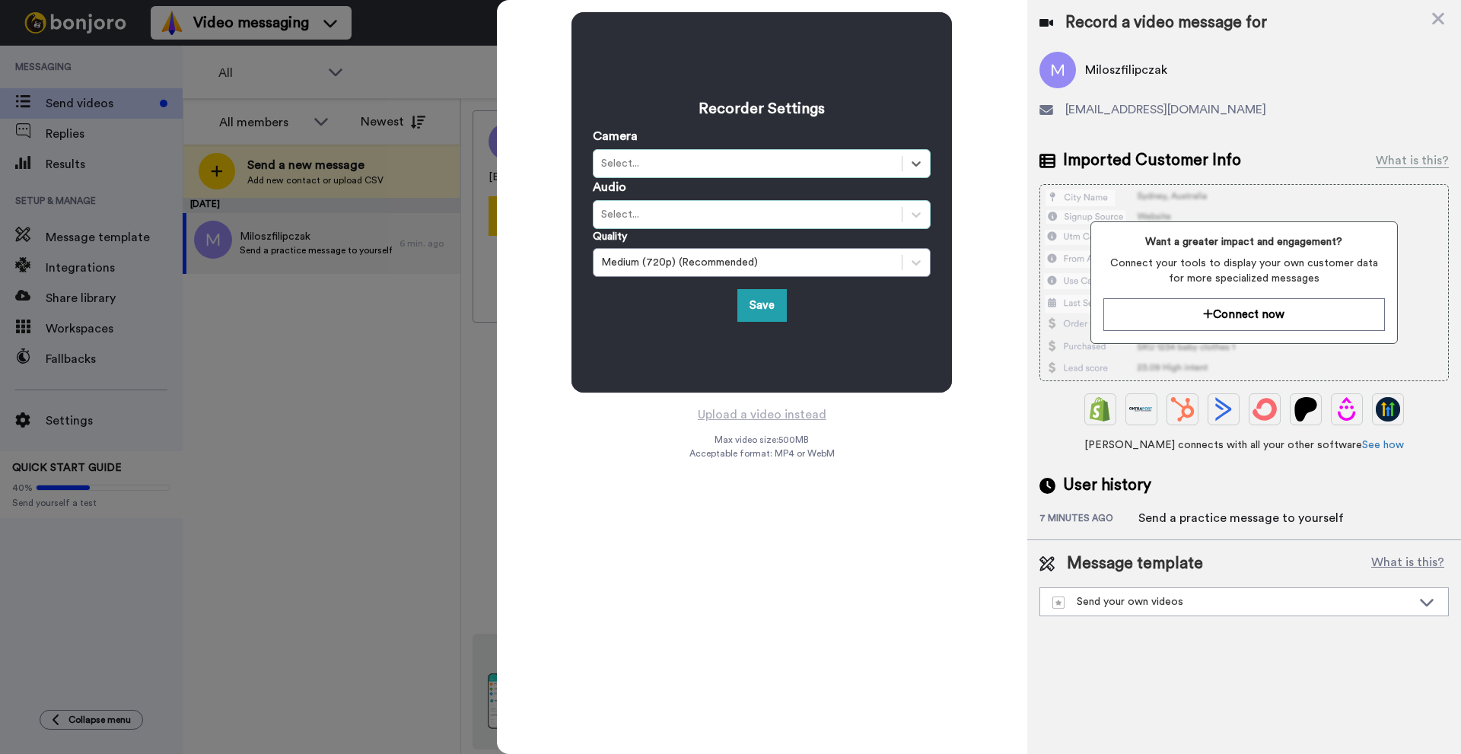
click at [658, 208] on div "Select..." at bounding box center [747, 214] width 293 height 15
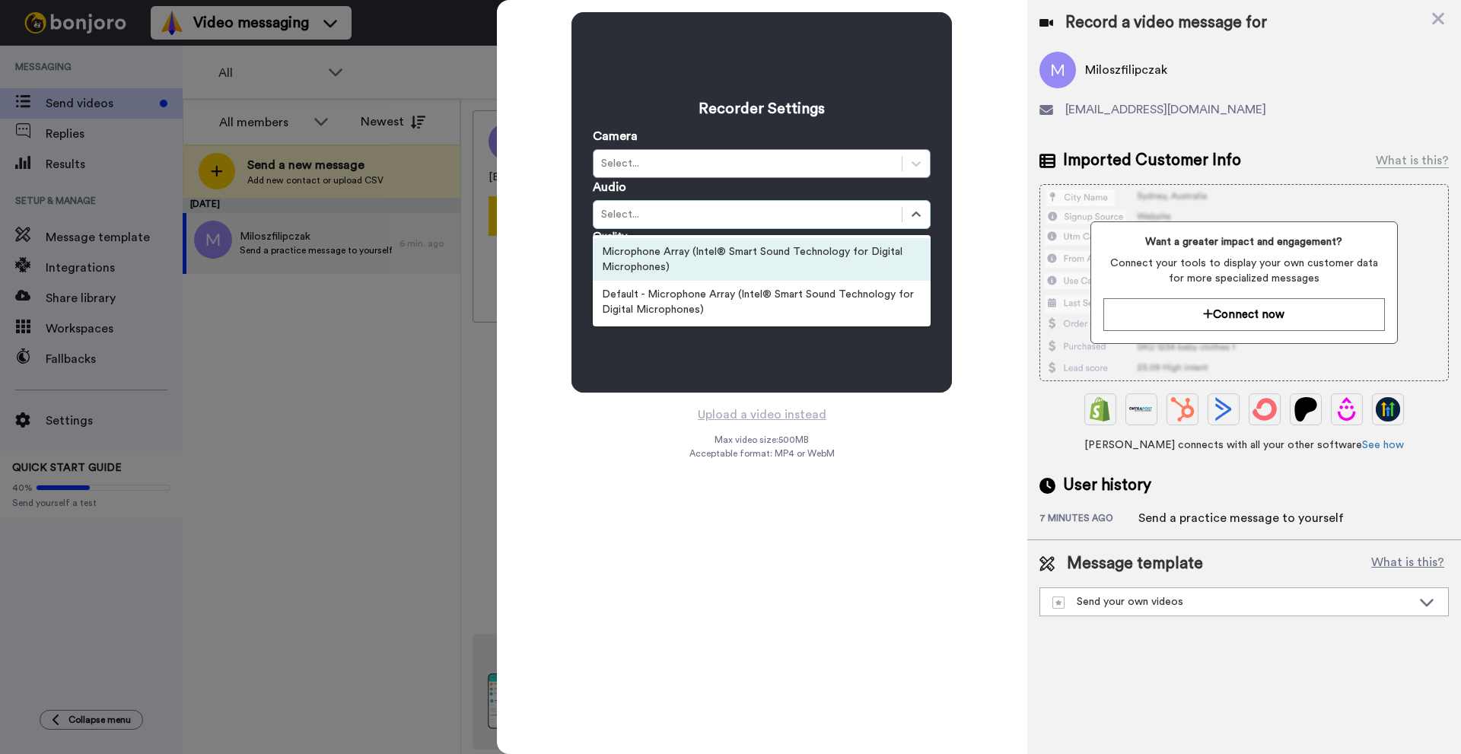
click at [658, 208] on div "Select..." at bounding box center [747, 214] width 293 height 15
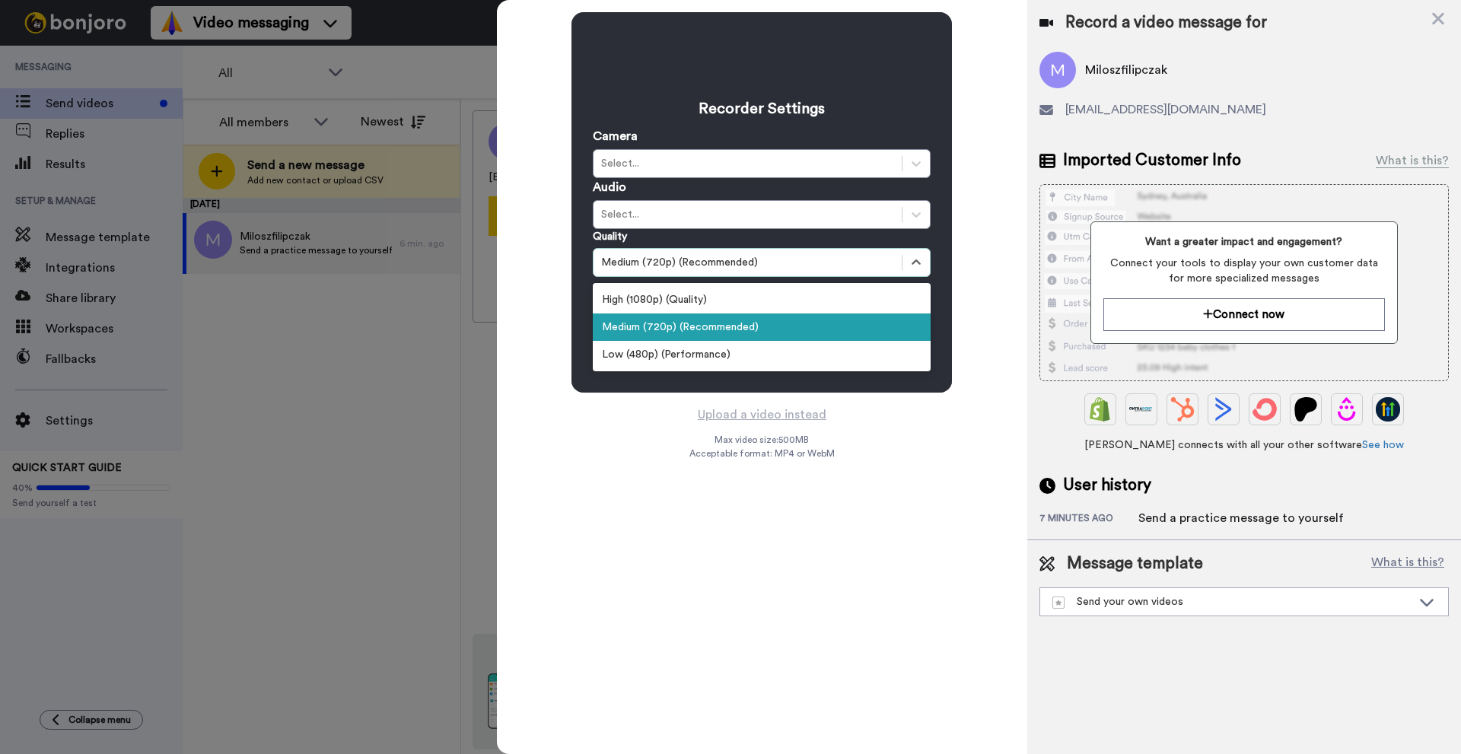
click at [635, 269] on div "Medium (720p) (Recommended)" at bounding box center [747, 262] width 293 height 15
click at [656, 301] on div "High (1080p) (Quality)" at bounding box center [762, 299] width 338 height 27
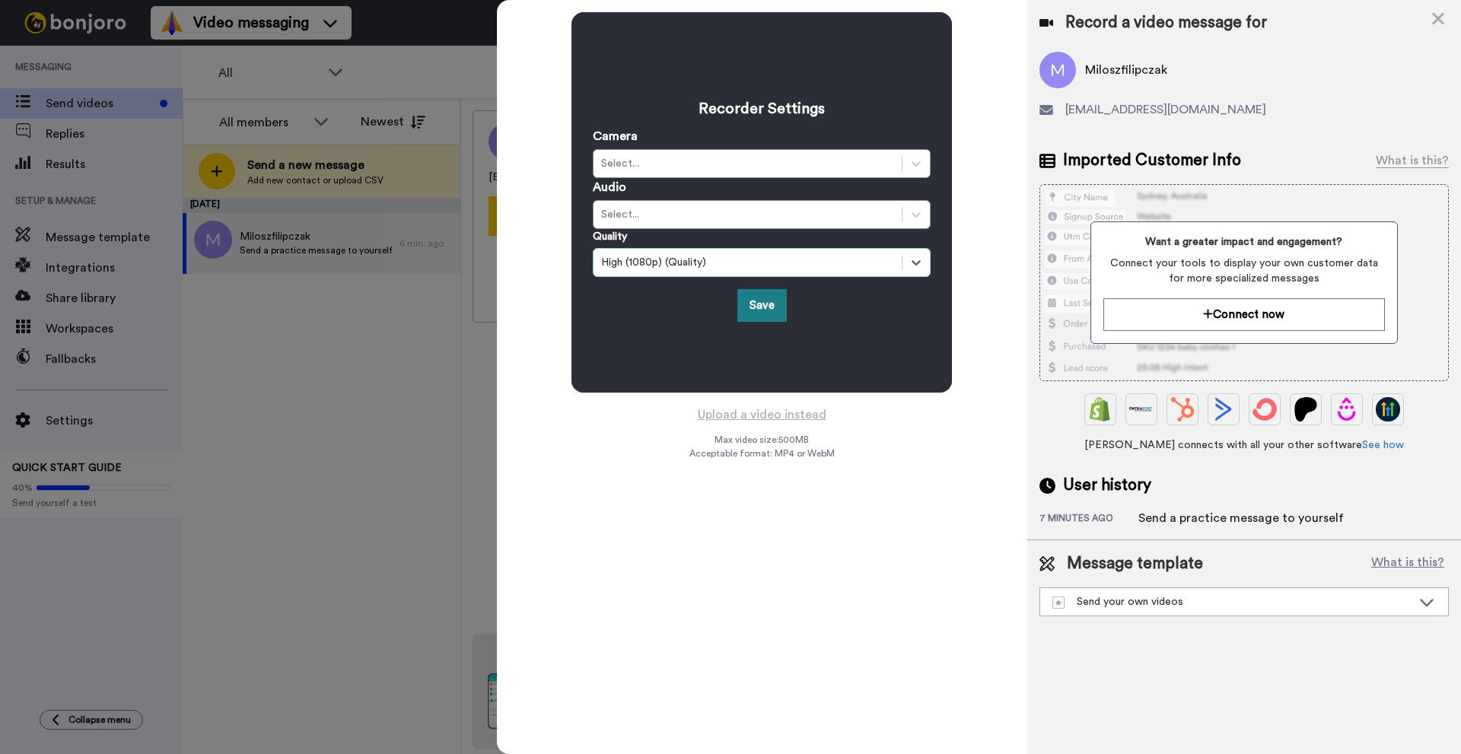
click at [746, 298] on button "Save" at bounding box center [761, 305] width 49 height 33
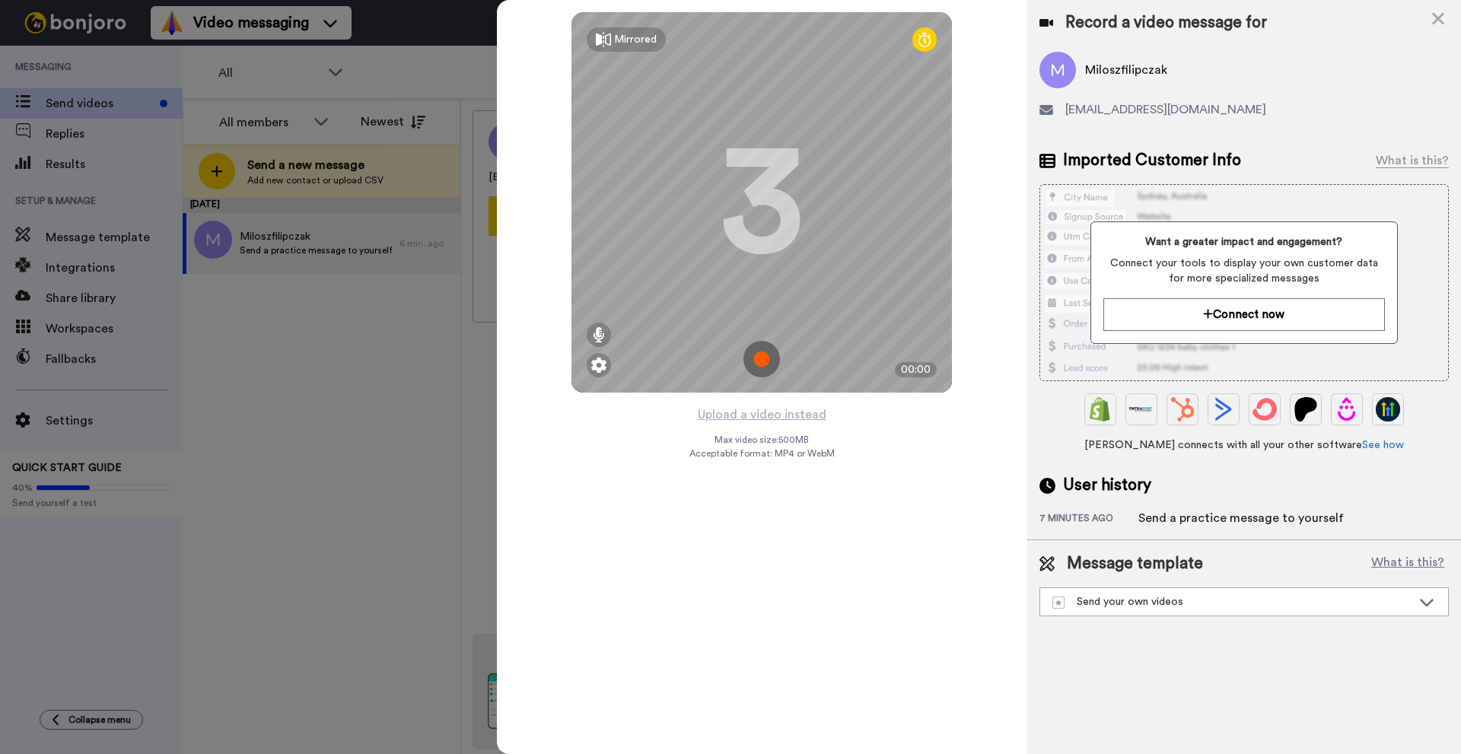
click at [762, 352] on img at bounding box center [761, 359] width 37 height 37
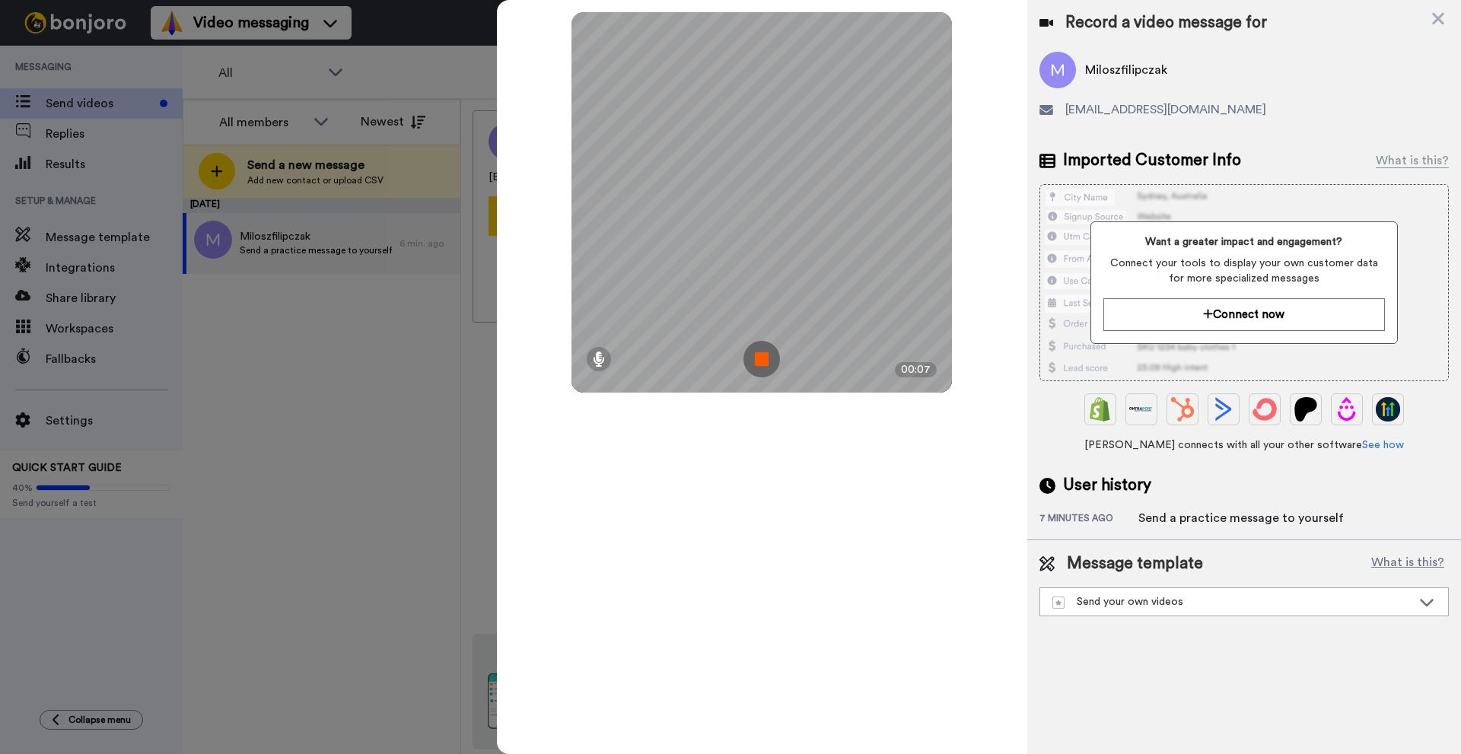
click at [766, 358] on img at bounding box center [761, 359] width 37 height 37
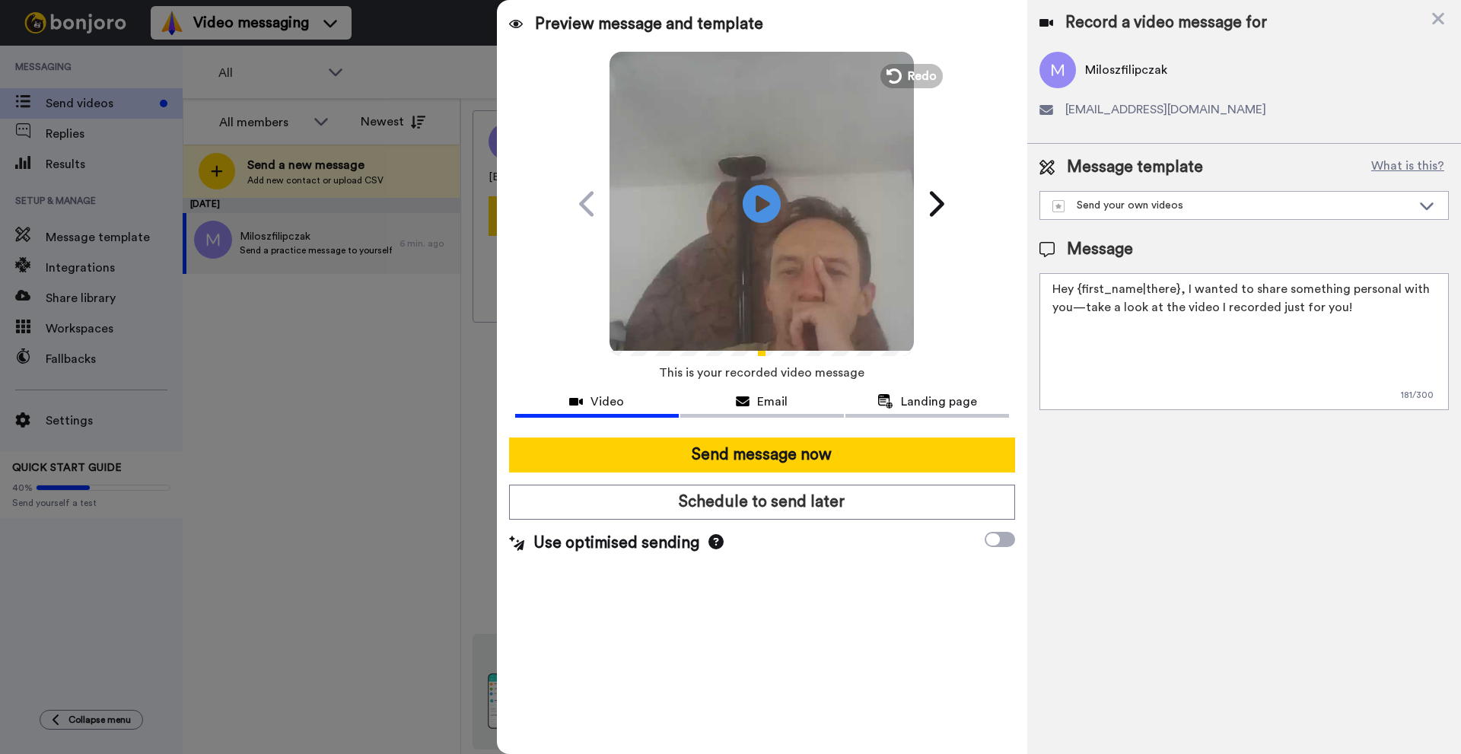
click at [709, 540] on icon at bounding box center [715, 541] width 15 height 15
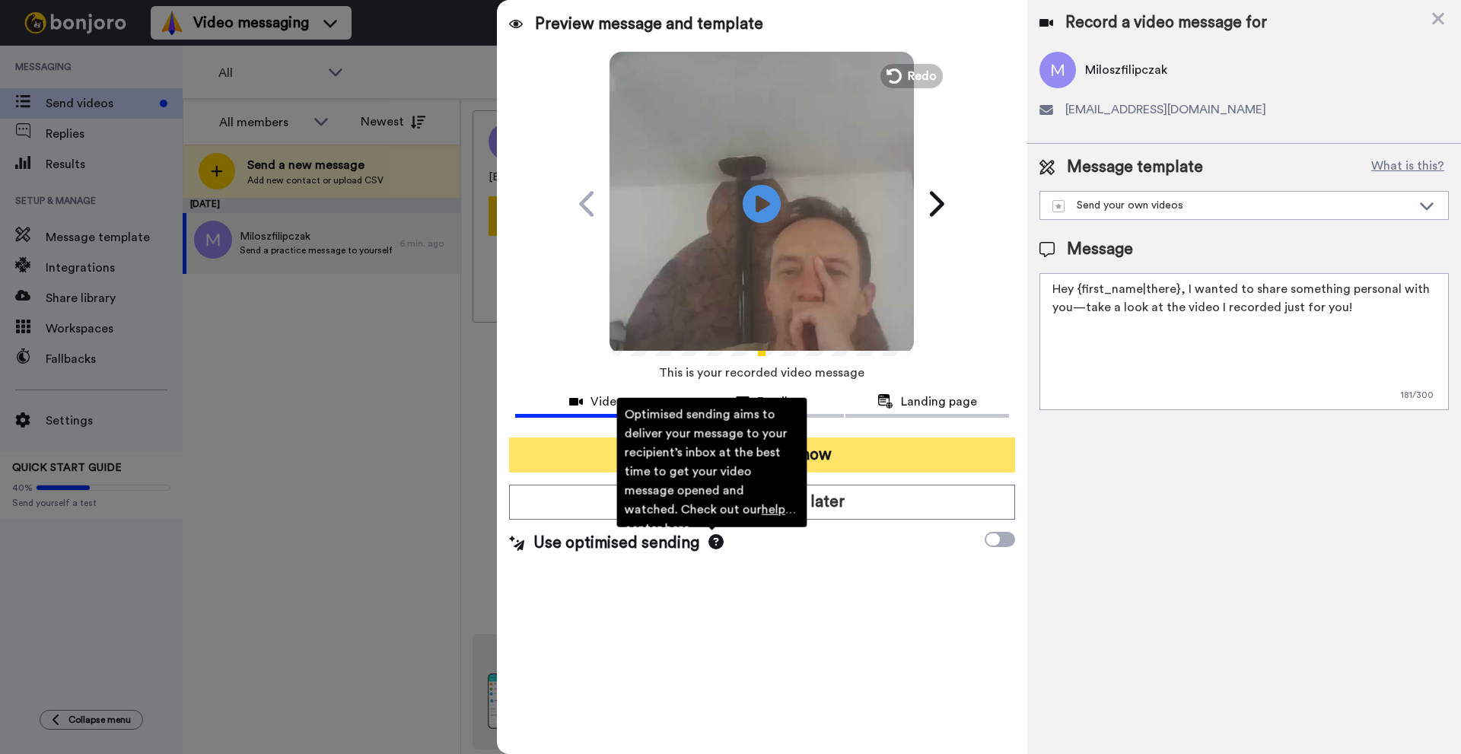
click at [826, 459] on button "Send message now" at bounding box center [762, 454] width 506 height 35
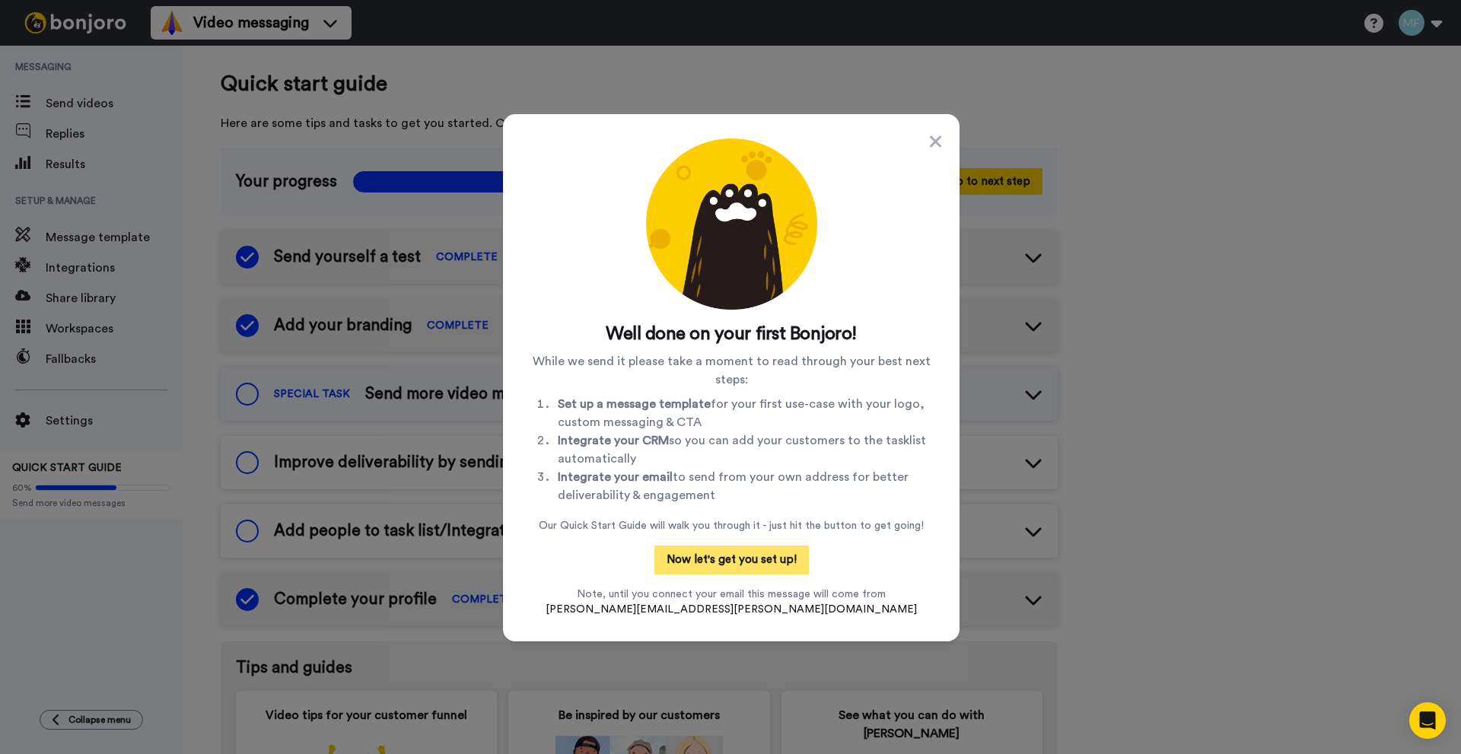
click at [731, 555] on button "Now let's get you set up!" at bounding box center [731, 560] width 154 height 29
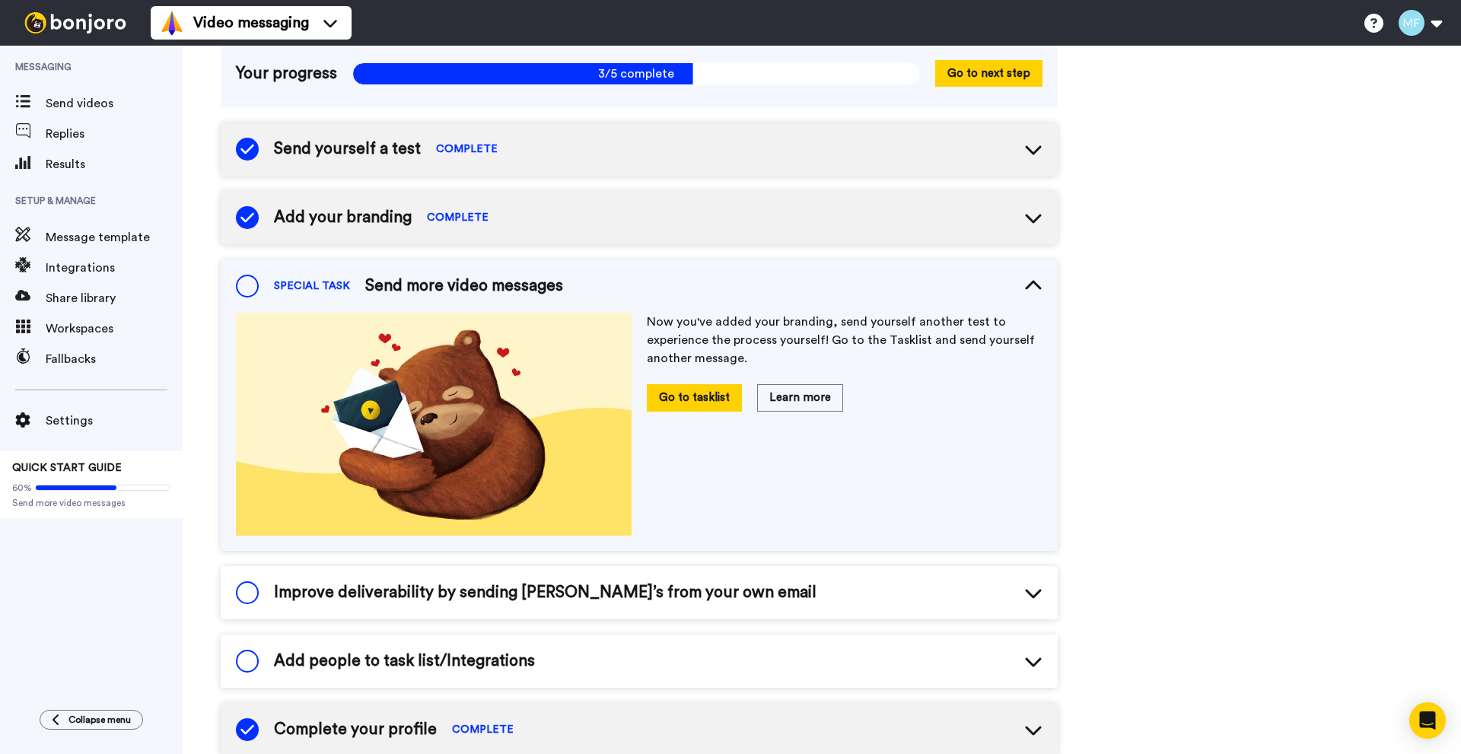
scroll to position [113, 0]
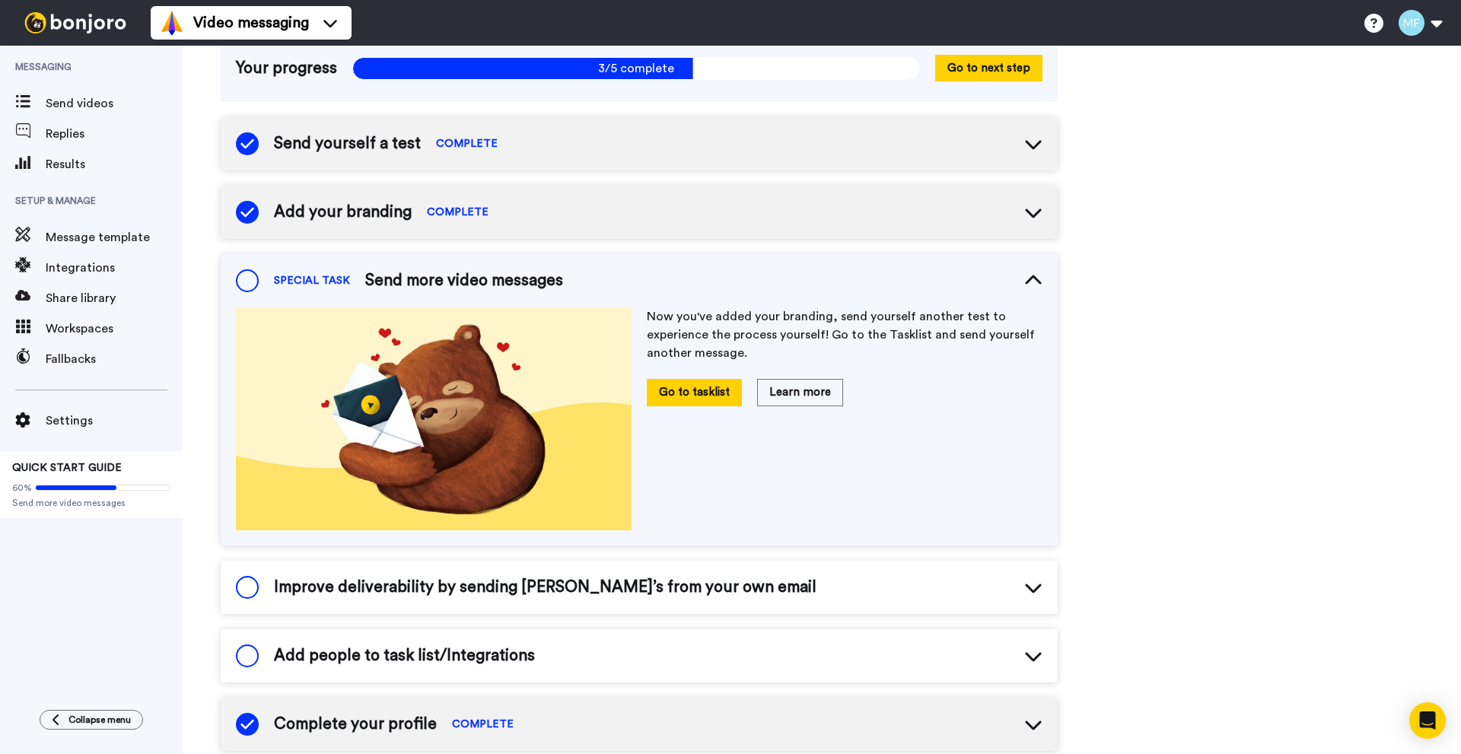
click at [552, 213] on div "Add your branding COMPLETE" at bounding box center [639, 212] width 837 height 53
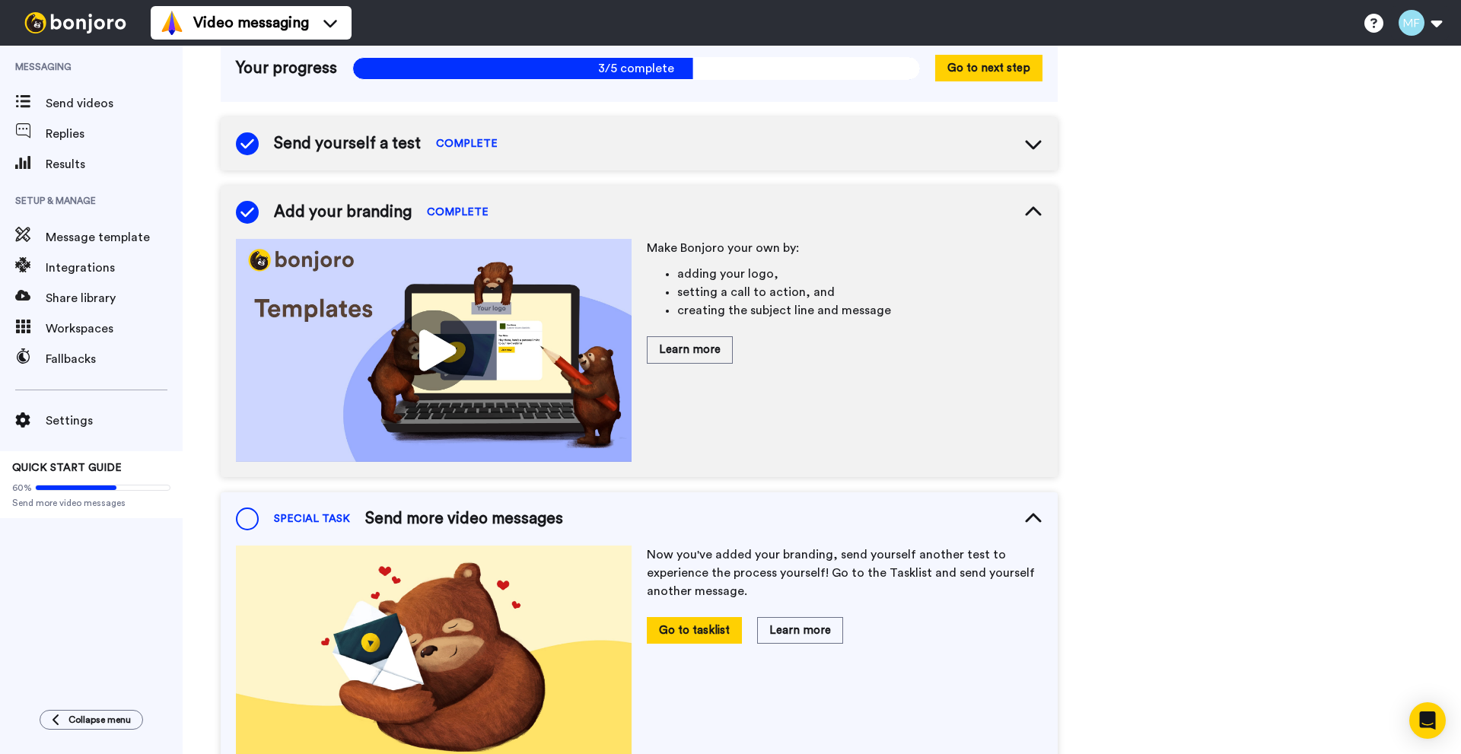
click at [758, 208] on div "Add your branding COMPLETE" at bounding box center [639, 212] width 837 height 53
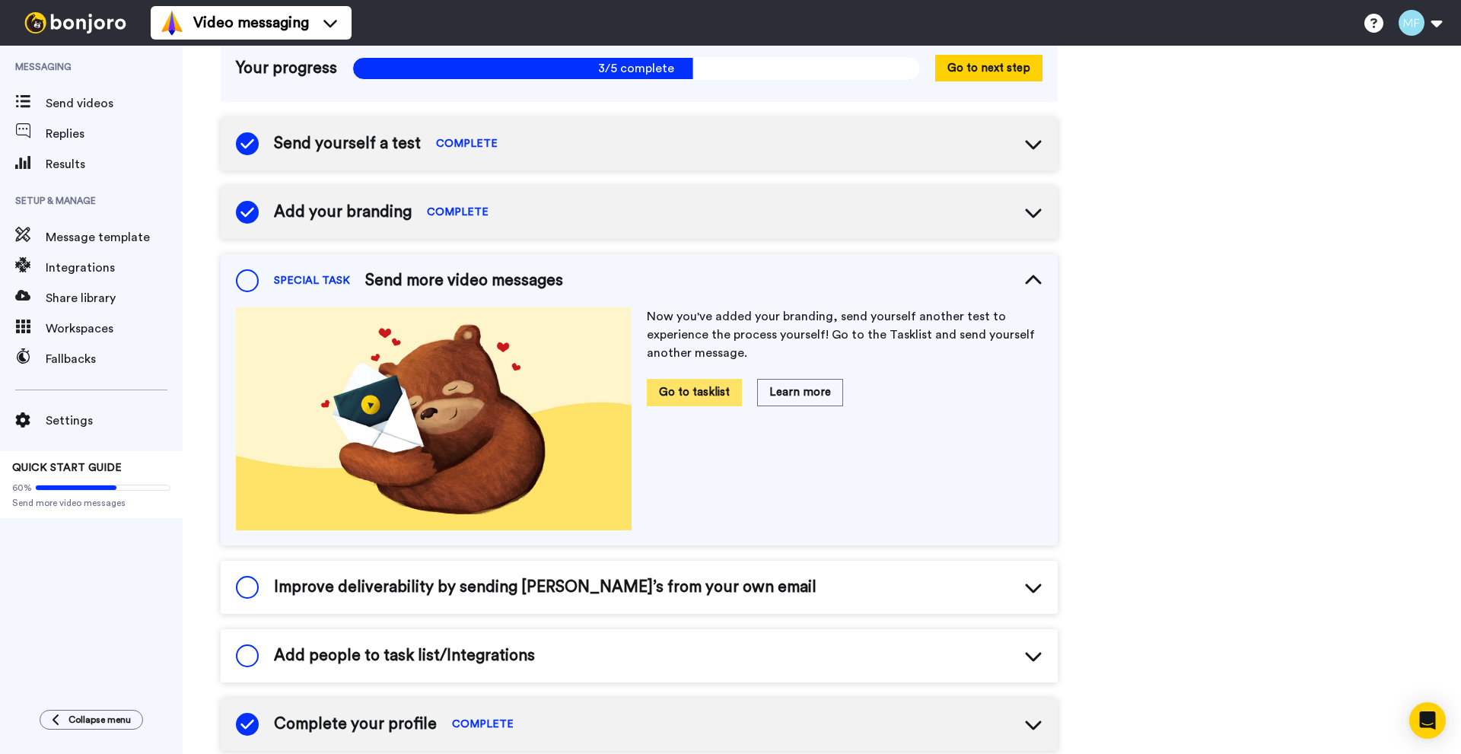
click at [675, 387] on button "Go to tasklist" at bounding box center [694, 392] width 95 height 27
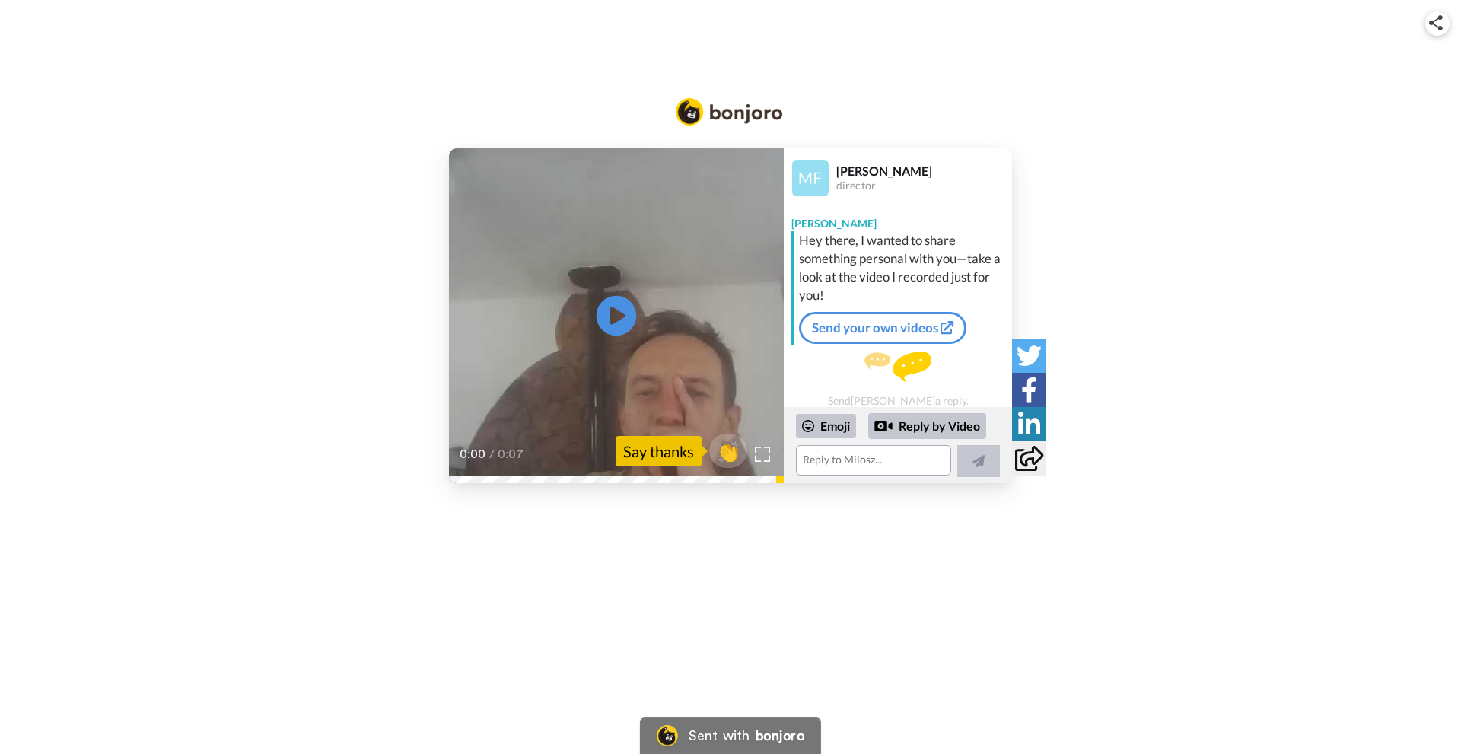
click at [608, 308] on icon at bounding box center [617, 316] width 40 height 40
click at [617, 294] on icon "Play/Pause" at bounding box center [617, 316] width 40 height 72
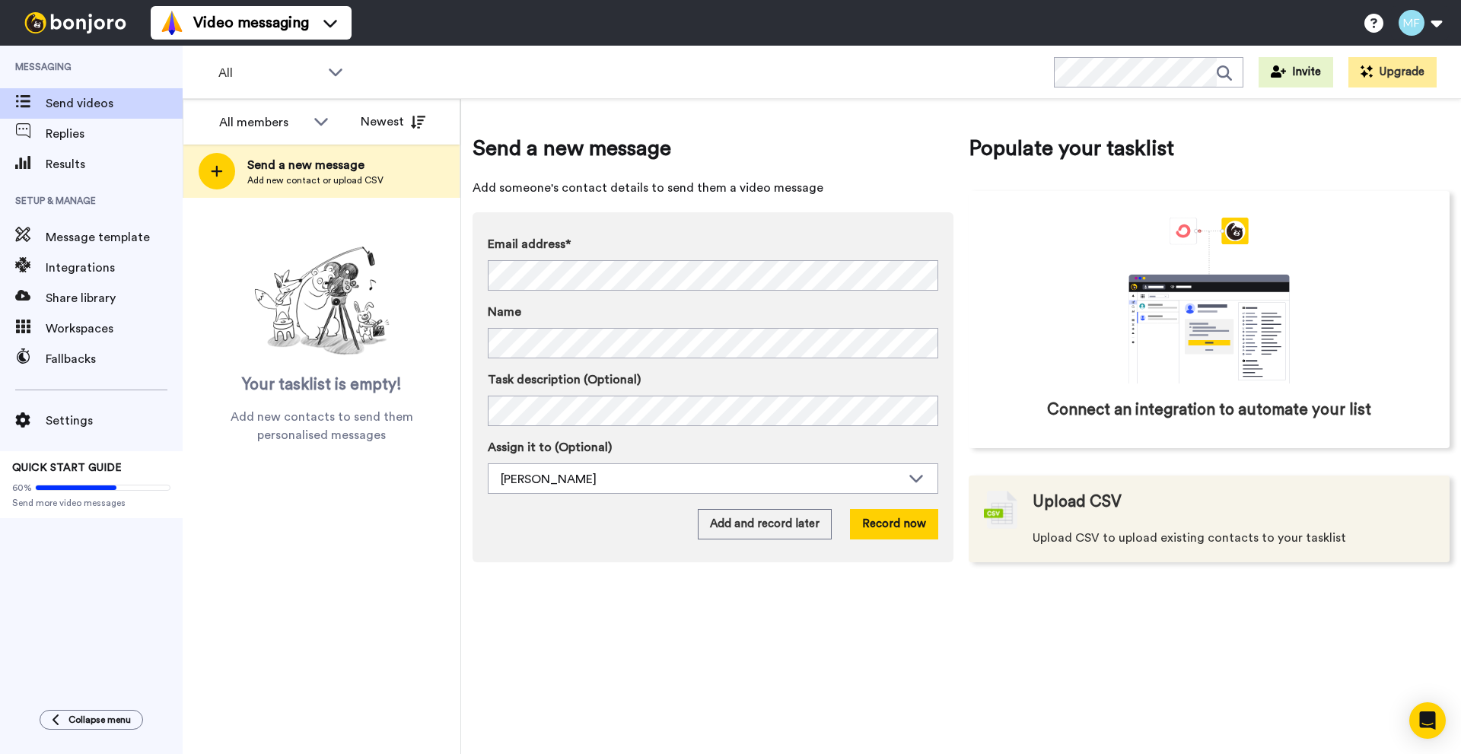
click at [1075, 529] on span "Upload CSV to upload existing contacts to your tasklist" at bounding box center [1188, 538] width 313 height 18
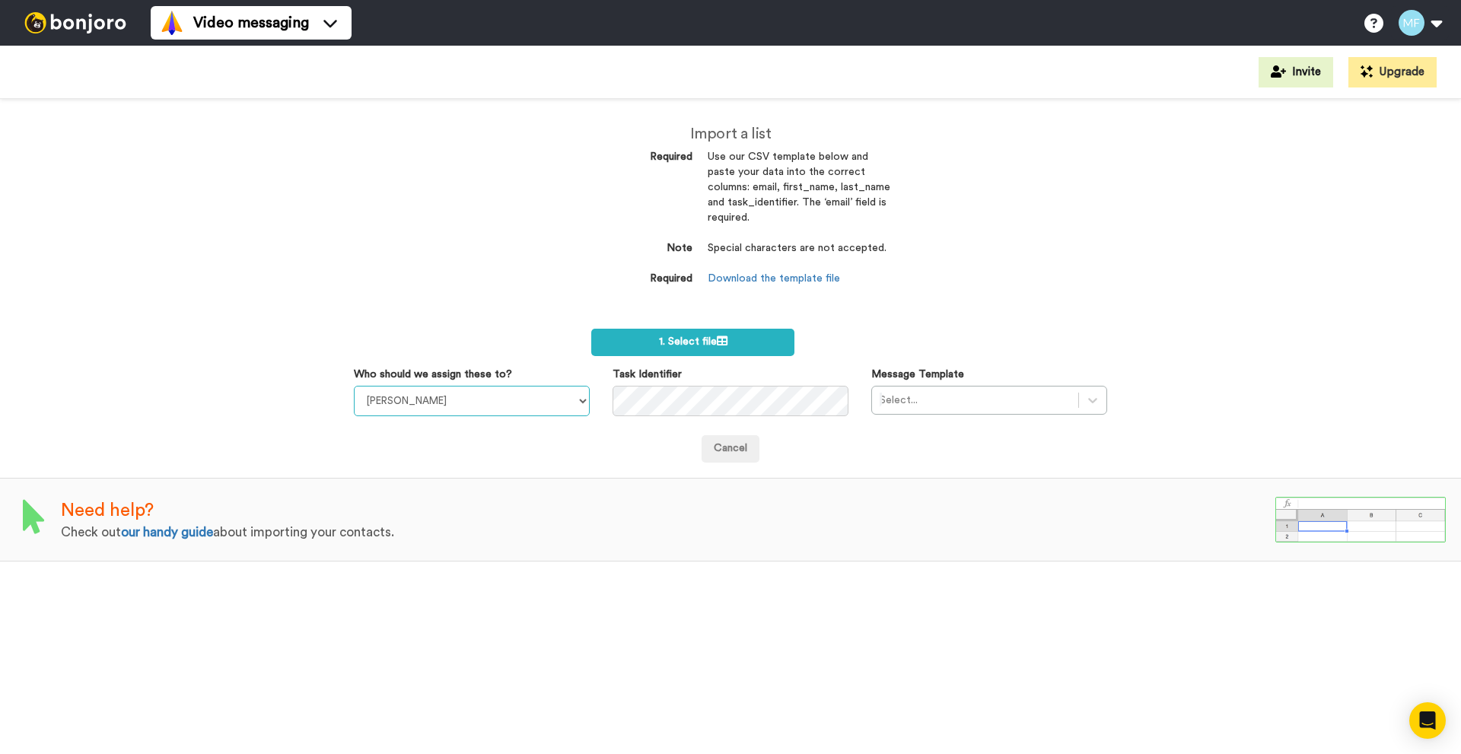
click at [416, 408] on select "[PERSON_NAME]" at bounding box center [472, 401] width 236 height 30
click at [476, 307] on div "Import a list Required Use our CSV template below and paste your data into the …" at bounding box center [730, 426] width 1461 height 655
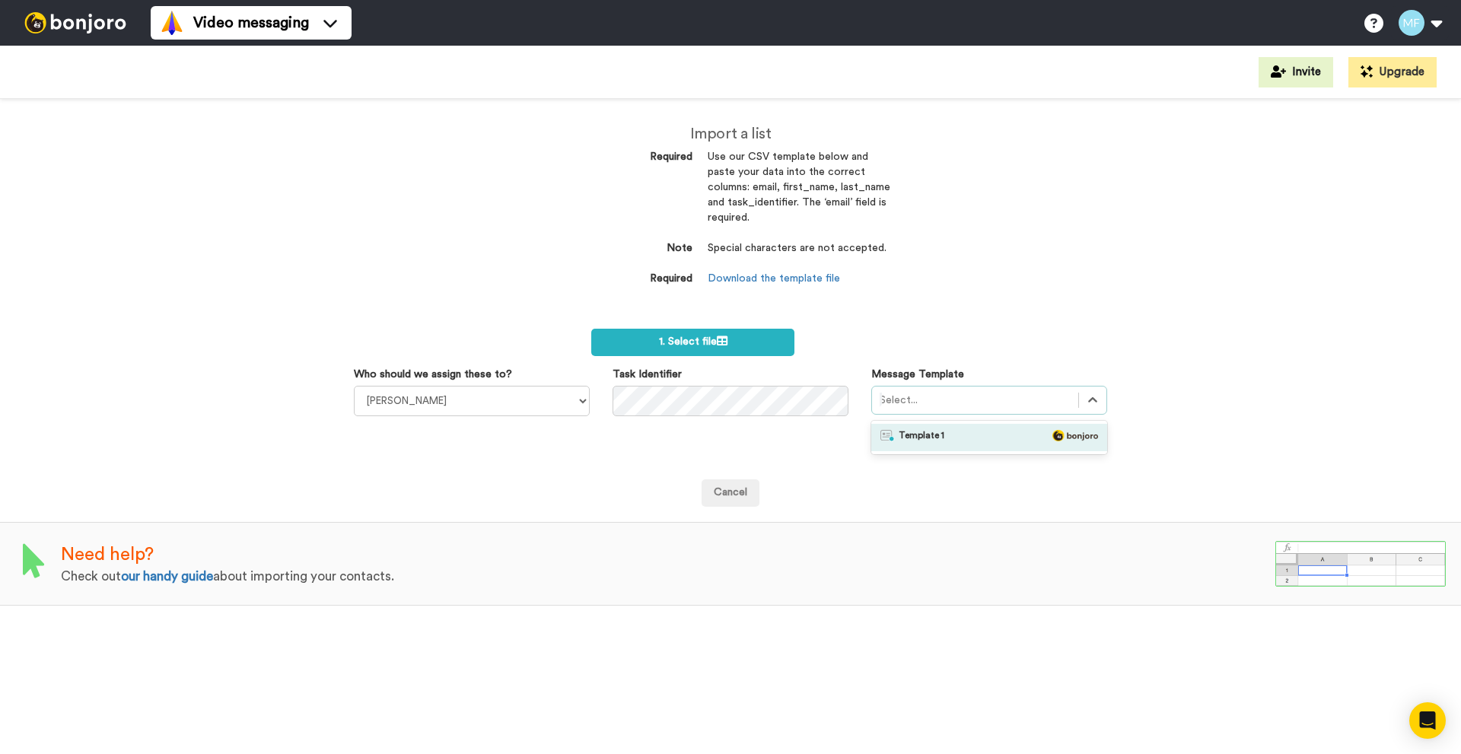
click at [954, 401] on div at bounding box center [975, 400] width 191 height 18
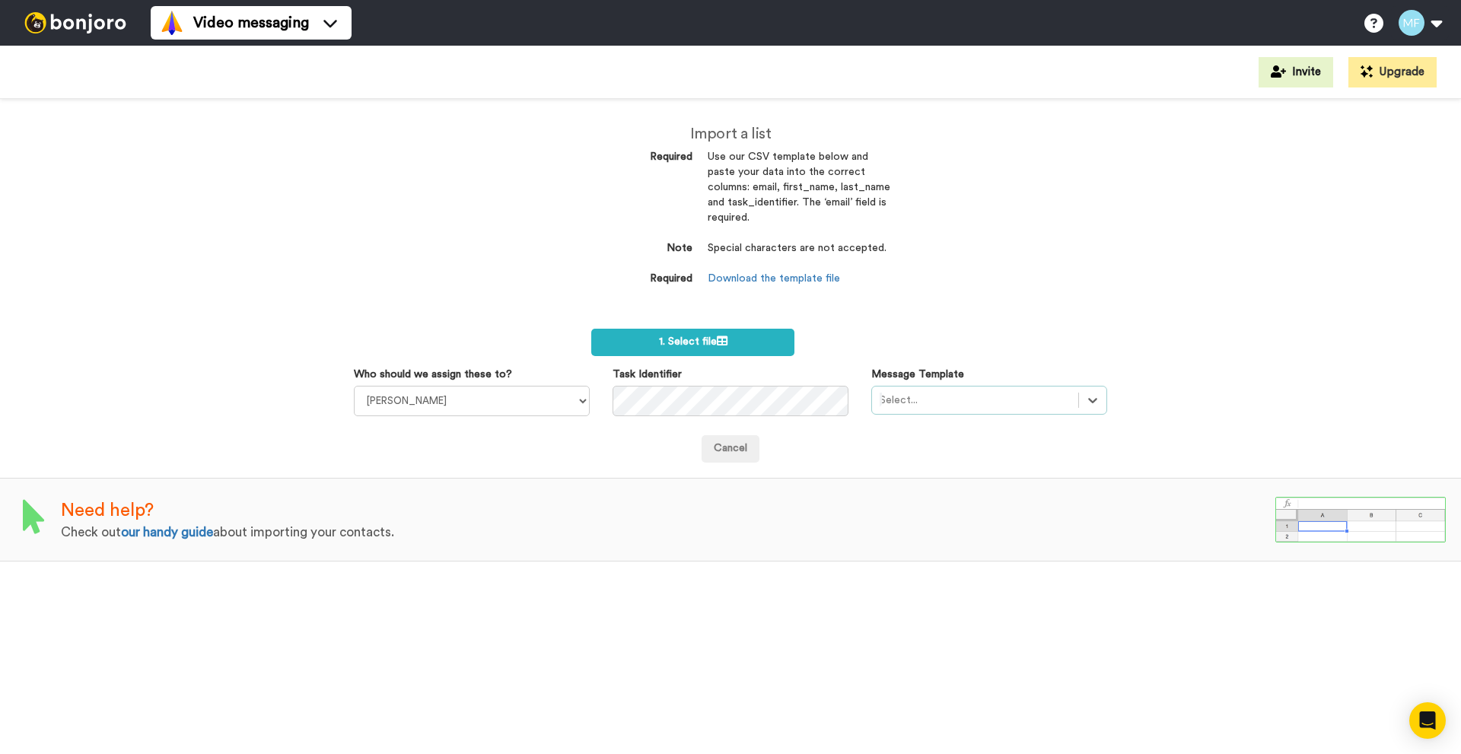
click at [954, 401] on div at bounding box center [975, 400] width 191 height 18
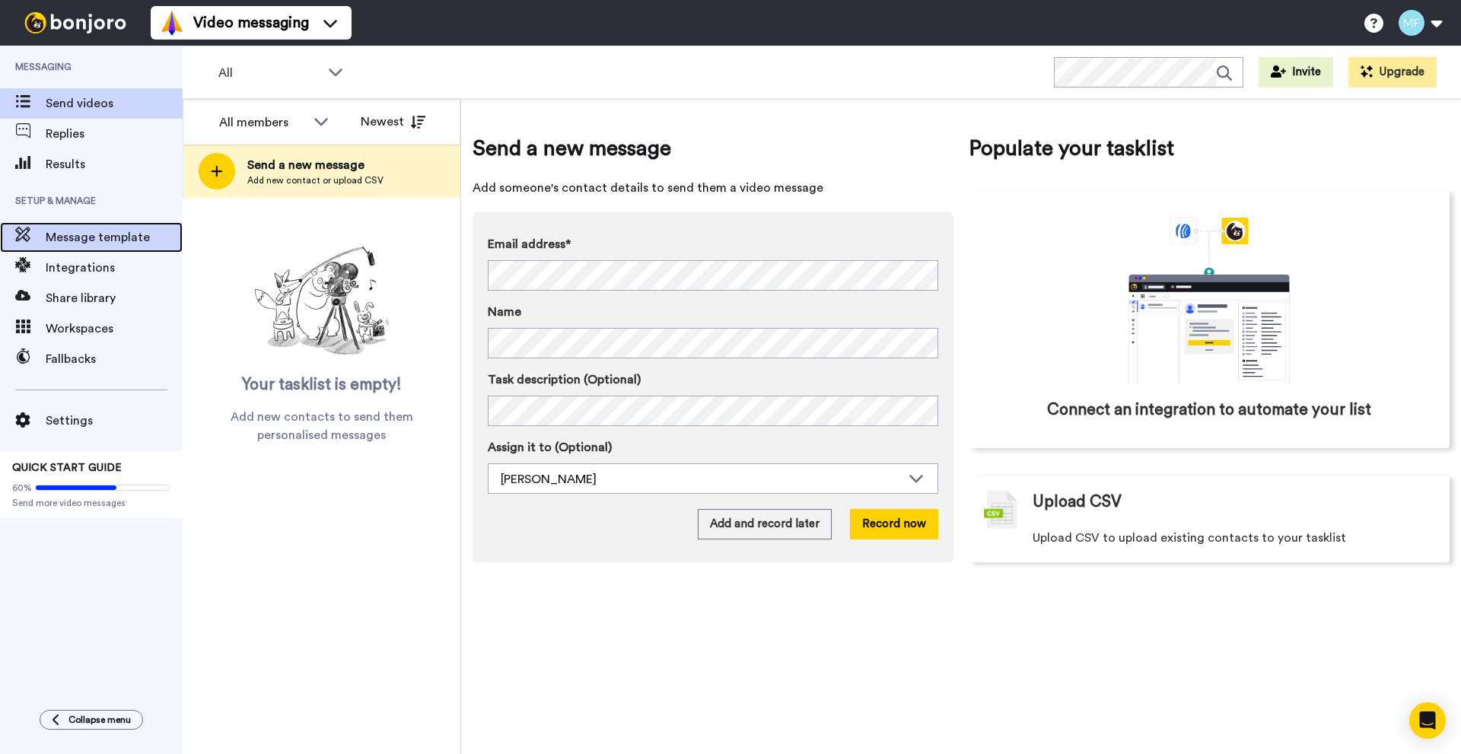
click at [119, 236] on span "Message template" at bounding box center [114, 237] width 137 height 18
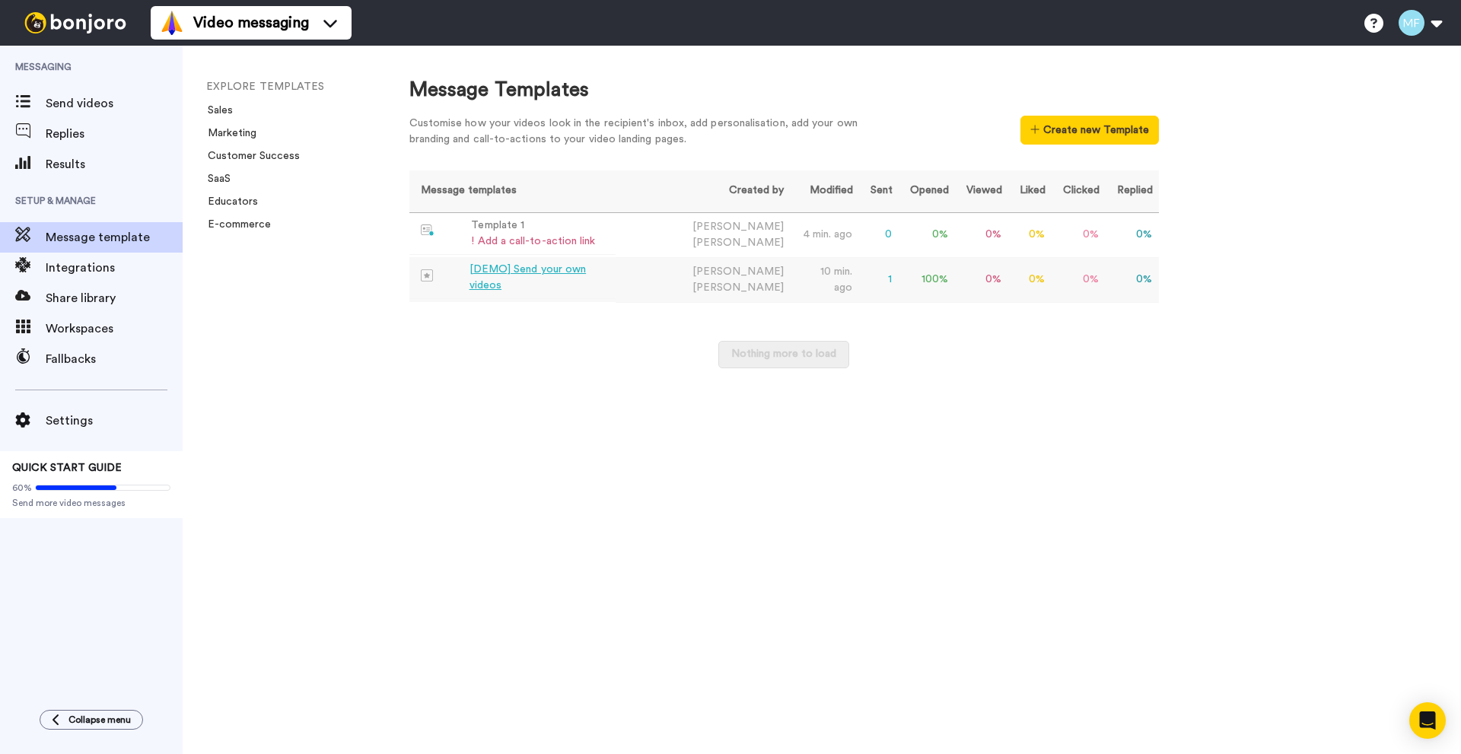
click at [543, 272] on div "[DEMO] Send your own videos" at bounding box center [539, 278] width 141 height 32
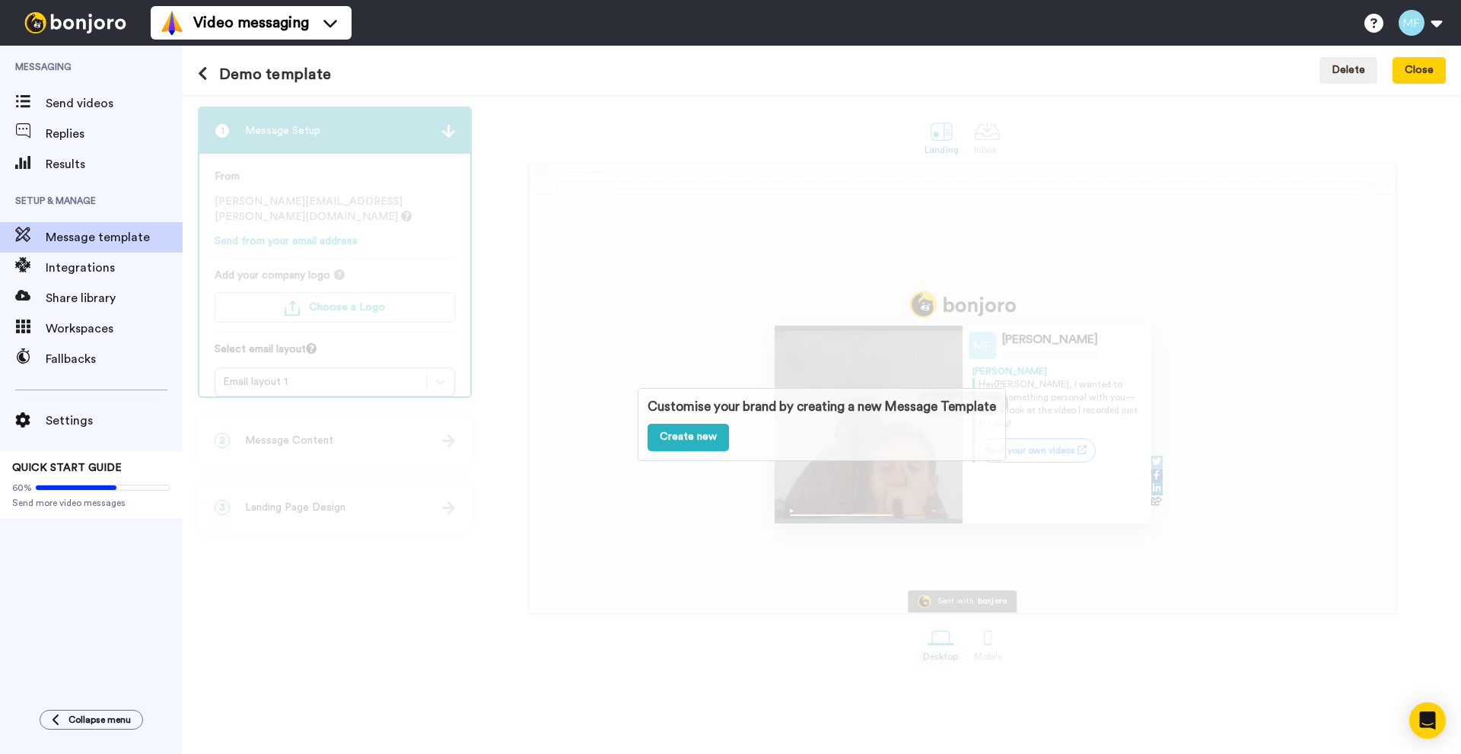
click at [676, 245] on div "Customise your brand by creating a new Message Template Create new" at bounding box center [822, 424] width 1278 height 659
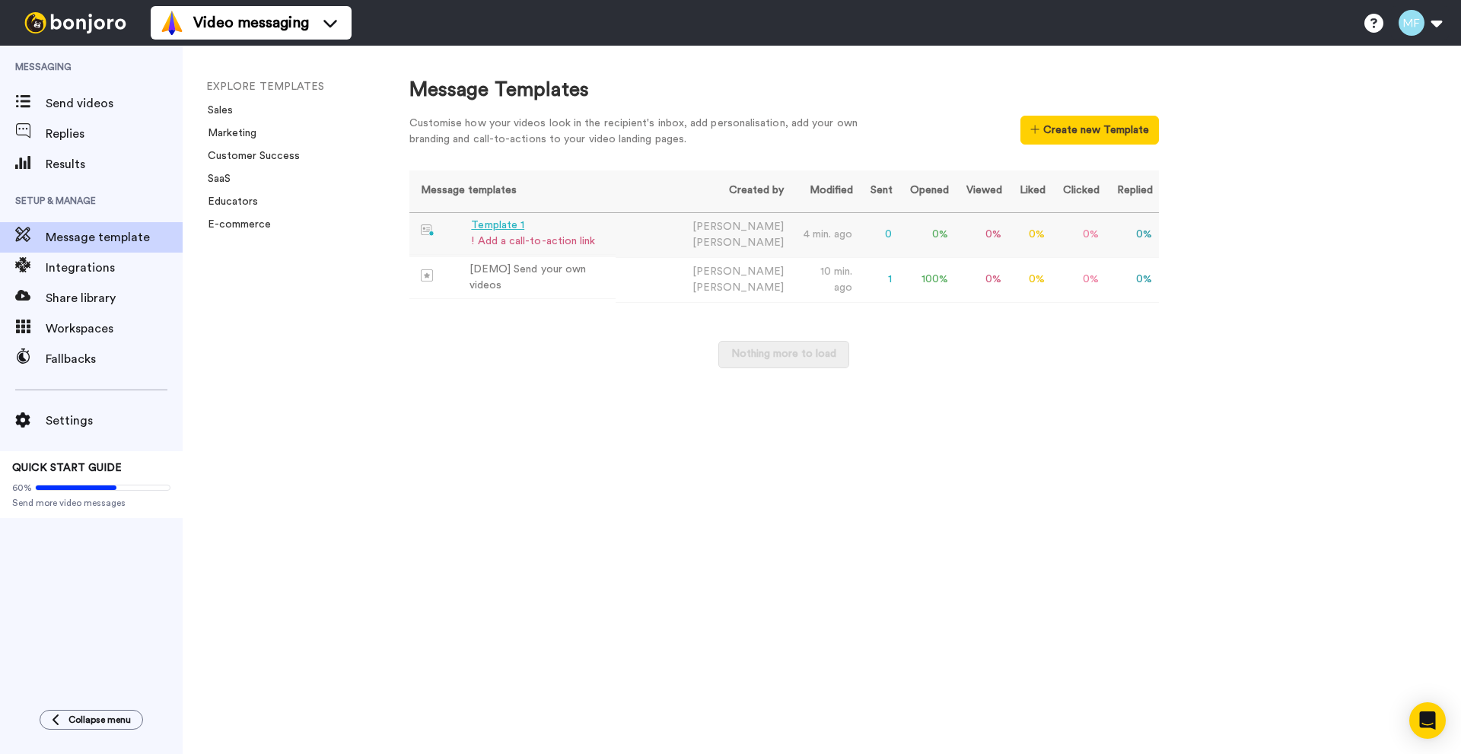
click at [529, 229] on div "Template 1" at bounding box center [533, 226] width 124 height 16
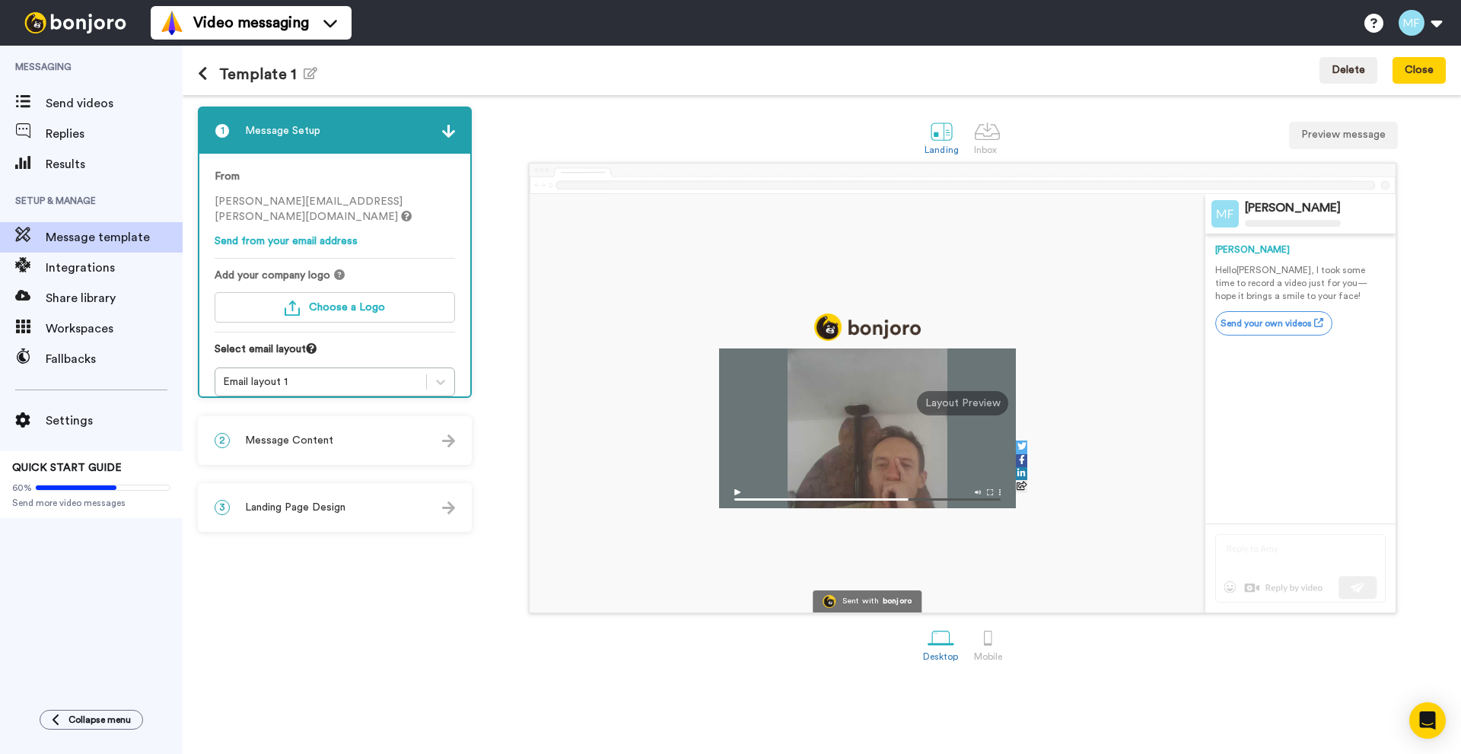
click at [1233, 258] on div "Milosz Hello Tom , I took some time to record a video just for you—hope it brin…" at bounding box center [1300, 289] width 170 height 110
click at [1230, 251] on div "Milosz" at bounding box center [1300, 249] width 170 height 13
click at [348, 434] on div "2 Message Content" at bounding box center [334, 441] width 271 height 46
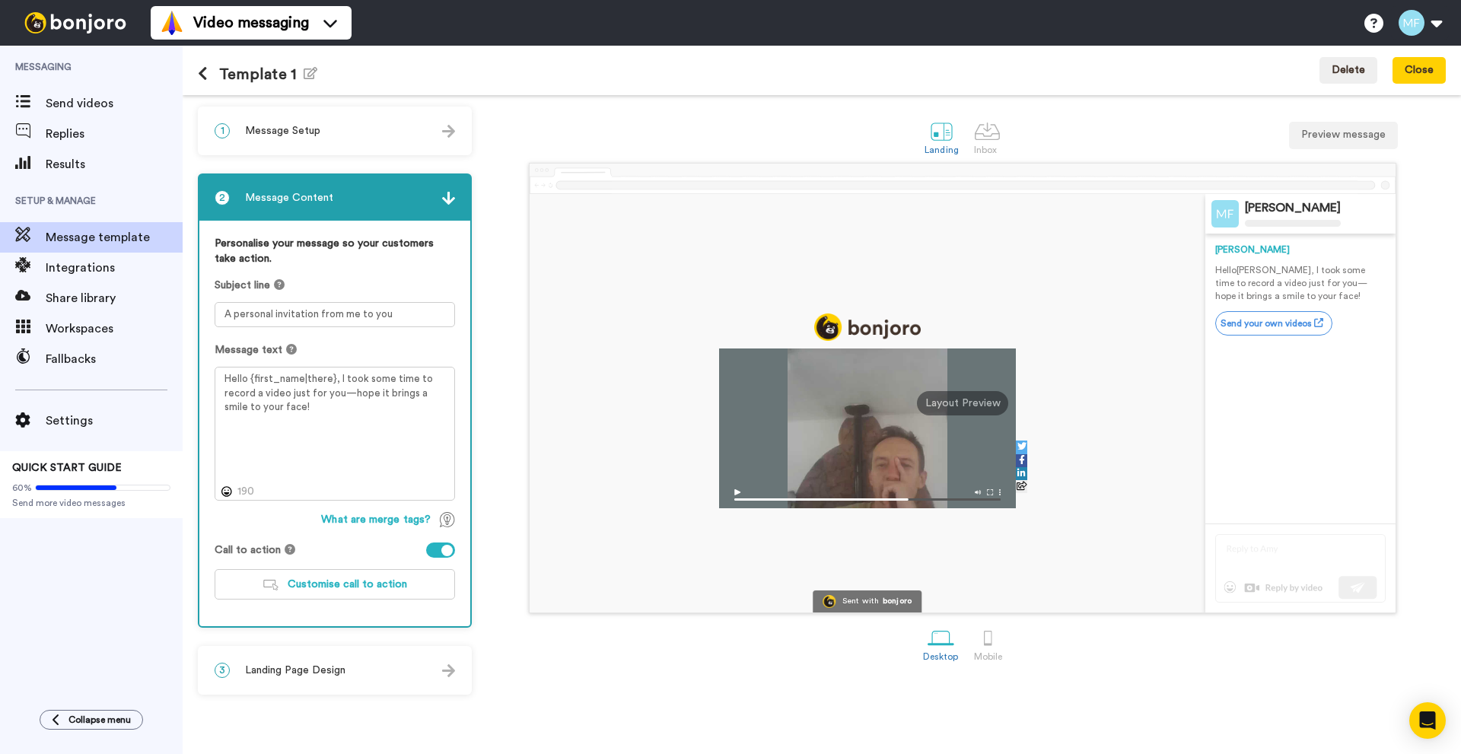
click at [355, 660] on div "3 Landing Page Design" at bounding box center [334, 670] width 271 height 46
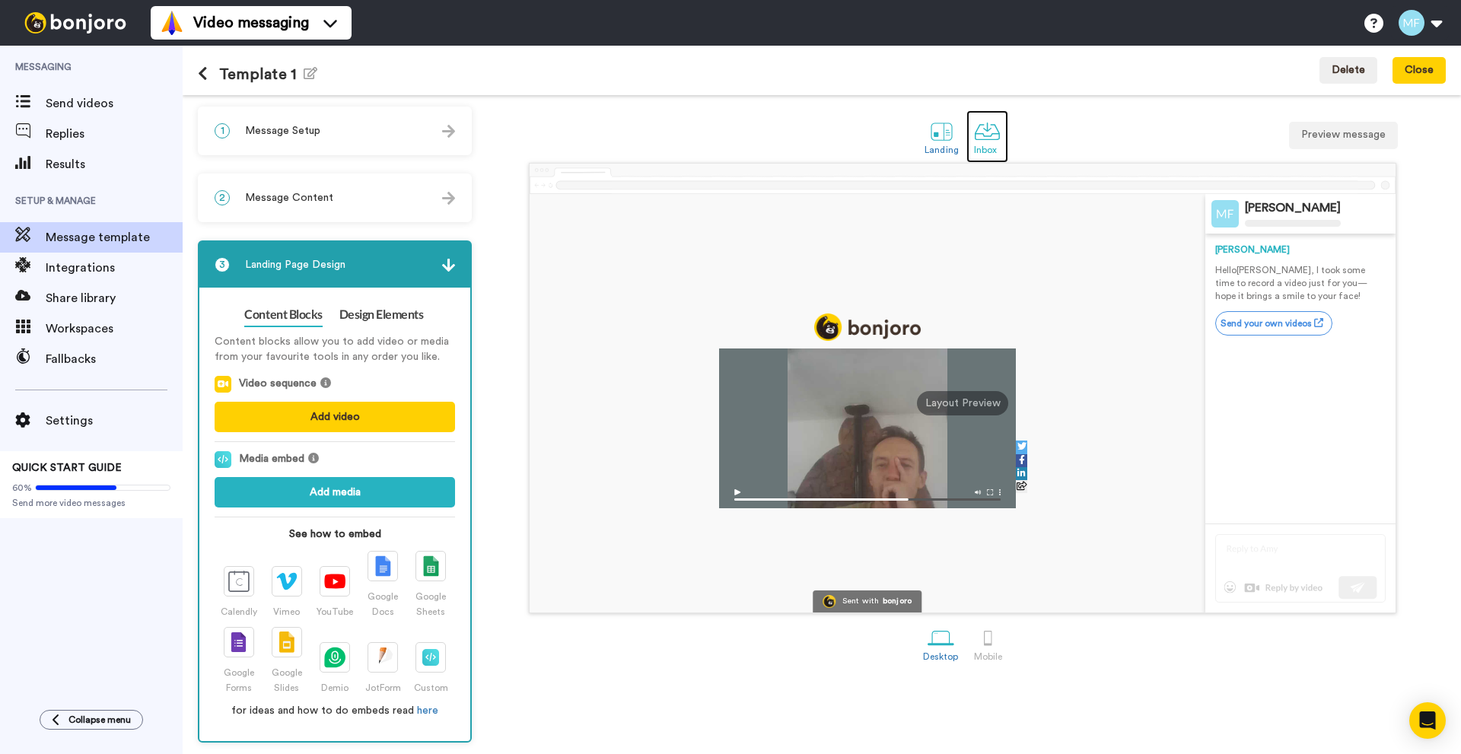
click at [995, 132] on div at bounding box center [987, 131] width 27 height 27
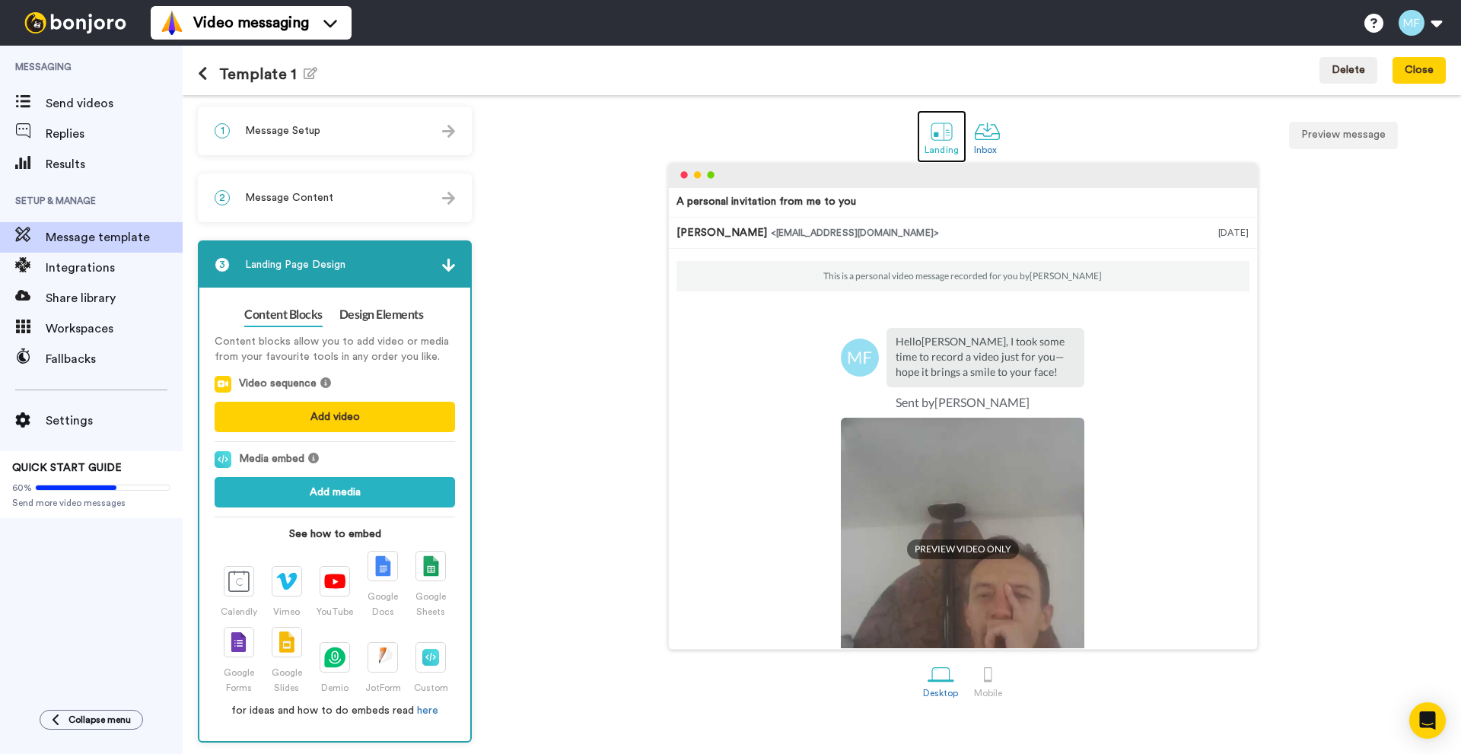
click at [938, 135] on div at bounding box center [941, 131] width 27 height 27
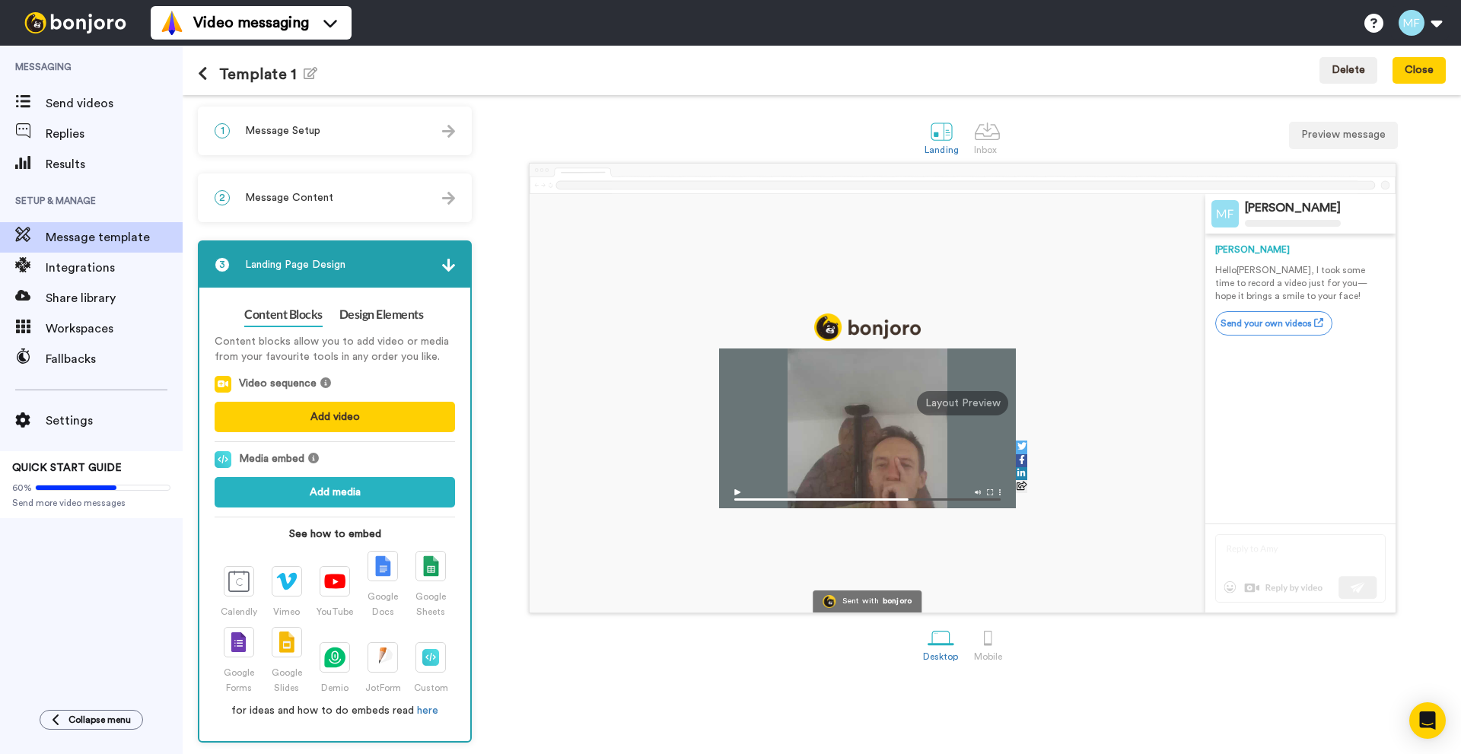
click at [325, 259] on span "Landing Page Design" at bounding box center [295, 264] width 100 height 15
click at [447, 260] on img at bounding box center [448, 265] width 13 height 13
click at [448, 265] on img at bounding box center [448, 265] width 13 height 13
click at [436, 203] on div "2 Message Content" at bounding box center [334, 198] width 271 height 46
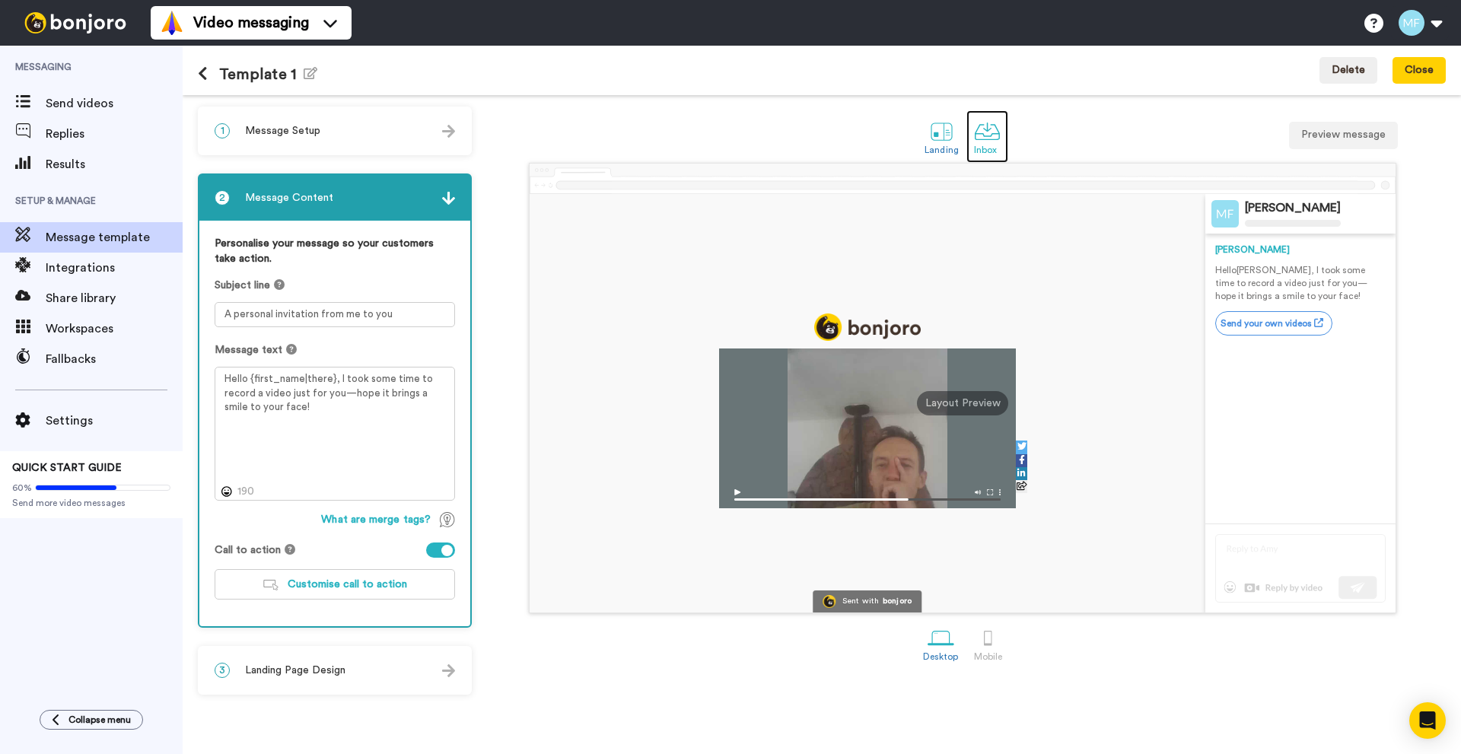
click at [992, 145] on div "Inbox" at bounding box center [987, 150] width 27 height 11
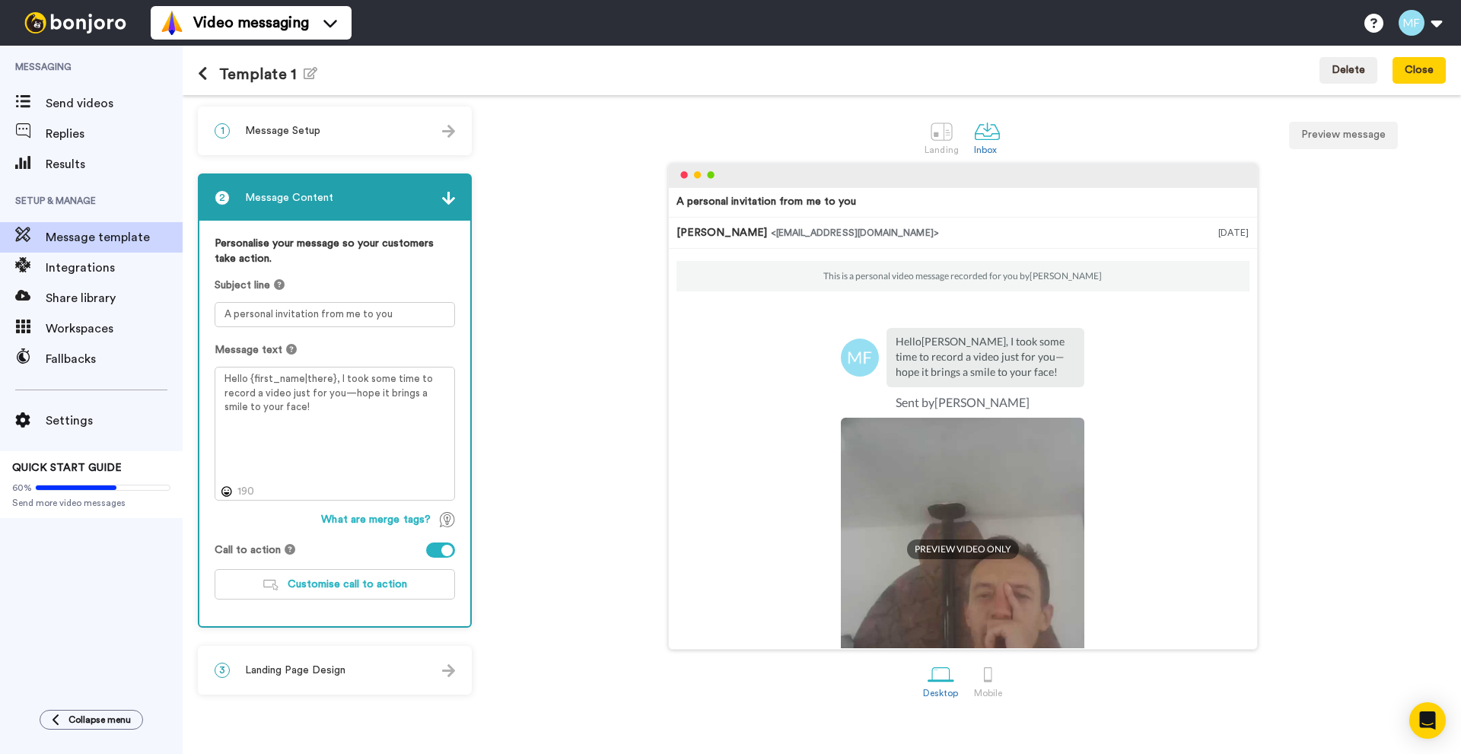
click at [327, 135] on div "1 Message Setup" at bounding box center [334, 131] width 271 height 46
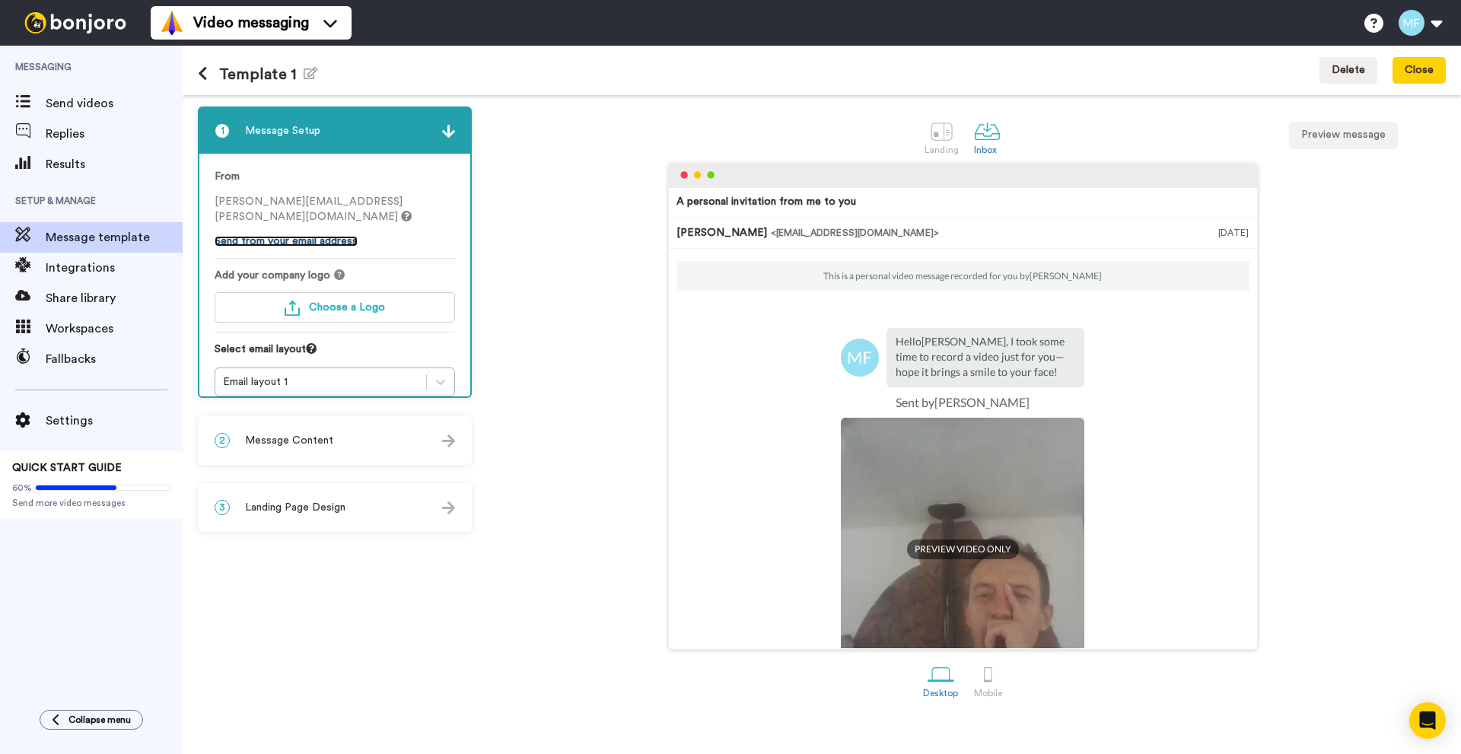
click at [337, 236] on link "Send from your email address" at bounding box center [286, 241] width 143 height 11
click at [312, 438] on span "Message Content" at bounding box center [289, 440] width 88 height 15
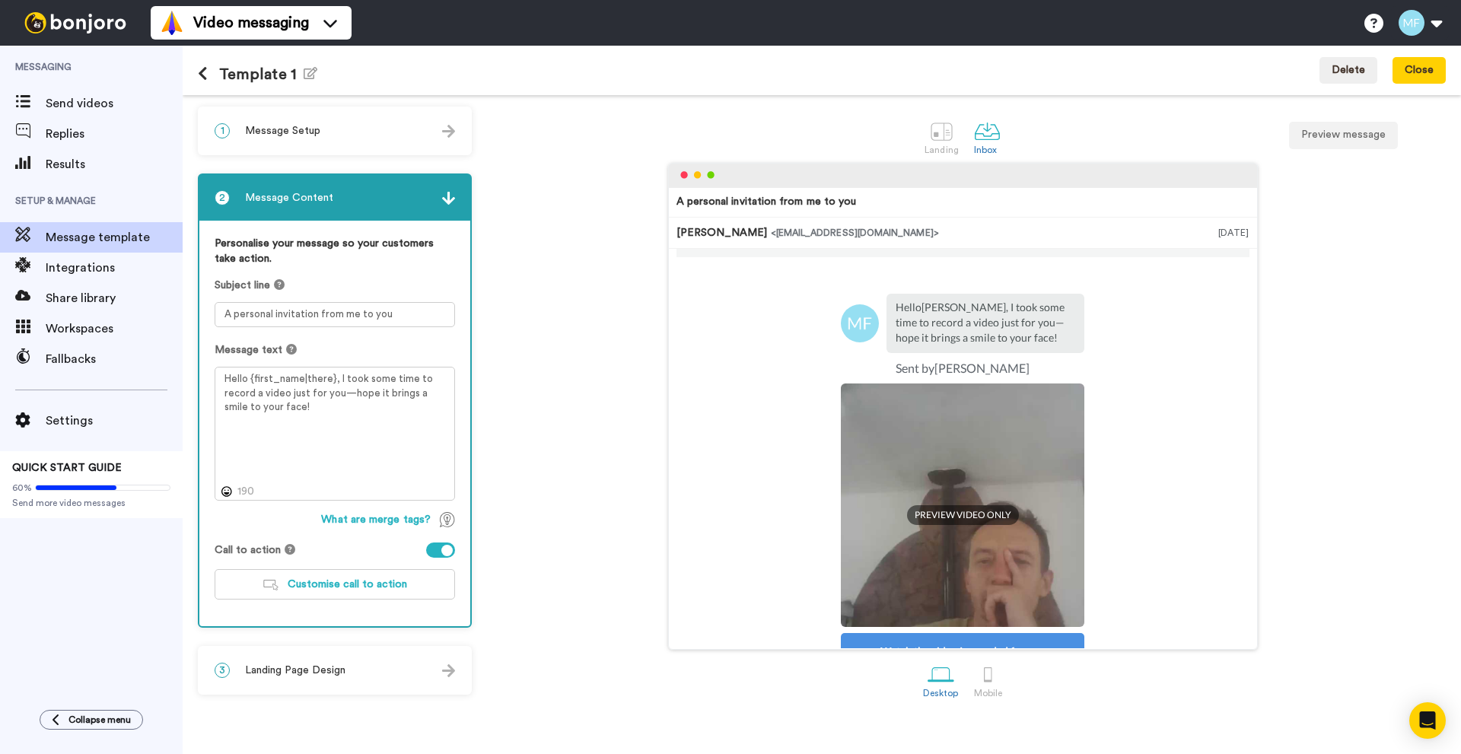
scroll to position [138, 0]
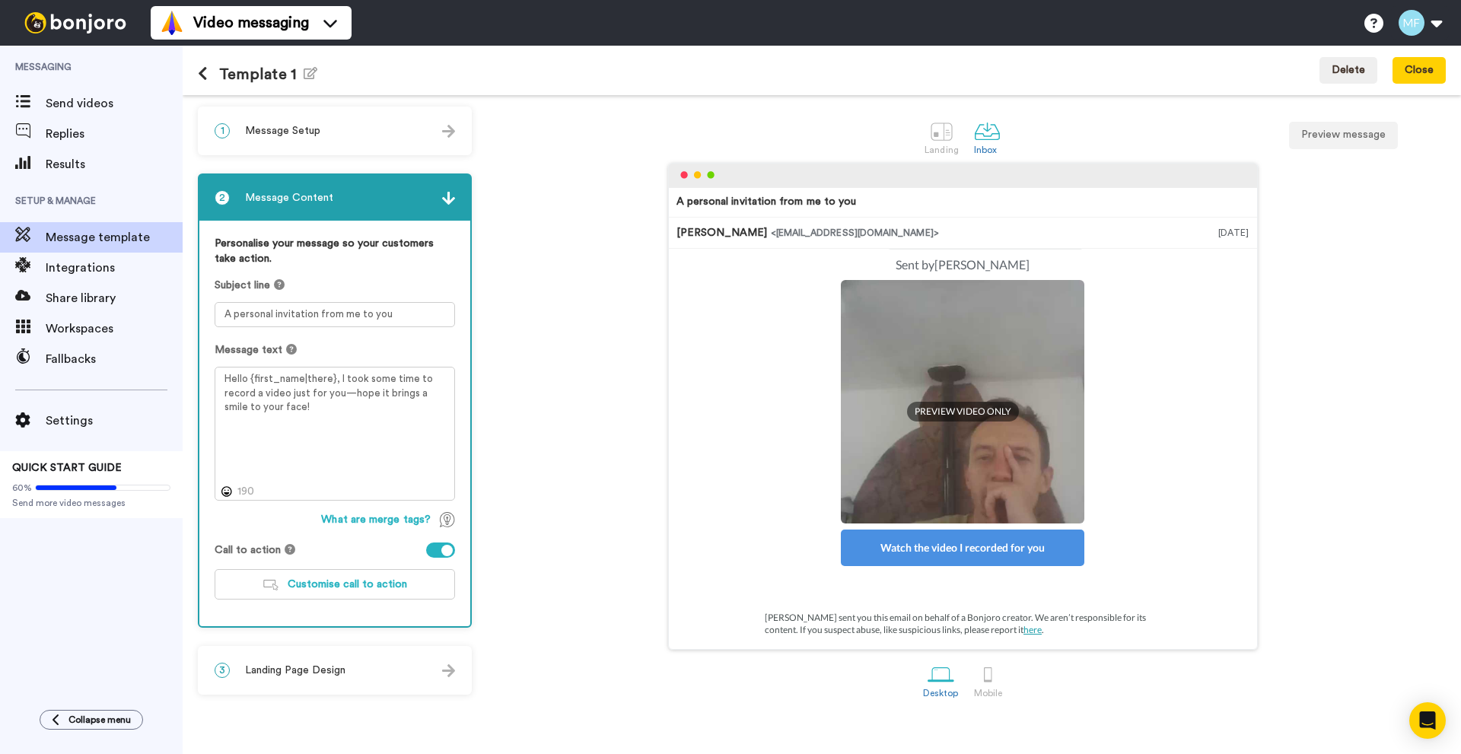
click at [434, 554] on div at bounding box center [440, 549] width 29 height 15
click at [434, 552] on div at bounding box center [433, 550] width 11 height 11
click at [941, 135] on div at bounding box center [941, 131] width 27 height 27
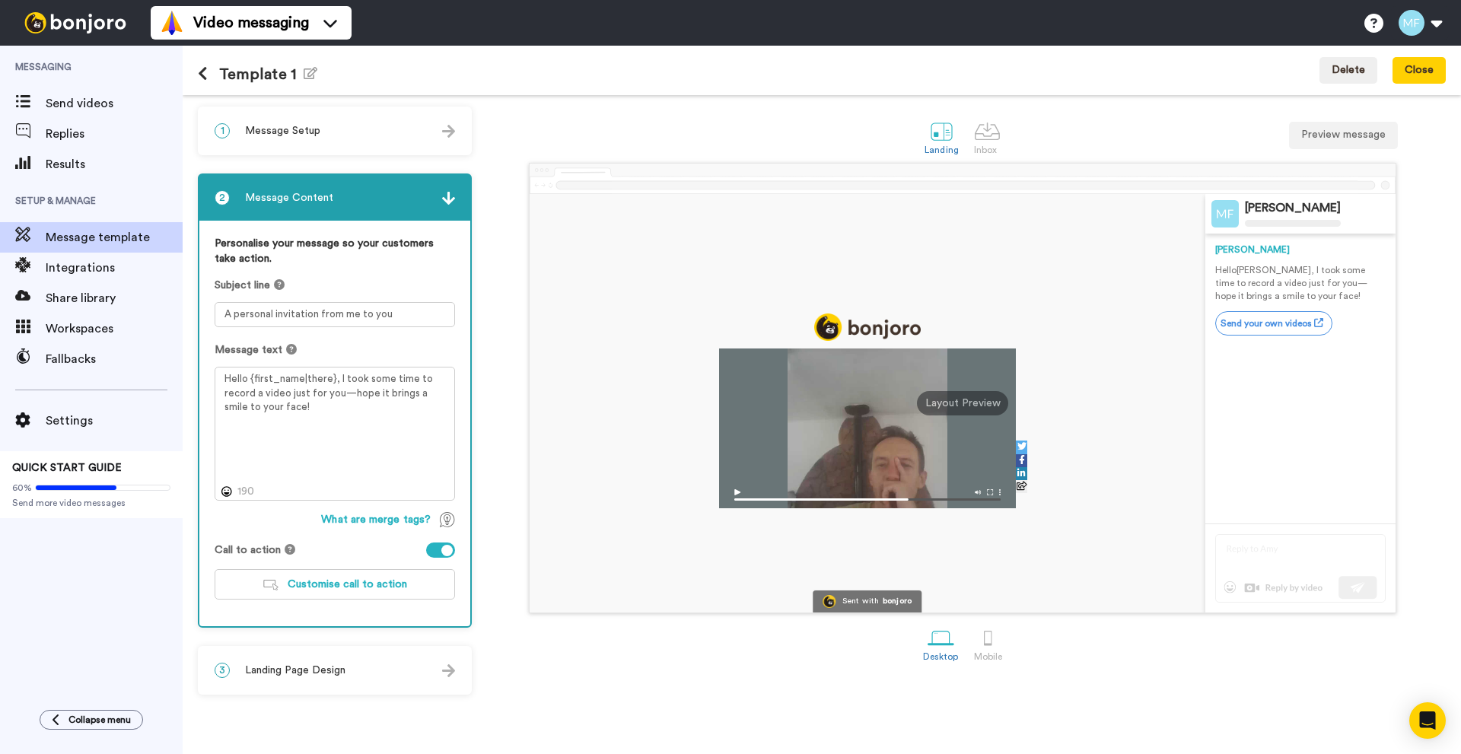
click at [445, 547] on div at bounding box center [446, 550] width 11 height 11
click at [445, 547] on div at bounding box center [440, 549] width 29 height 15
click at [445, 547] on div at bounding box center [446, 550] width 11 height 11
click at [445, 547] on div at bounding box center [440, 549] width 29 height 15
click at [357, 571] on button "Customise call to action" at bounding box center [335, 584] width 240 height 30
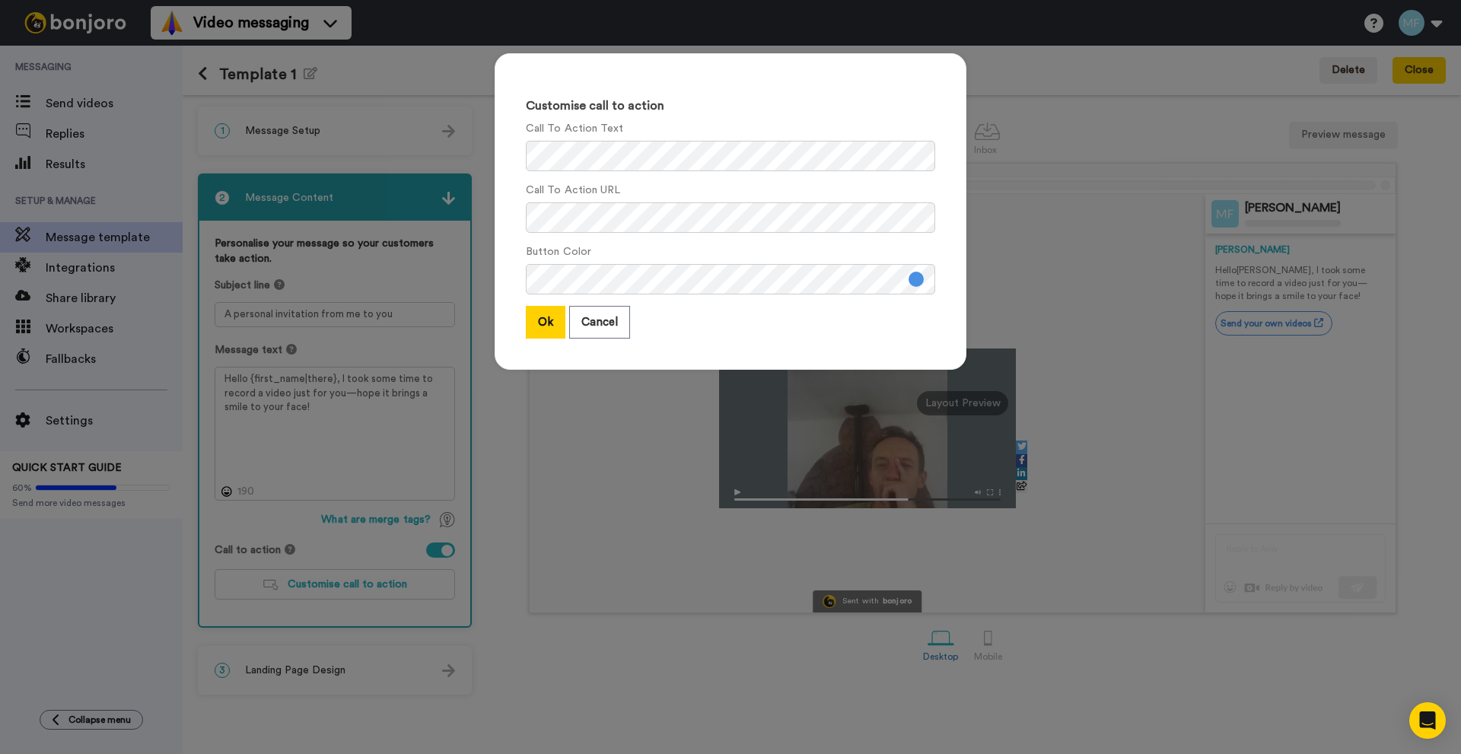
click at [475, 65] on div "Customise call to action Call To Action Text Call To Action URL Button Color Ok…" at bounding box center [730, 377] width 1461 height 754
click at [606, 319] on button "Cancel" at bounding box center [599, 322] width 61 height 33
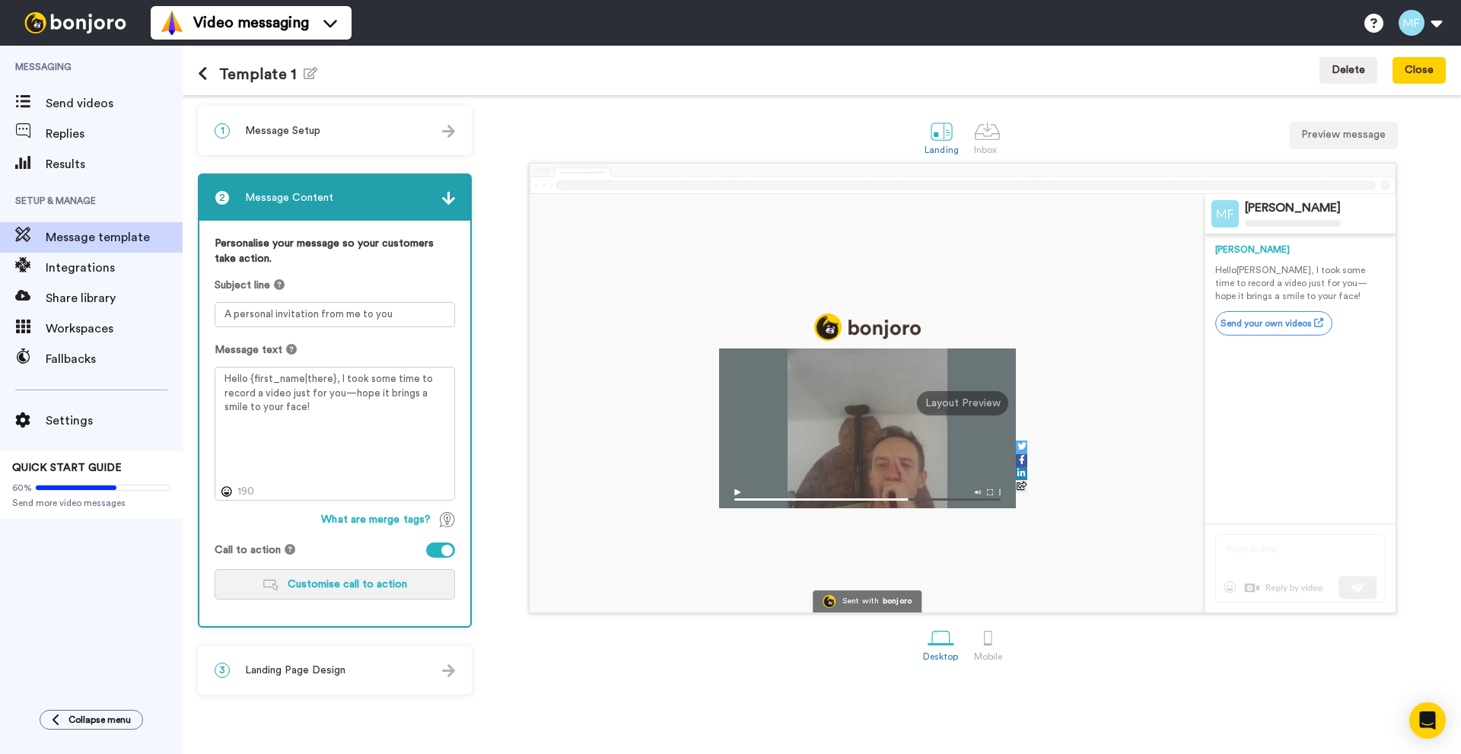
click at [403, 577] on button "Customise call to action" at bounding box center [335, 584] width 240 height 30
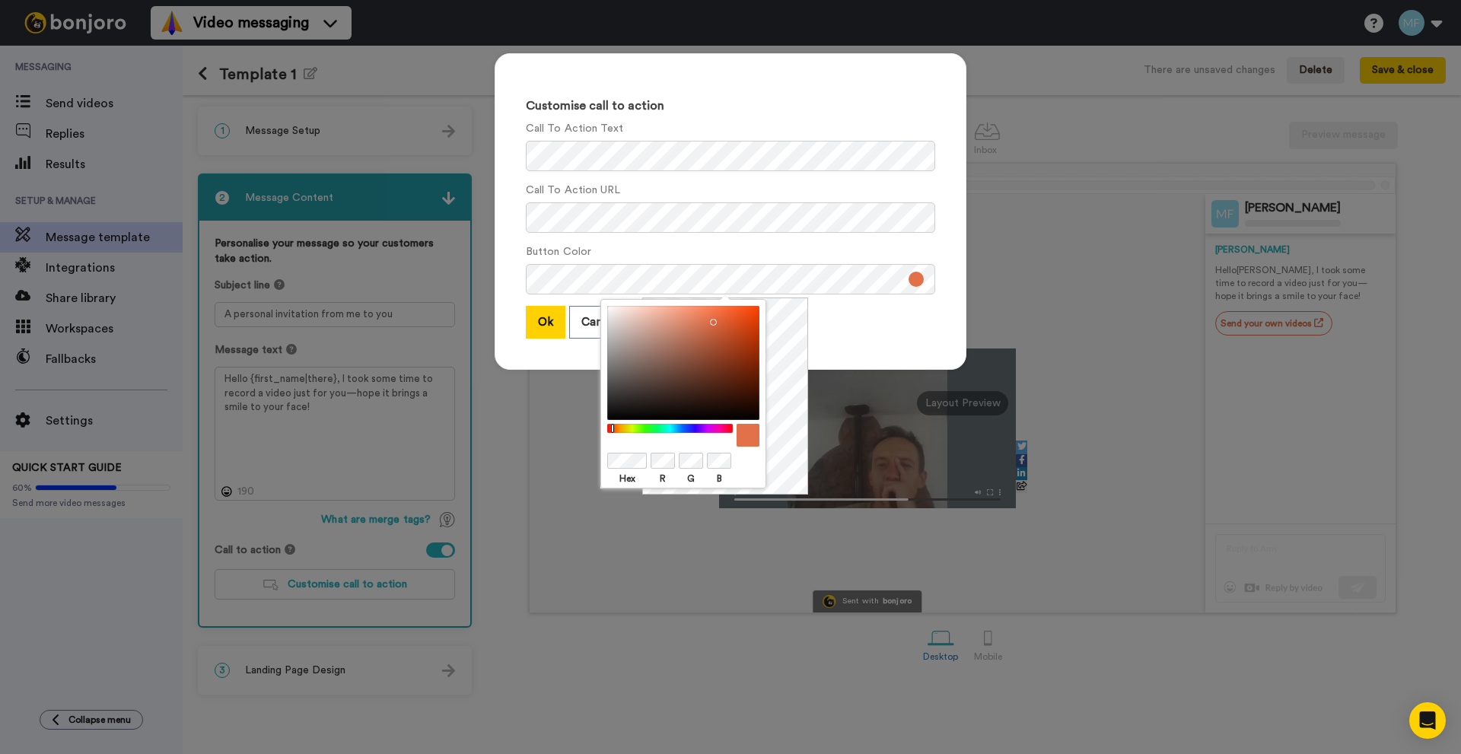
click at [612, 430] on div at bounding box center [670, 429] width 131 height 10
drag, startPoint x: 752, startPoint y: 320, endPoint x: 774, endPoint y: 304, distance: 27.1
click at [774, 304] on div "Hex R G B" at bounding box center [725, 395] width 166 height 197
click at [614, 427] on div at bounding box center [670, 429] width 131 height 10
click at [775, 287] on body "Video messaging Switch to Video messaging Testimonials Try me for free! Setting…" at bounding box center [730, 377] width 1461 height 754
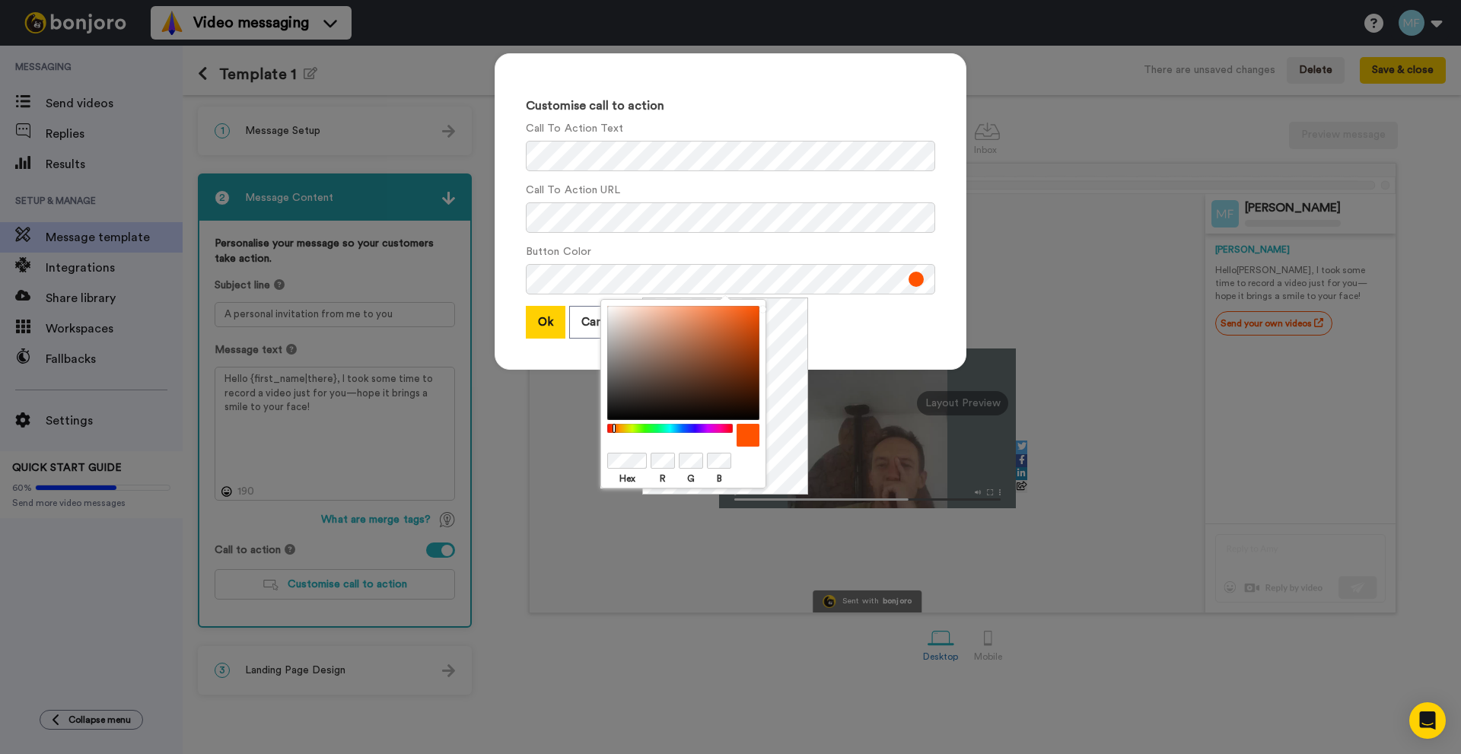
click at [870, 324] on div "Ok Cancel" at bounding box center [730, 322] width 409 height 33
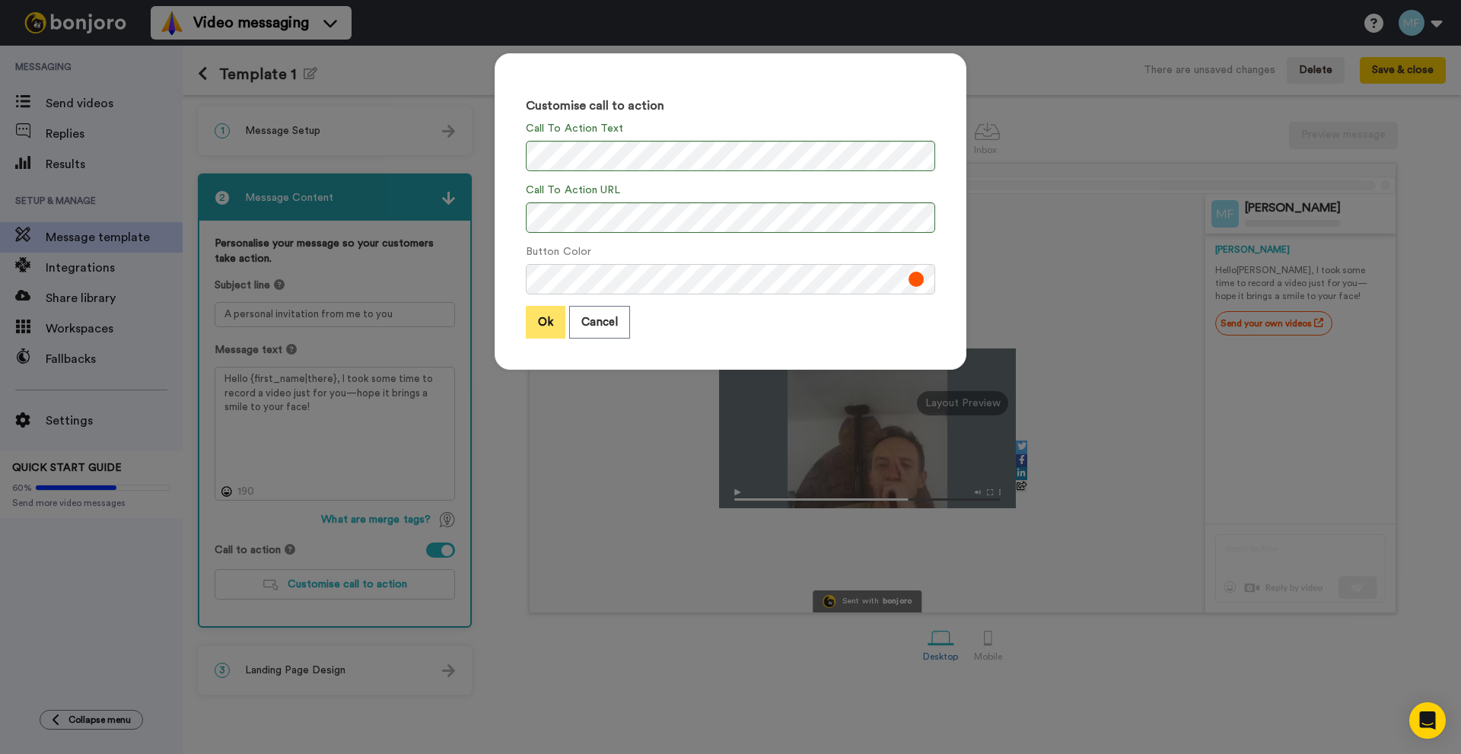
click at [526, 325] on button "Ok" at bounding box center [546, 322] width 40 height 33
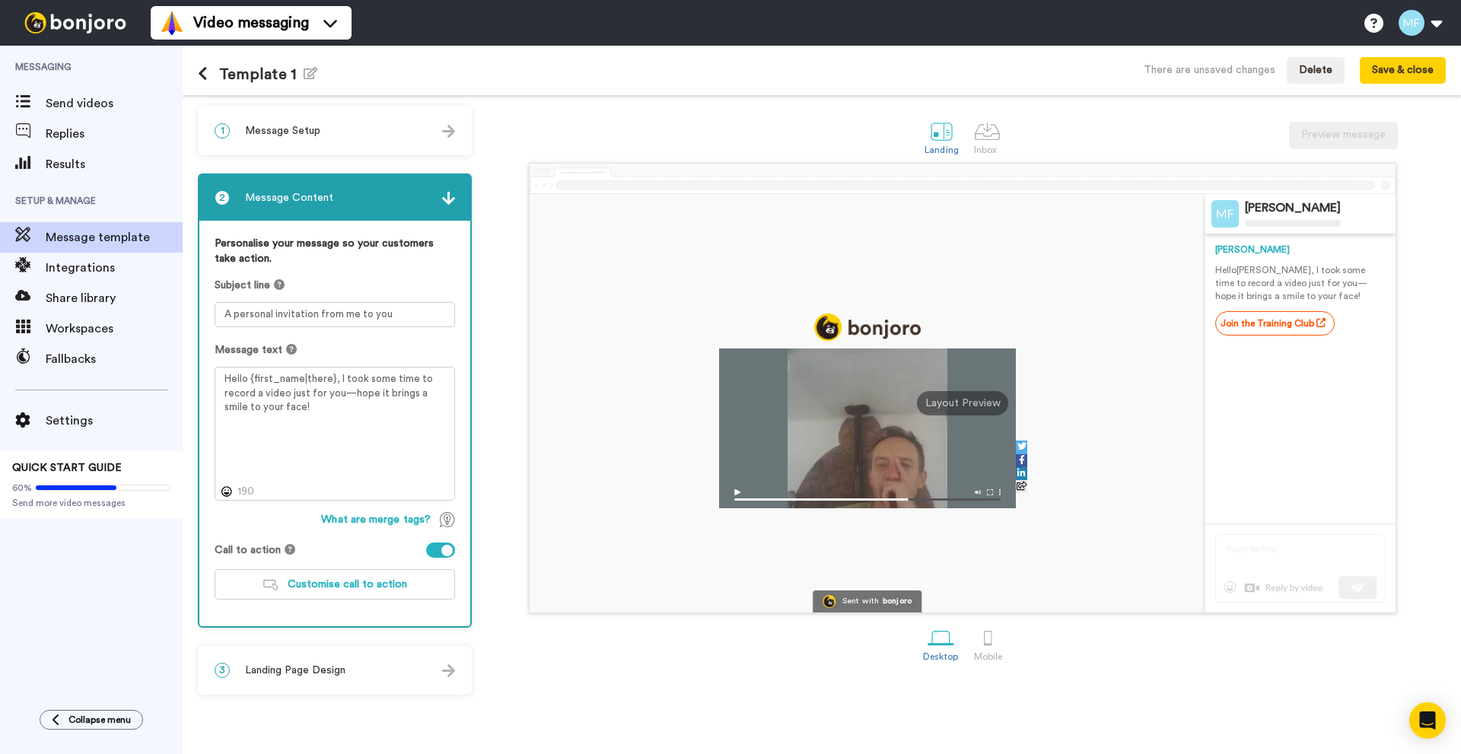
click at [344, 654] on div "3 Landing Page Design" at bounding box center [334, 670] width 271 height 46
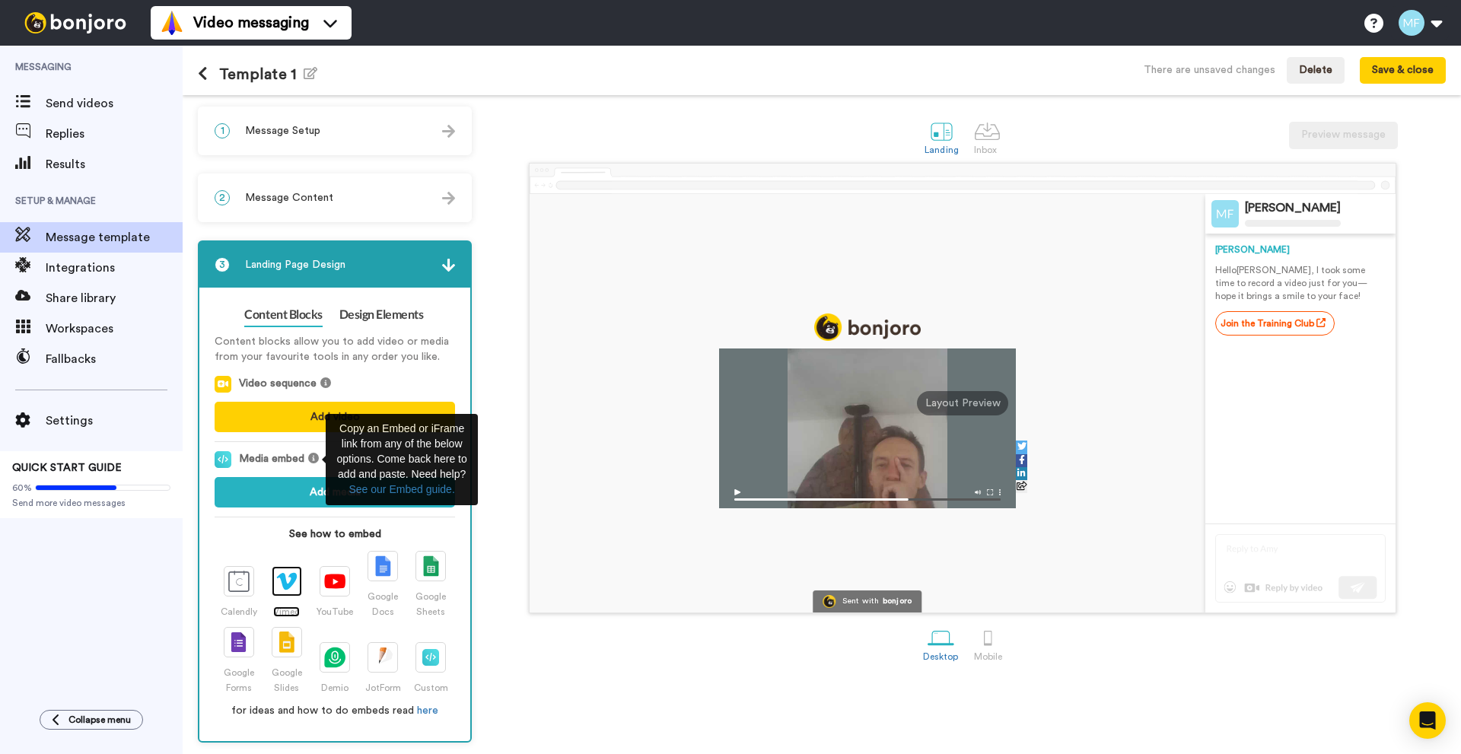
click at [278, 579] on img at bounding box center [286, 581] width 21 height 18
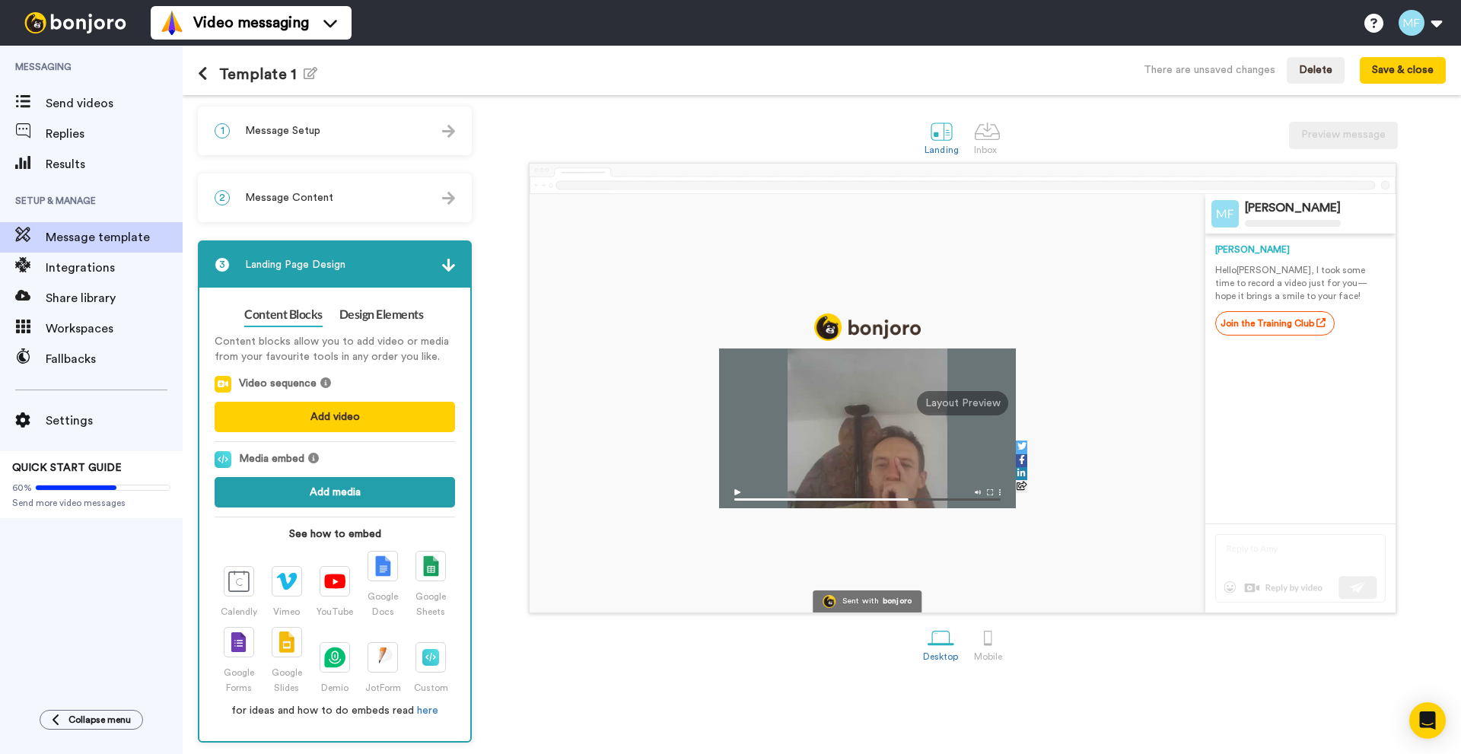
click at [331, 495] on button "Add media" at bounding box center [335, 492] width 240 height 30
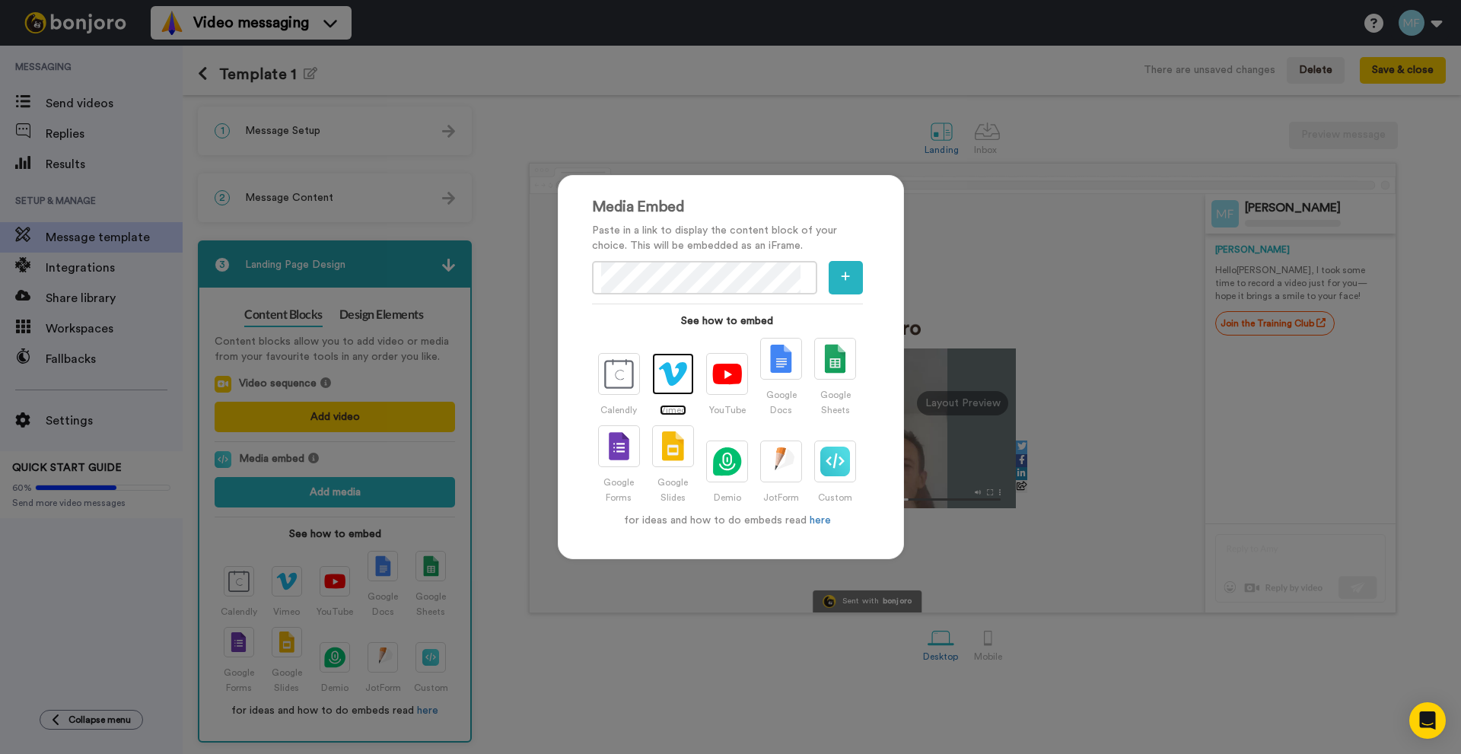
click at [665, 380] on img at bounding box center [673, 373] width 30 height 25
click at [841, 274] on icon "button" at bounding box center [845, 276] width 9 height 11
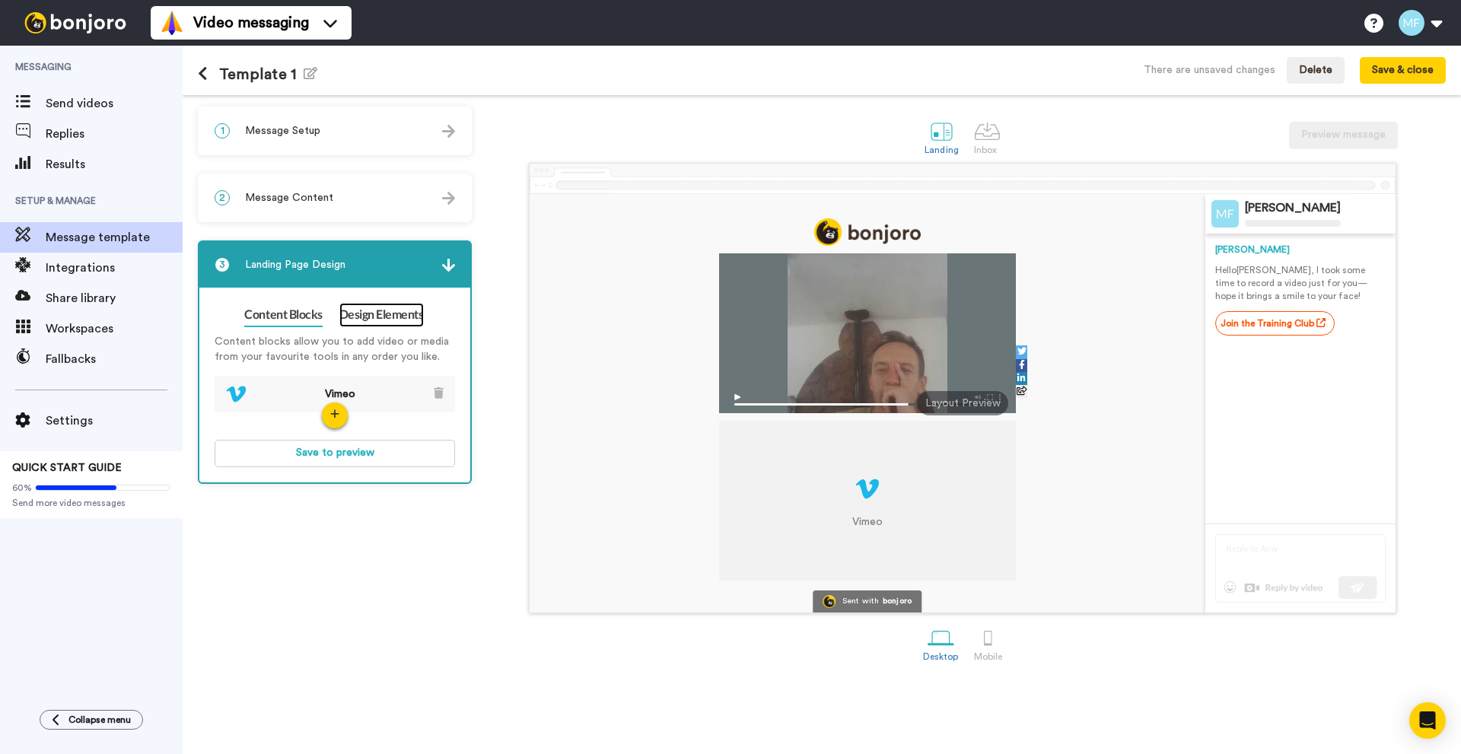
click at [396, 317] on link "Design Elements" at bounding box center [381, 315] width 84 height 24
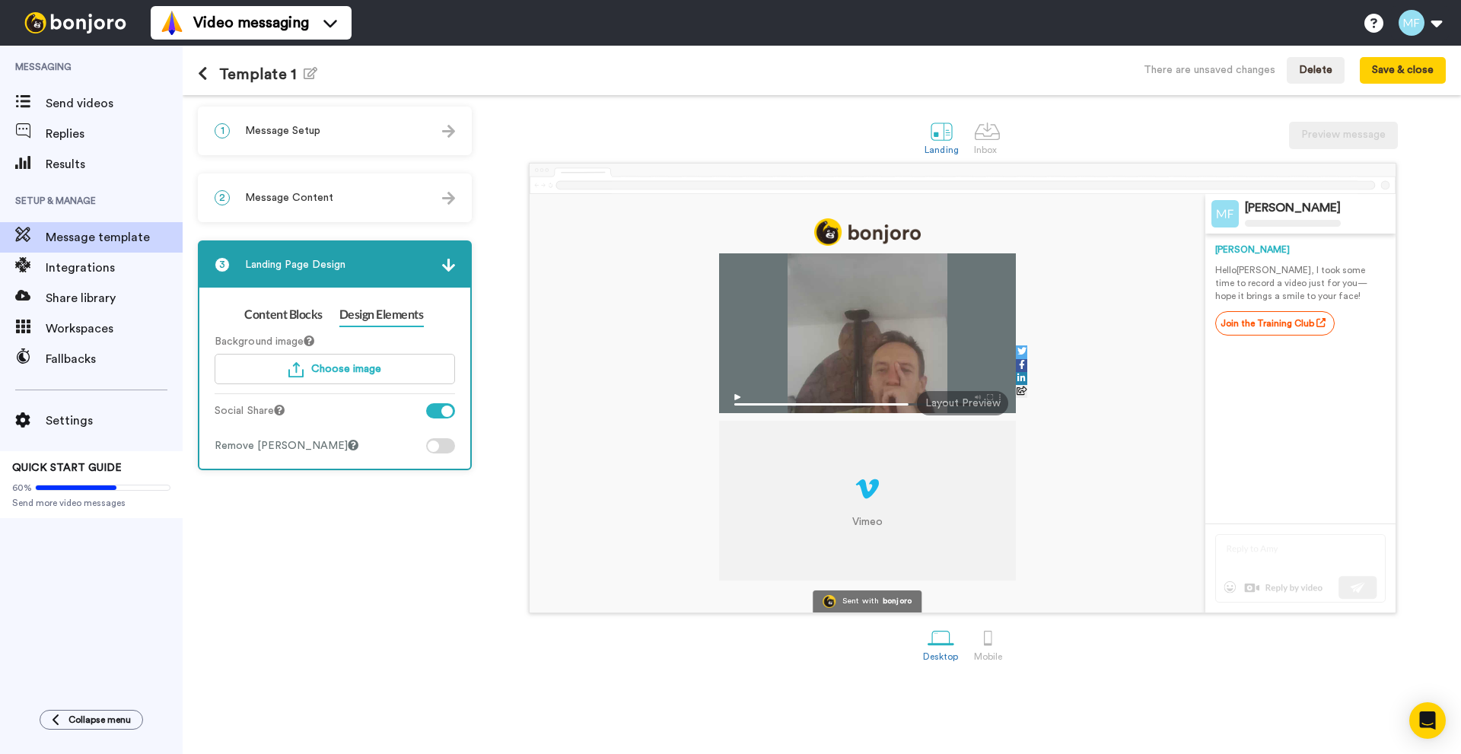
click at [431, 443] on div at bounding box center [433, 446] width 11 height 11
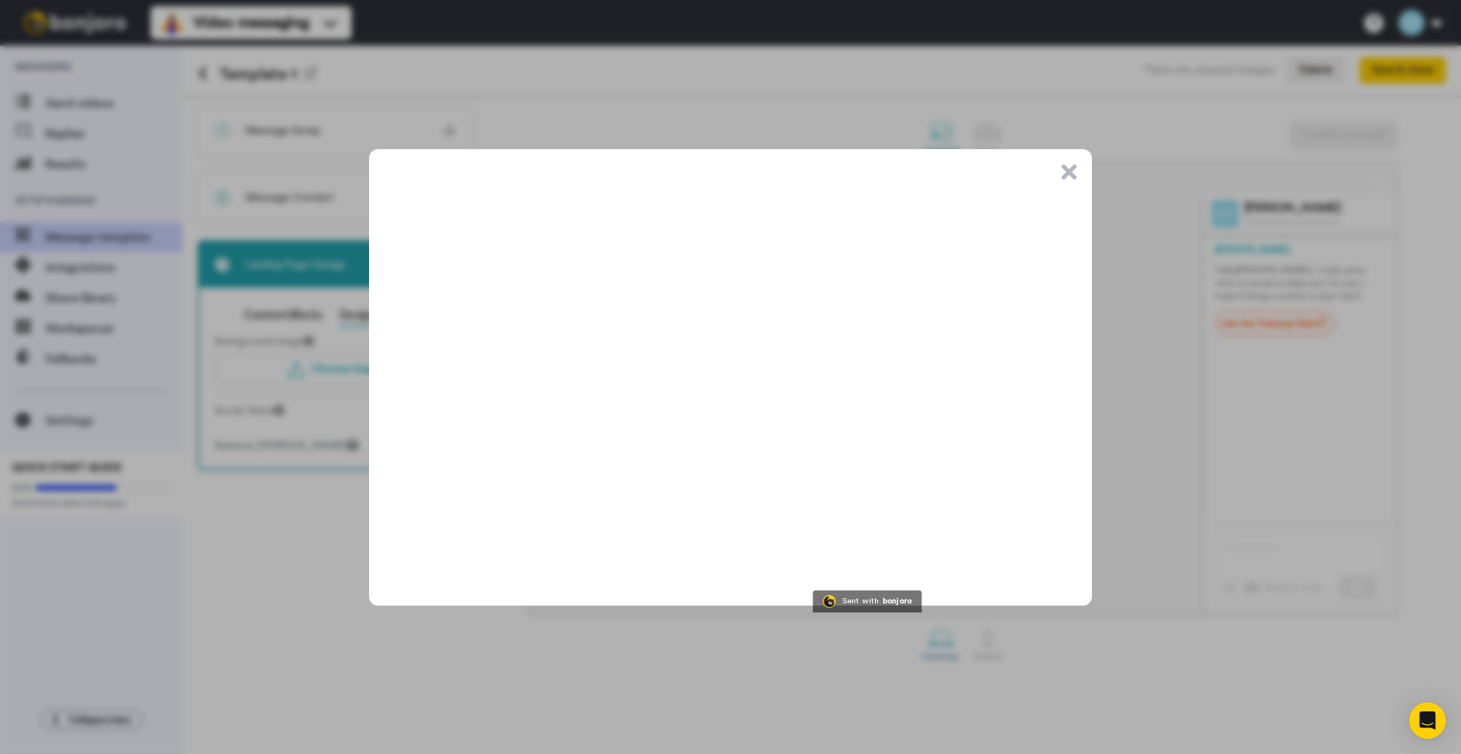
click at [1068, 172] on button ".cls-1{stroke-width:0px;}" at bounding box center [1068, 171] width 15 height 15
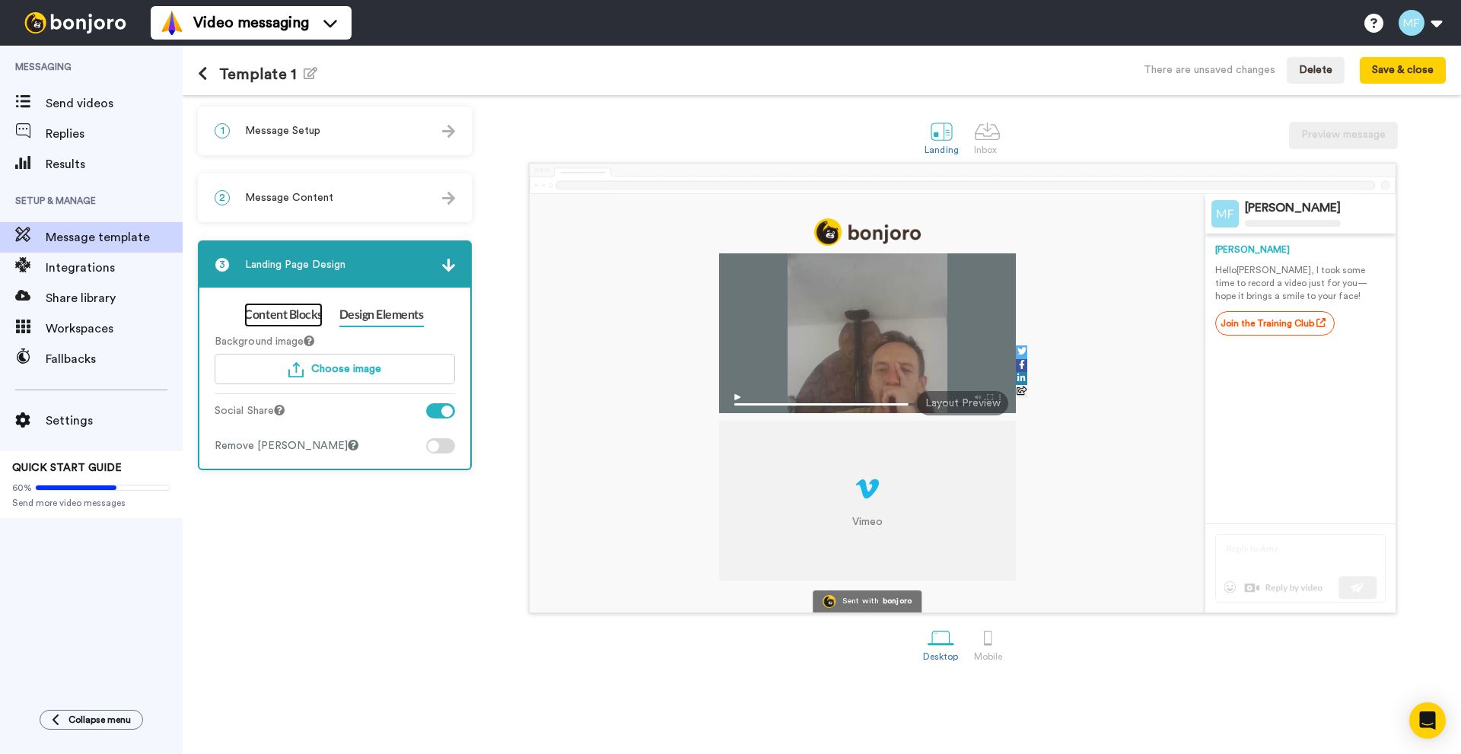
click at [308, 309] on link "Content Blocks" at bounding box center [283, 315] width 78 height 24
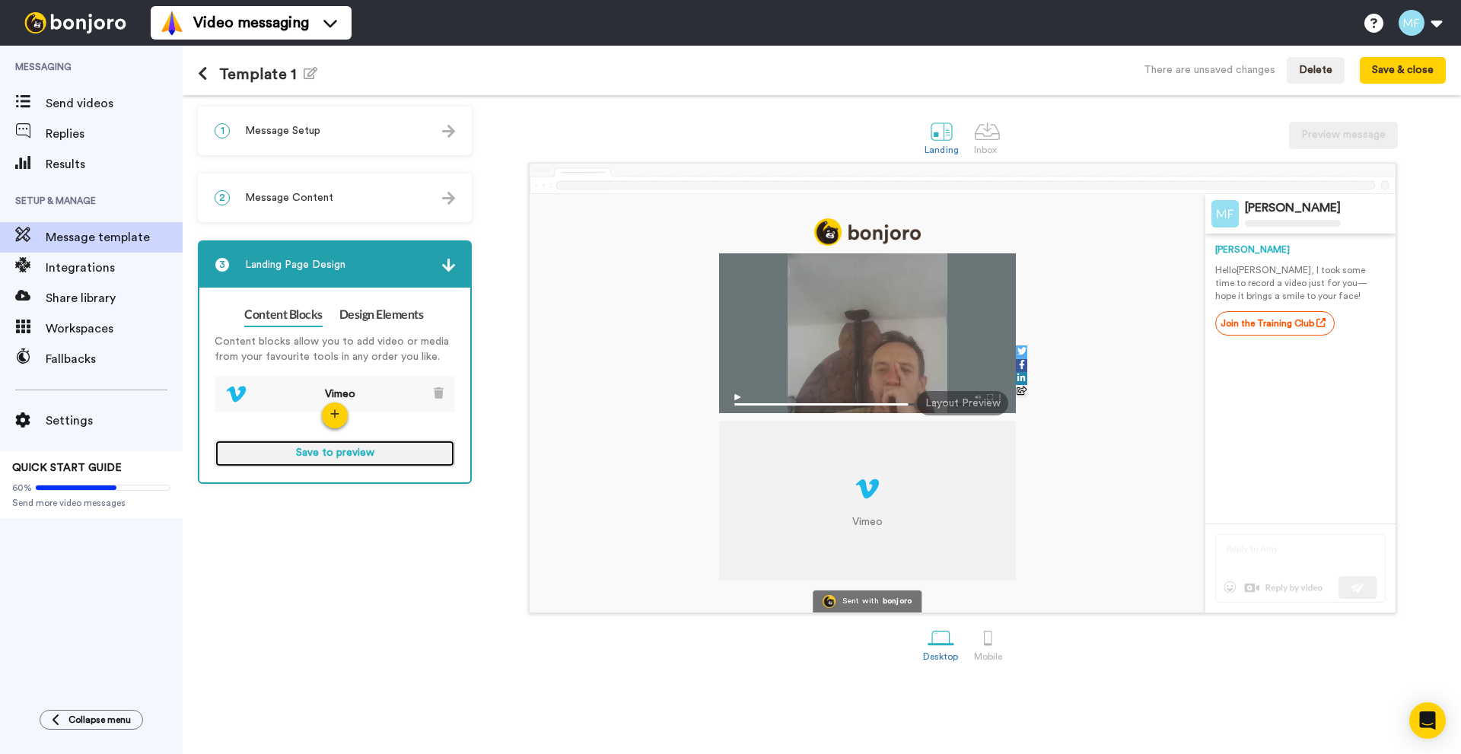
click at [344, 452] on button "Save to preview" at bounding box center [335, 453] width 240 height 27
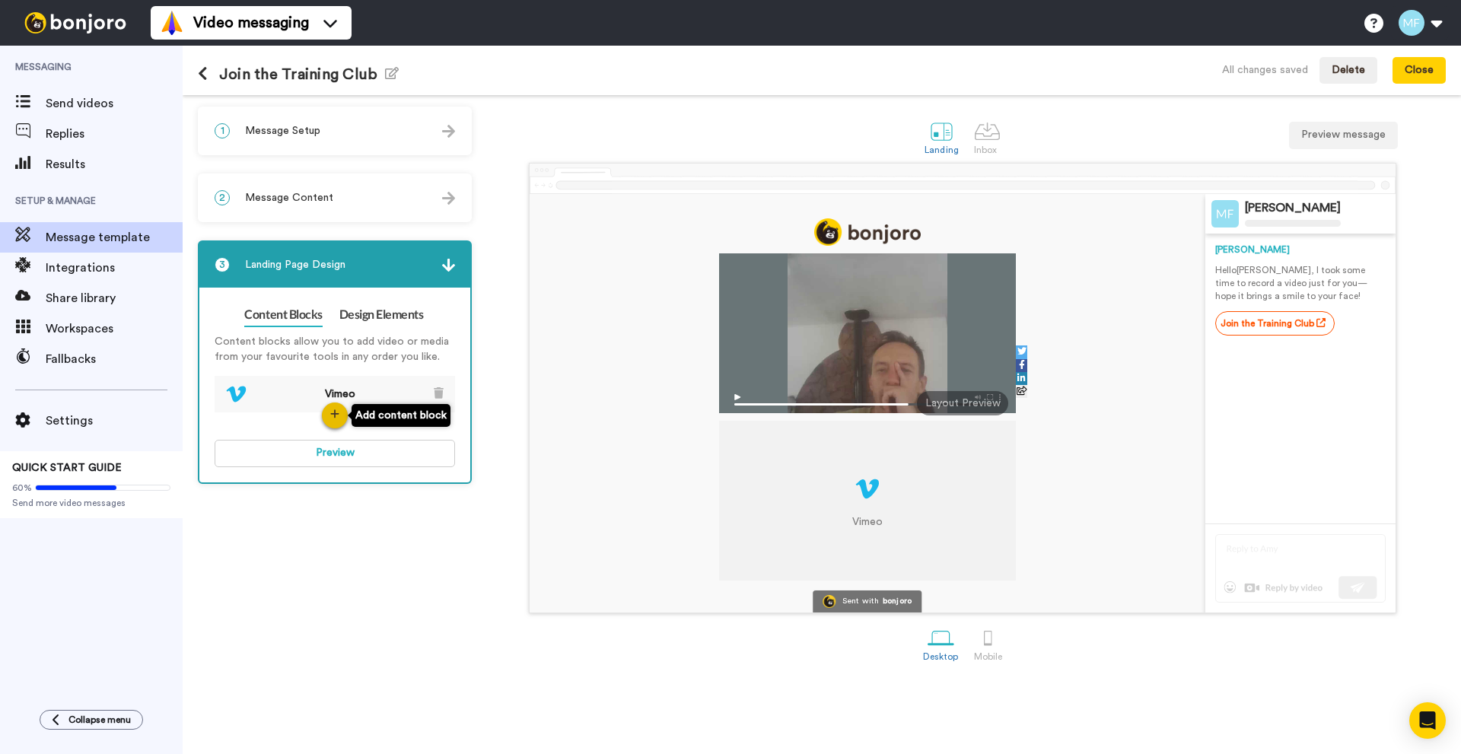
click at [336, 418] on icon "button" at bounding box center [334, 414] width 9 height 11
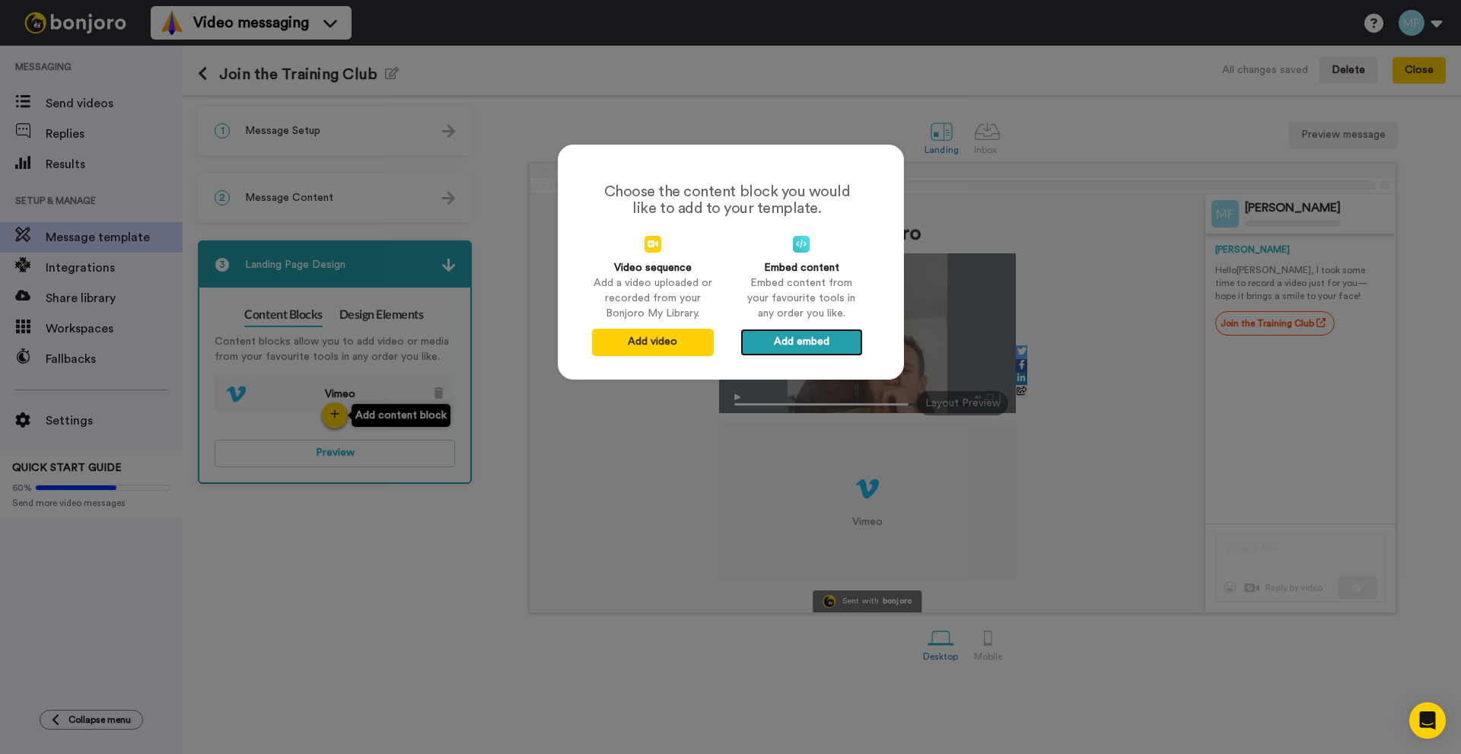
click at [769, 347] on button "Add embed" at bounding box center [801, 342] width 122 height 27
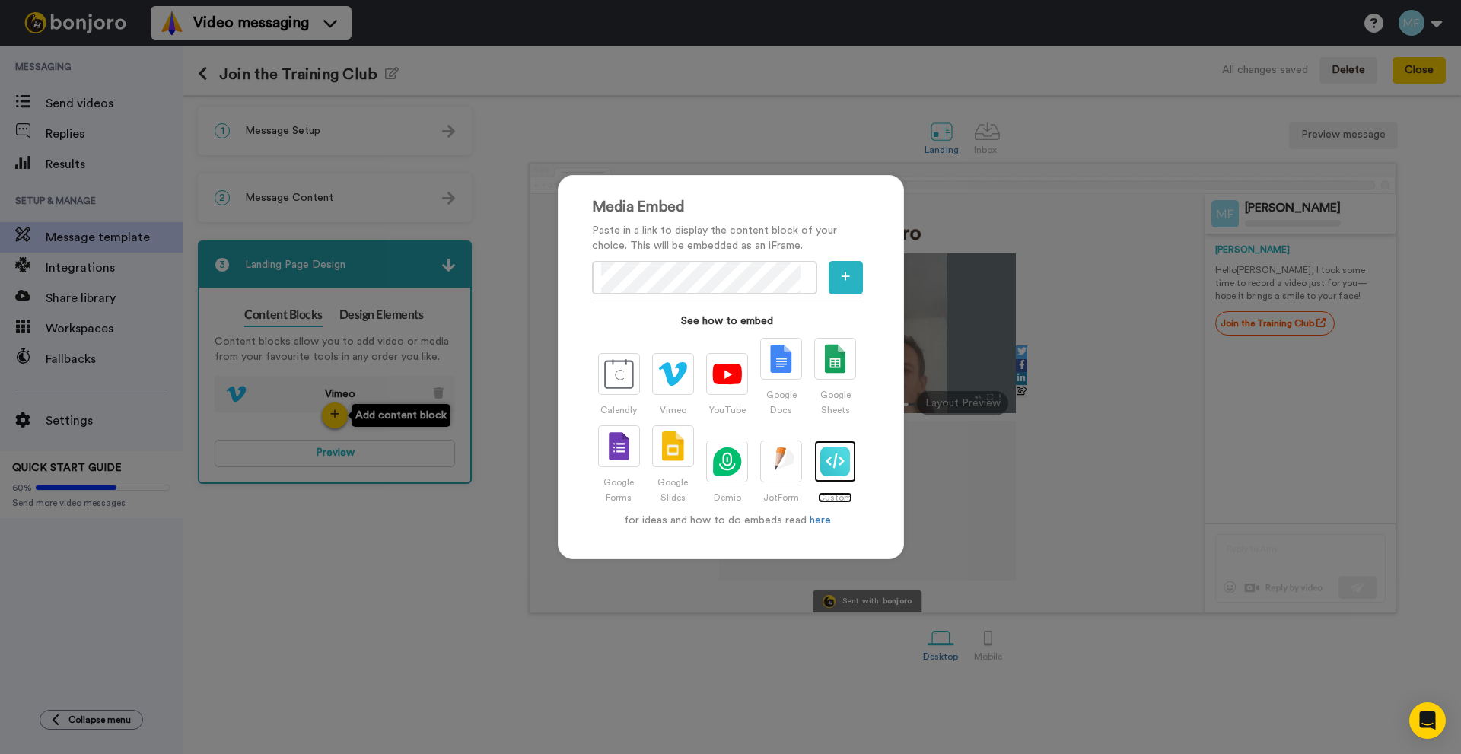
click at [820, 466] on img at bounding box center [835, 462] width 30 height 30
click at [832, 466] on img at bounding box center [835, 462] width 30 height 30
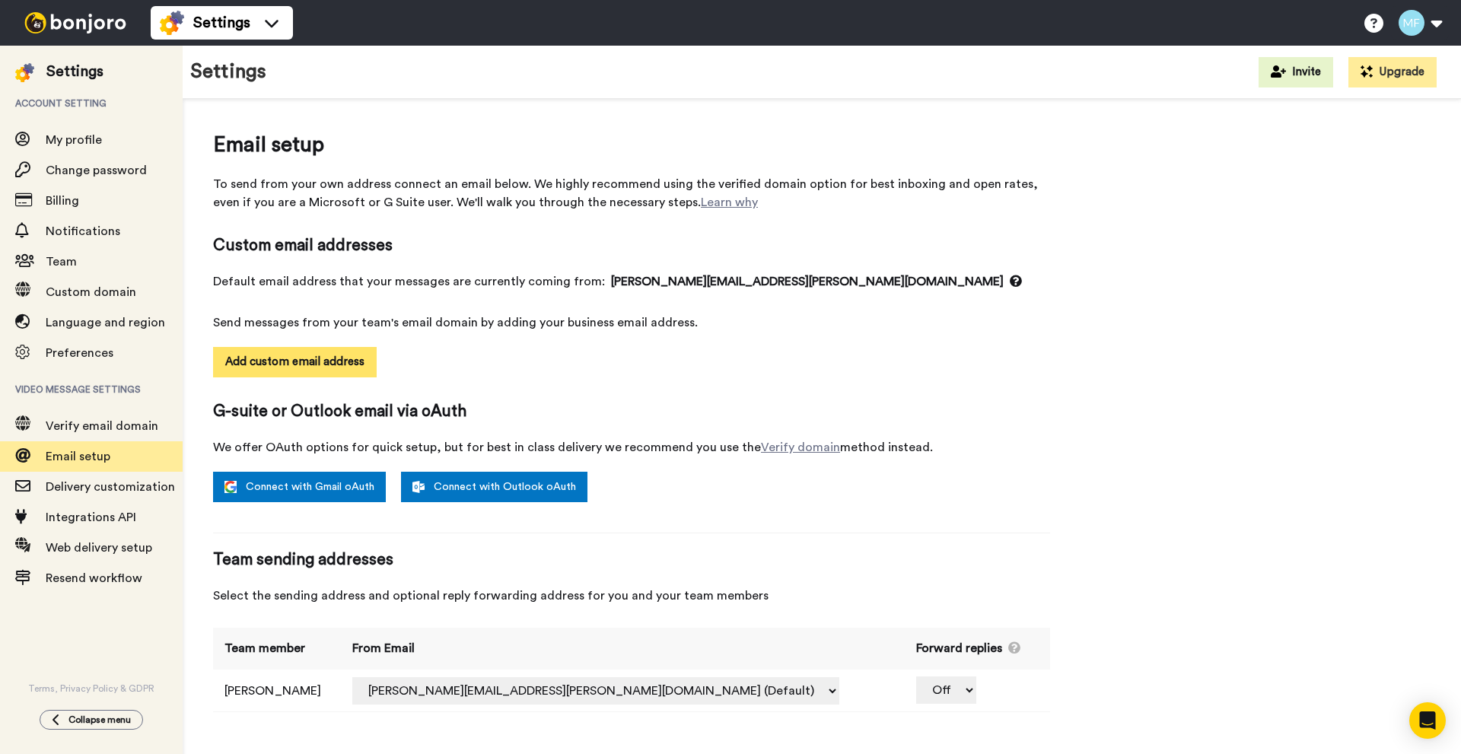
click at [233, 348] on button "Add custom email address" at bounding box center [295, 362] width 164 height 30
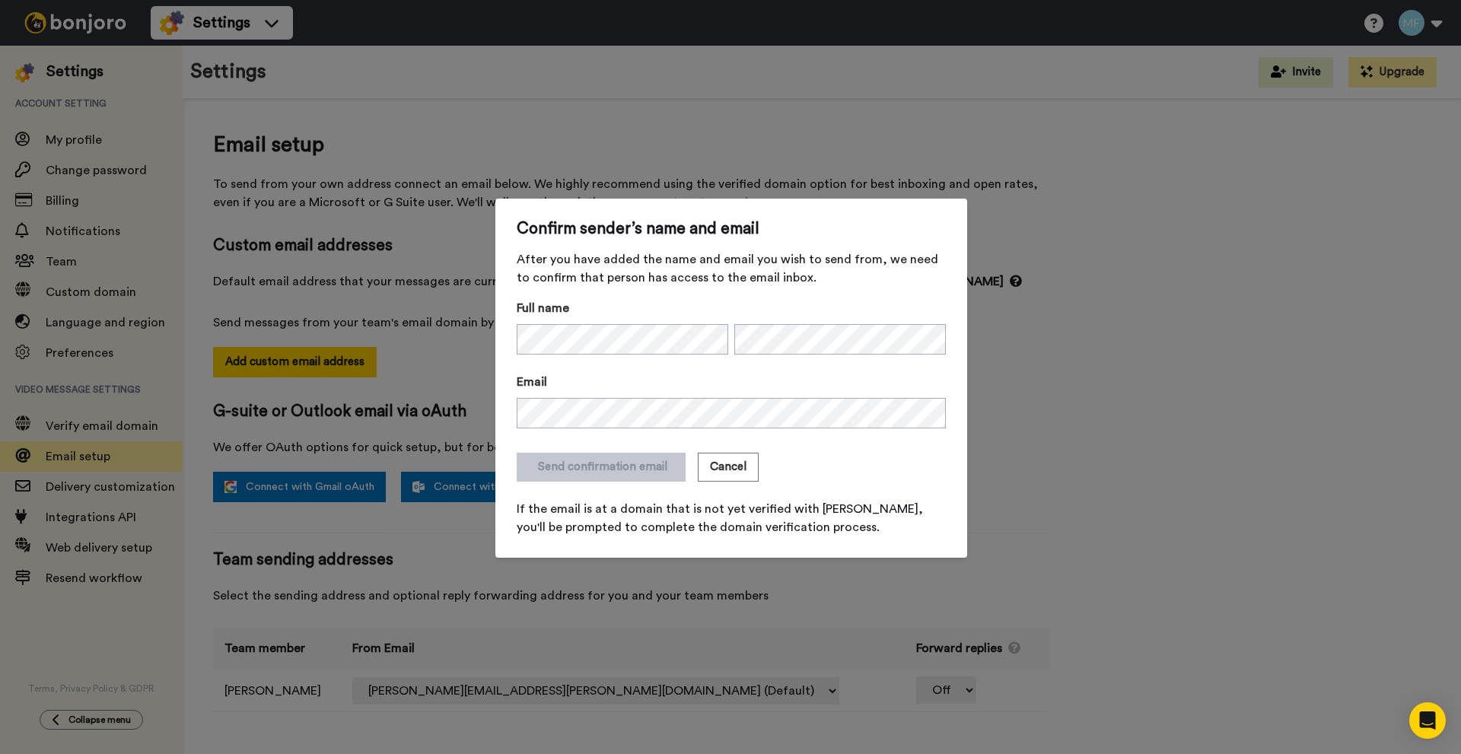
click at [1123, 265] on div "Confirm sender’s name and email After you have added the name and email you wis…" at bounding box center [730, 377] width 1461 height 754
